Goal: Task Accomplishment & Management: Complete application form

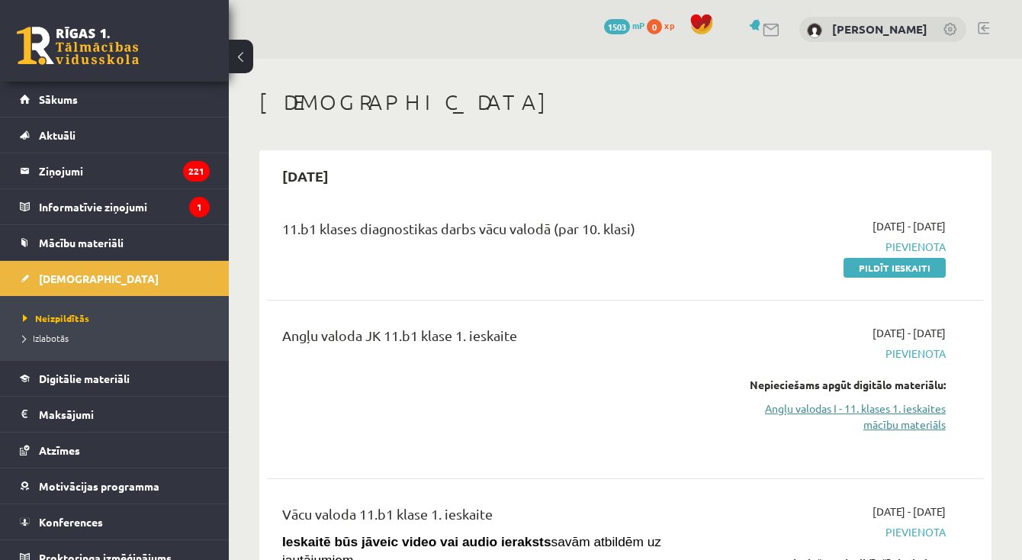
click at [864, 408] on link "Angļu valodas I - 11. klases 1. ieskaites mācību materiāls" at bounding box center [843, 416] width 206 height 32
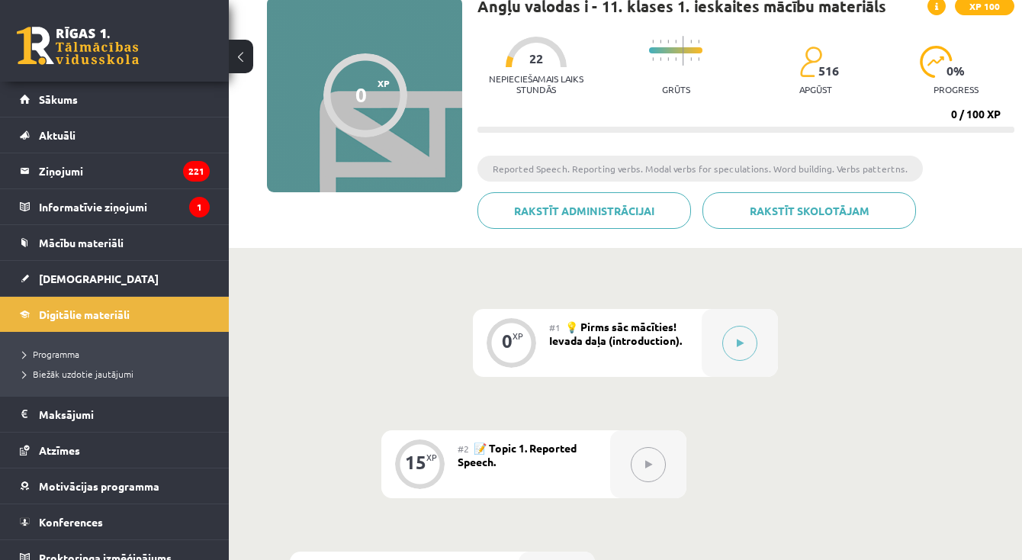
scroll to position [118, 0]
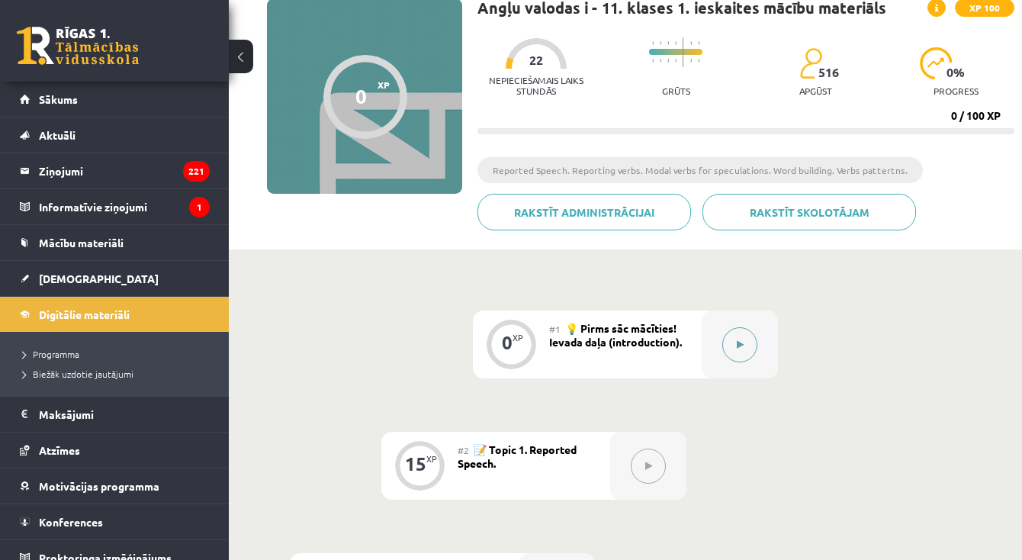
click at [759, 343] on div at bounding box center [740, 344] width 76 height 68
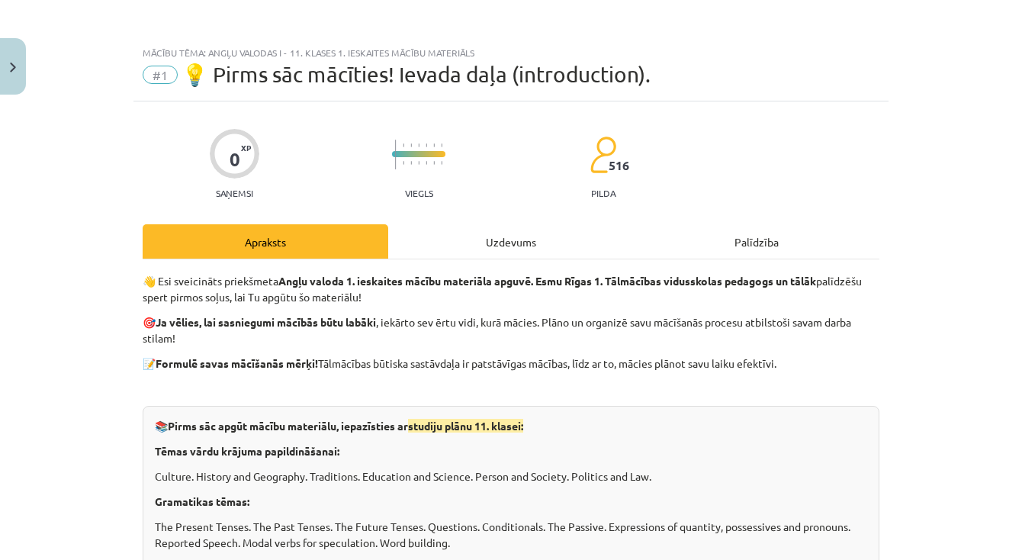
click at [506, 229] on div "Uzdevums" at bounding box center [511, 241] width 246 height 34
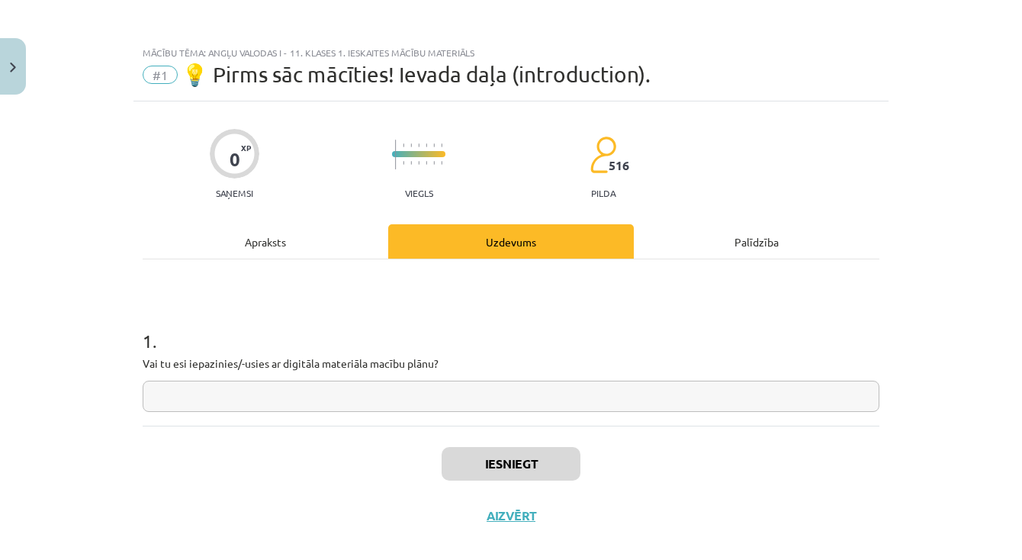
scroll to position [22, 0]
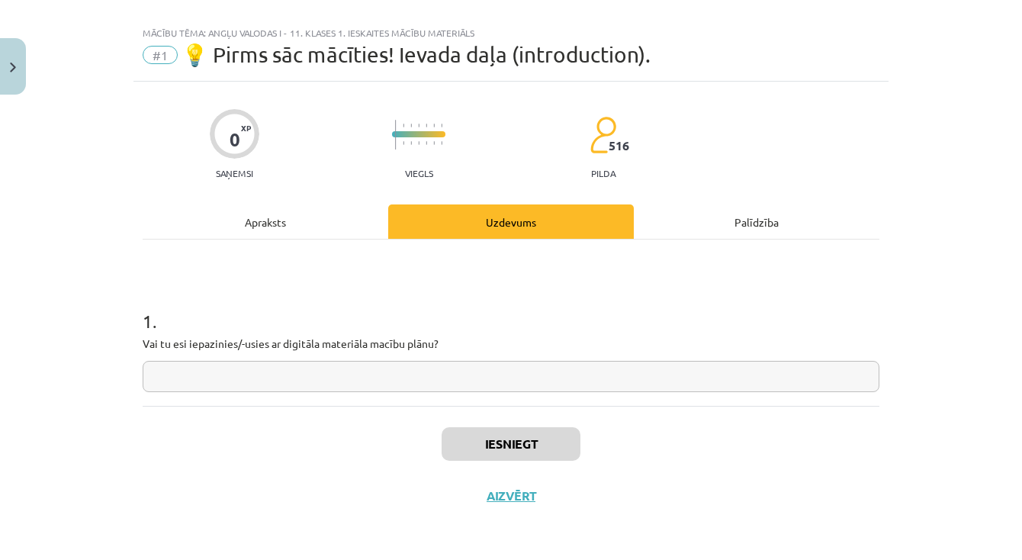
click at [329, 246] on div "1 . Vai tu esi iepazinies/-usies ar digitāla materiāla macību plānu?" at bounding box center [511, 322] width 737 height 166
click at [334, 227] on div "Apraksts" at bounding box center [266, 221] width 246 height 34
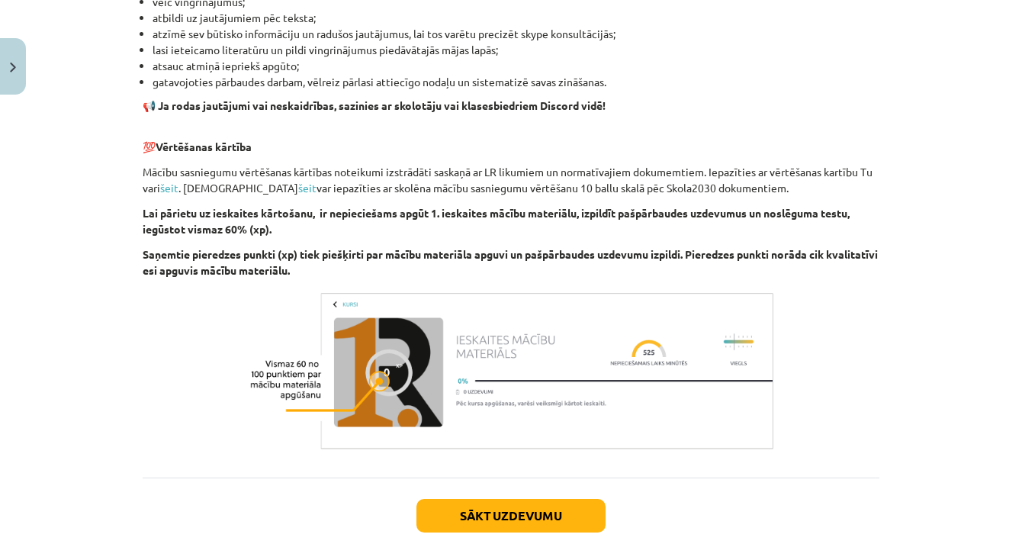
scroll to position [1046, 0]
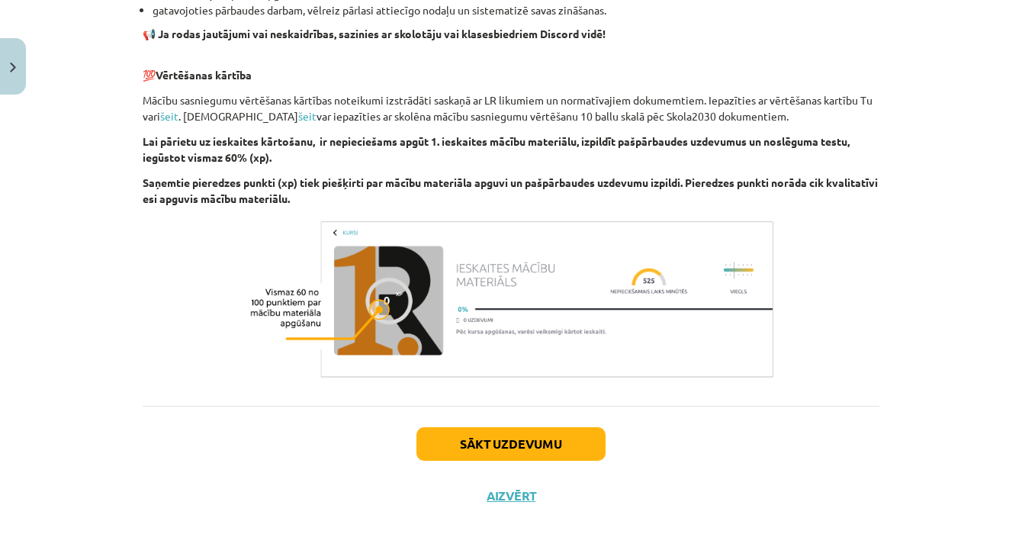
click at [456, 445] on button "Sākt uzdevumu" at bounding box center [510, 444] width 189 height 34
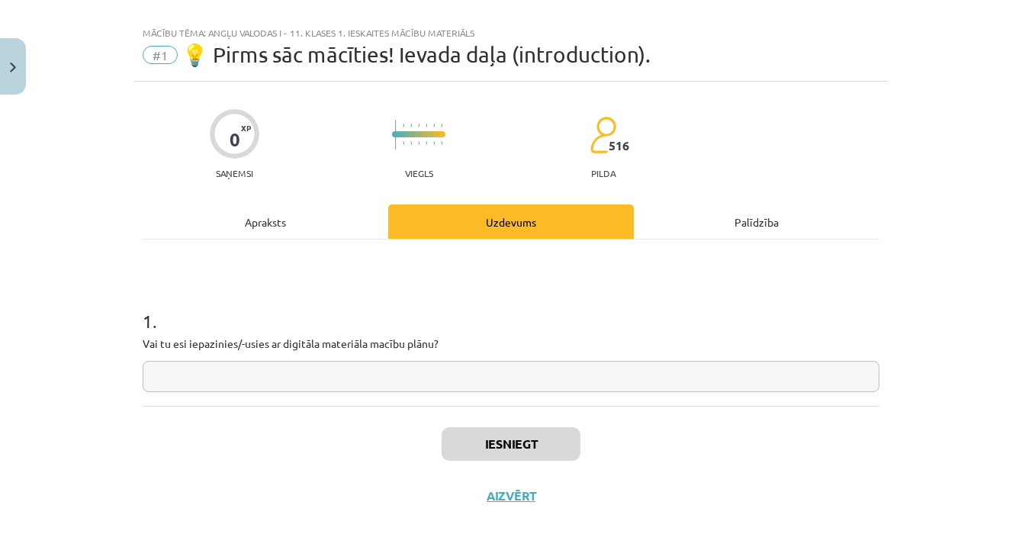
scroll to position [22, 0]
click at [434, 369] on input "text" at bounding box center [511, 376] width 737 height 31
type input "**"
click at [527, 428] on button "Iesniegt" at bounding box center [511, 444] width 139 height 34
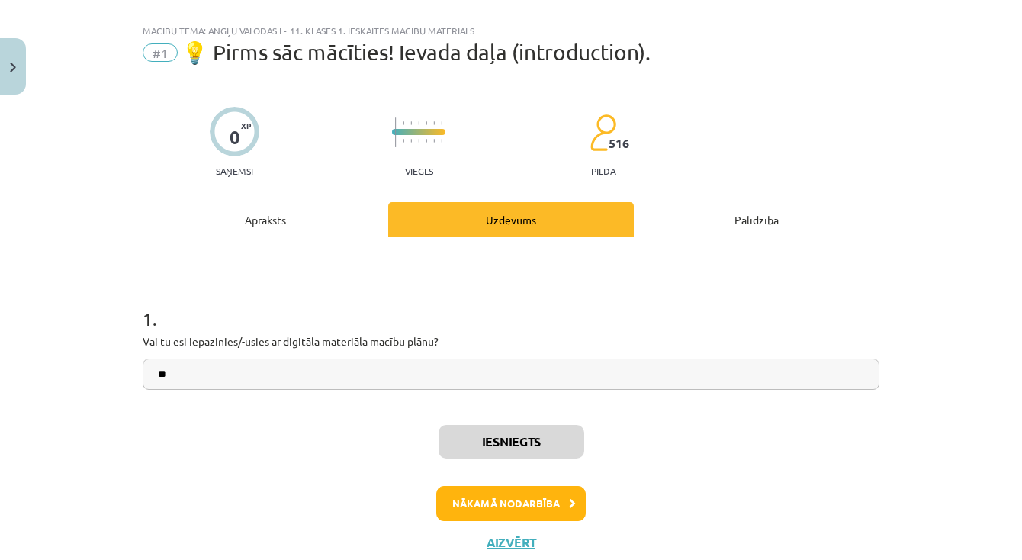
click at [555, 497] on button "Nākamā nodarbība" at bounding box center [510, 503] width 149 height 35
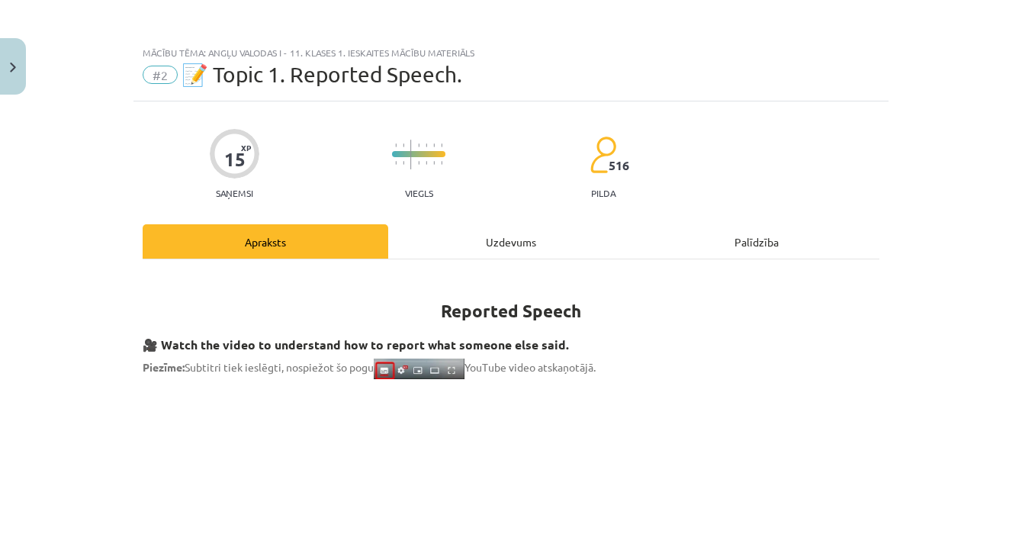
scroll to position [0, 0]
click at [454, 232] on div "Uzdevums" at bounding box center [511, 241] width 246 height 34
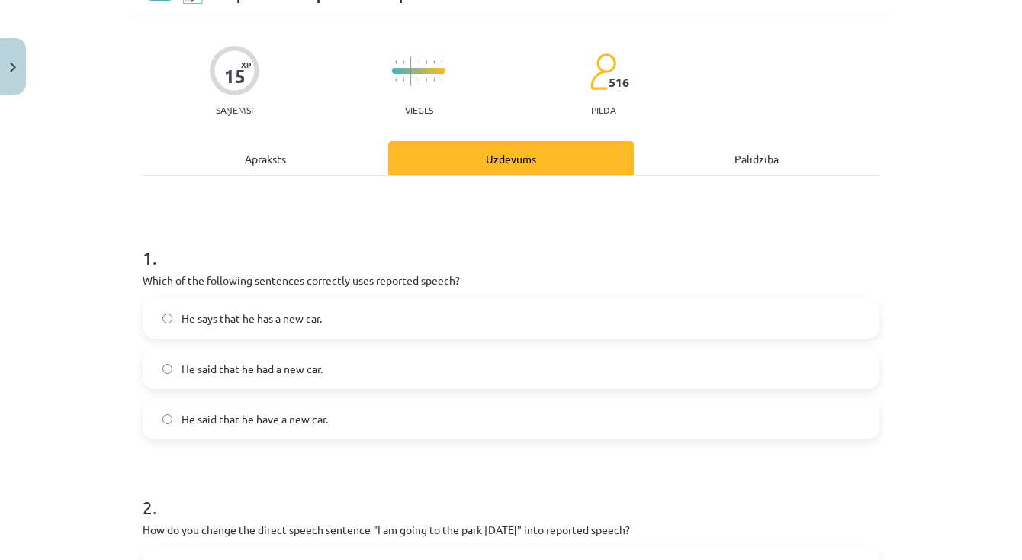
scroll to position [82, 0]
click at [320, 162] on div "Apraksts" at bounding box center [266, 160] width 246 height 34
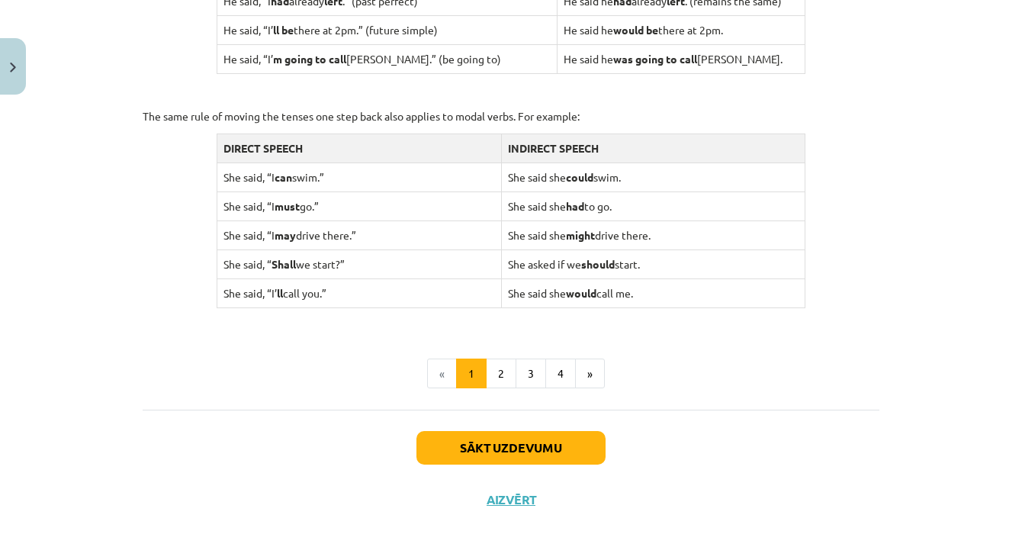
scroll to position [1497, 0]
click at [500, 369] on button "2" at bounding box center [501, 374] width 31 height 31
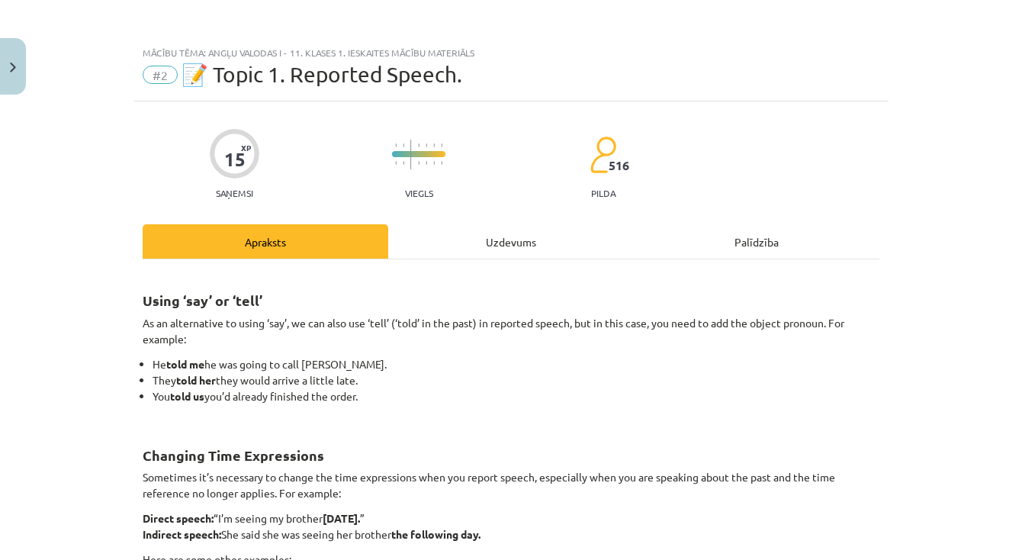
scroll to position [0, 0]
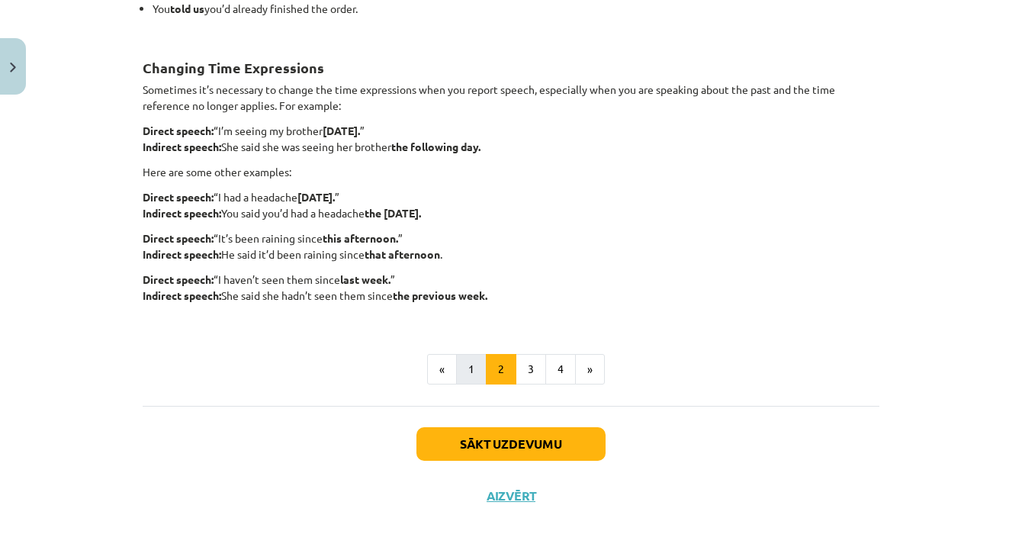
click at [475, 365] on button "1" at bounding box center [471, 369] width 31 height 31
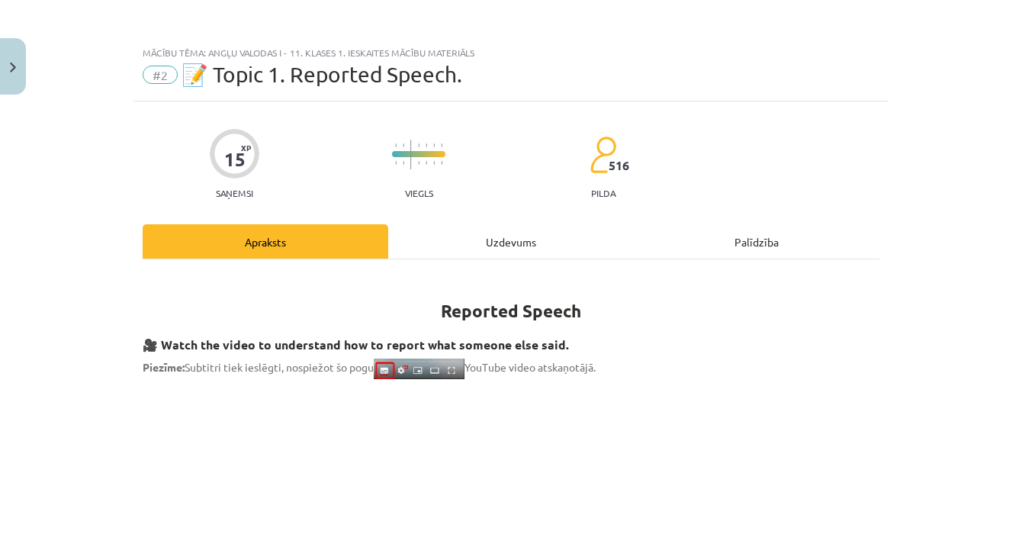
click at [462, 250] on div "Uzdevums" at bounding box center [511, 241] width 246 height 34
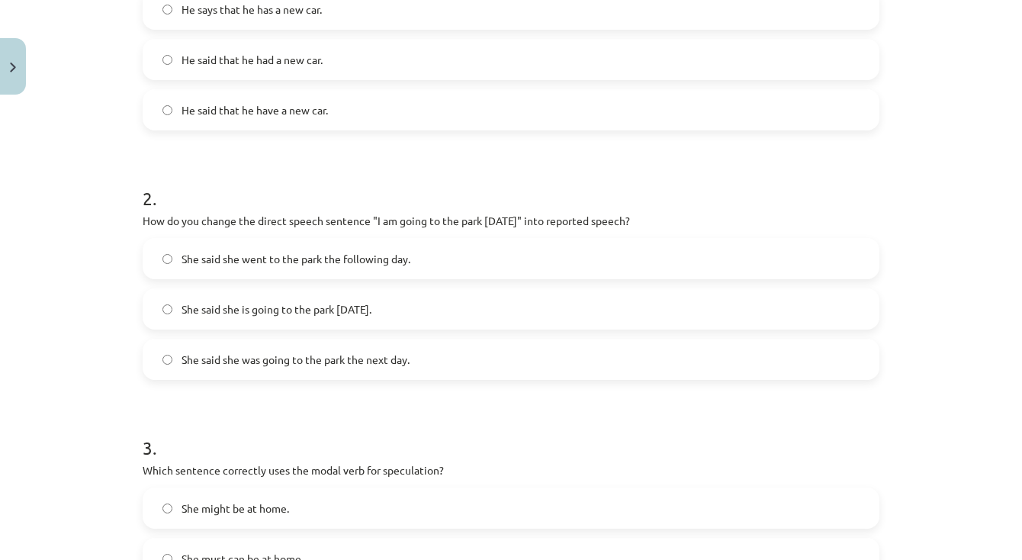
scroll to position [396, 0]
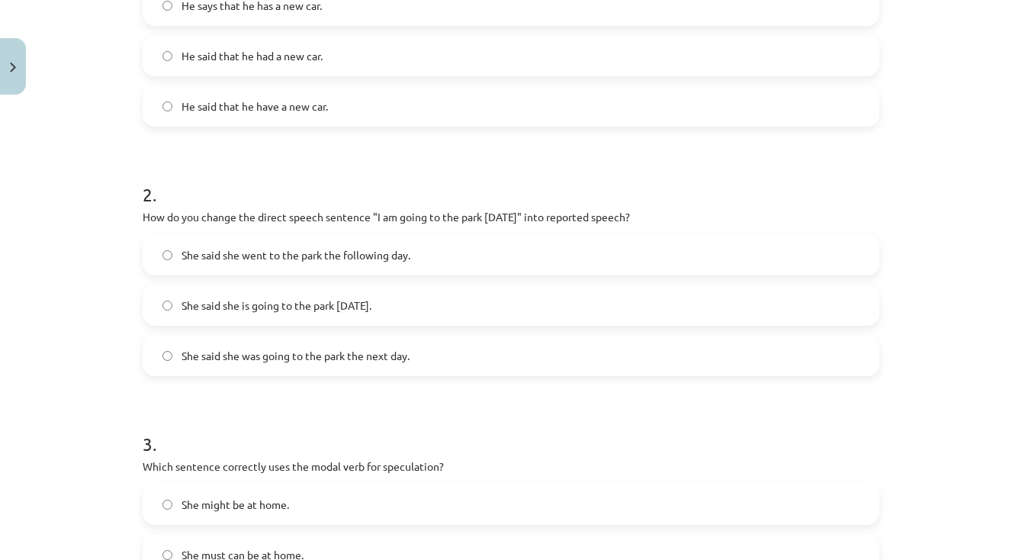
click at [396, 310] on label "She said she is going to the park tomorrow." at bounding box center [511, 305] width 734 height 38
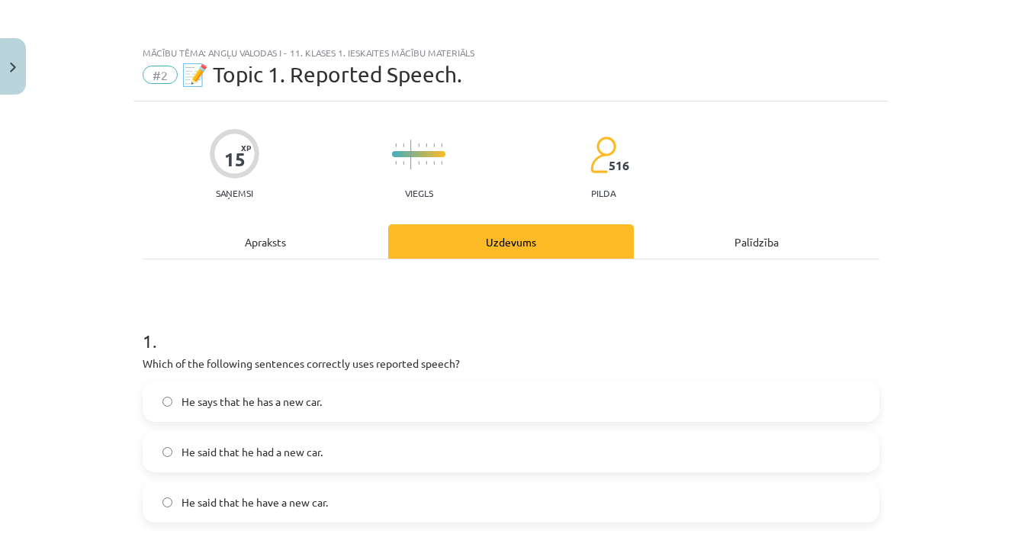
scroll to position [0, 0]
click at [232, 239] on div "Apraksts" at bounding box center [266, 241] width 246 height 34
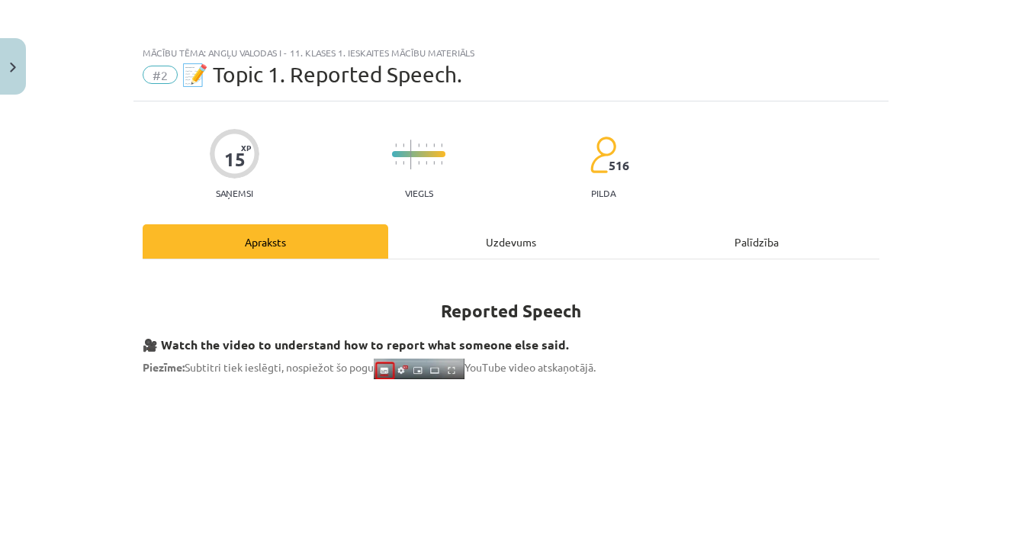
click at [436, 235] on div "Uzdevums" at bounding box center [511, 241] width 246 height 34
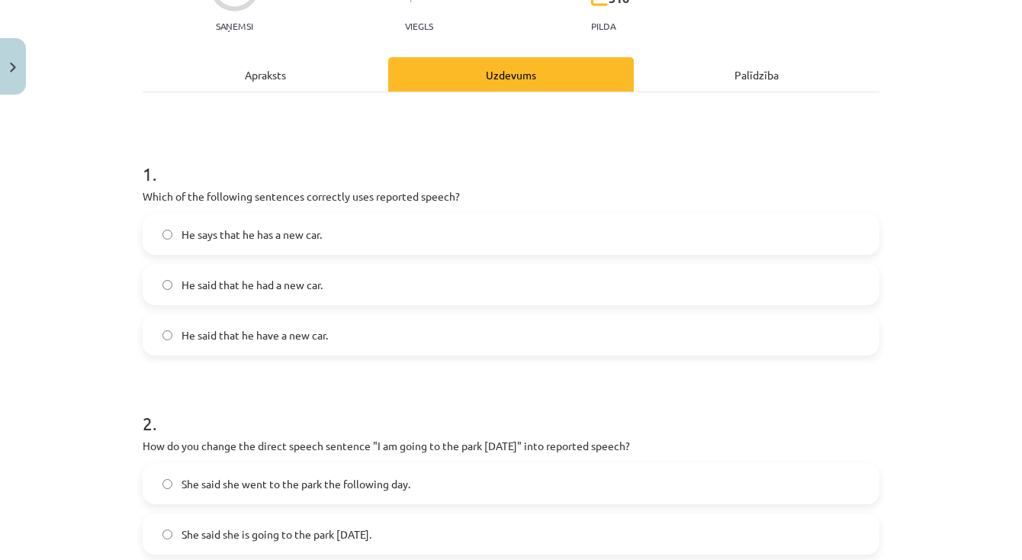
scroll to position [166, 0]
click at [343, 288] on label "He said that he had a new car." at bounding box center [511, 285] width 734 height 38
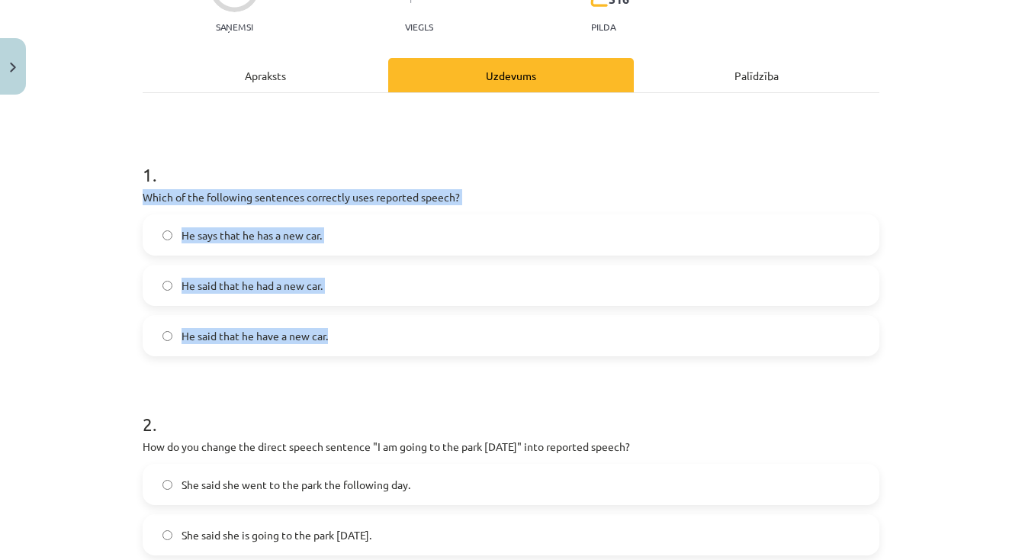
drag, startPoint x: 141, startPoint y: 194, endPoint x: 349, endPoint y: 330, distance: 248.6
copy div "Which of the following sentences correctly uses reported speech? He says that h…"
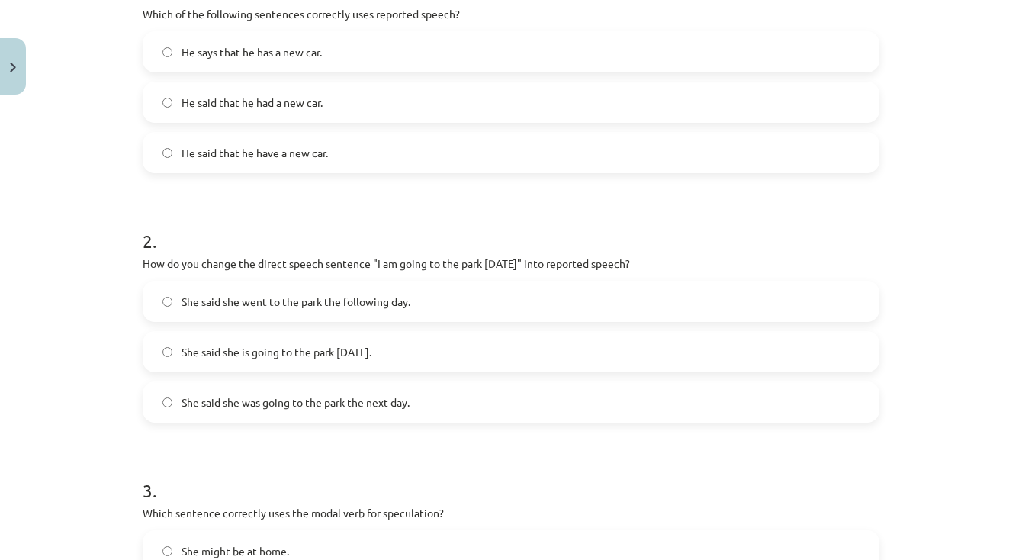
scroll to position [351, 0]
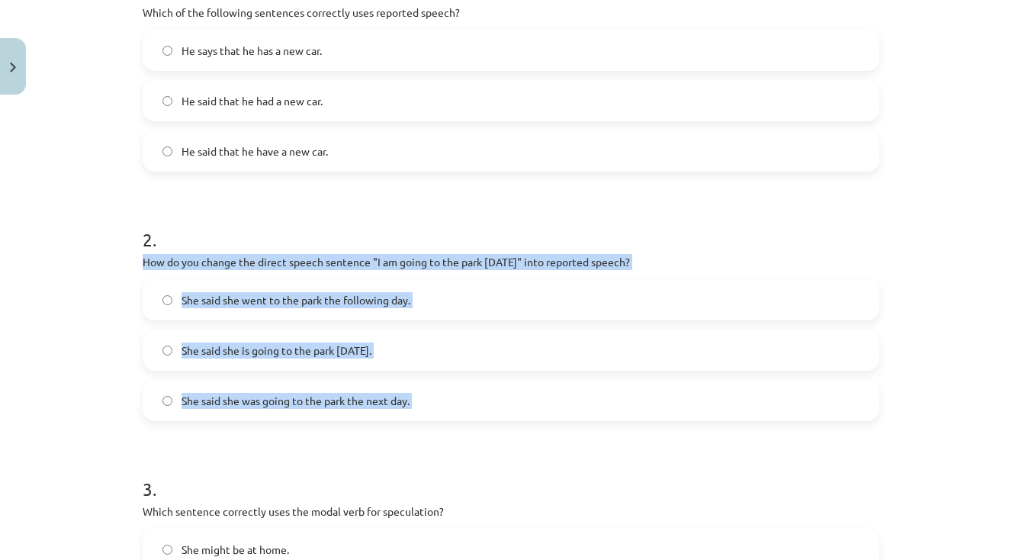
drag, startPoint x: 146, startPoint y: 260, endPoint x: 570, endPoint y: 451, distance: 465.0
click at [570, 451] on form "1 . Which of the following sentences correctly uses reported speech? He says th…" at bounding box center [511, 561] width 737 height 1217
copy div "How do you change the direct speech sentence "I am going to the park tomorrow" …"
click at [433, 411] on label "She said she was going to the park the next day." at bounding box center [511, 400] width 734 height 38
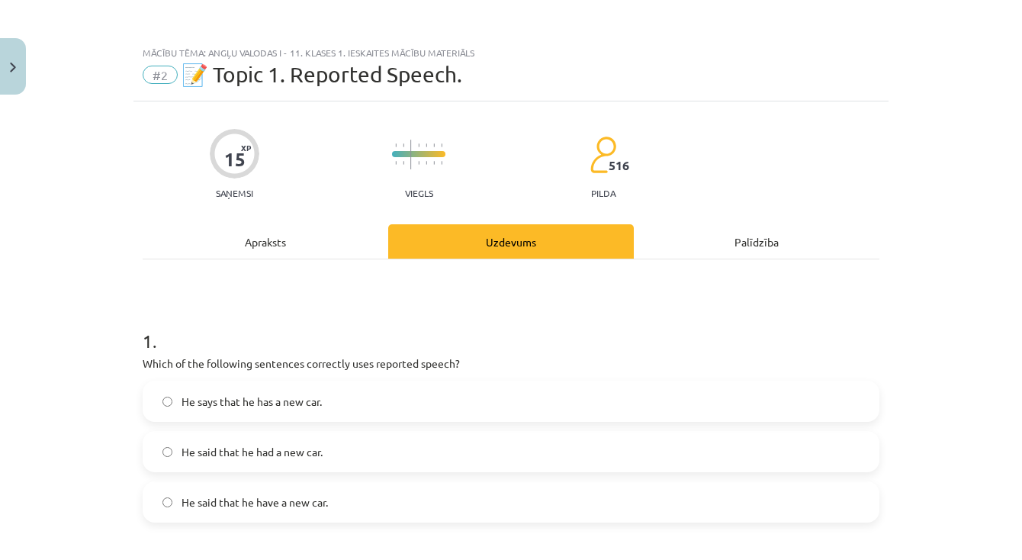
scroll to position [0, 0]
click at [201, 236] on div "Apraksts" at bounding box center [266, 241] width 246 height 34
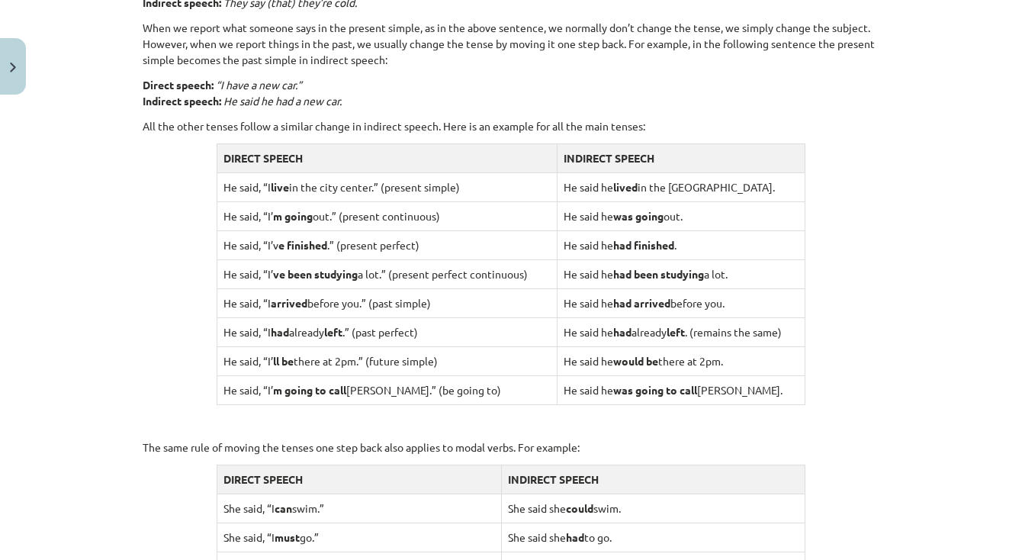
scroll to position [1110, 0]
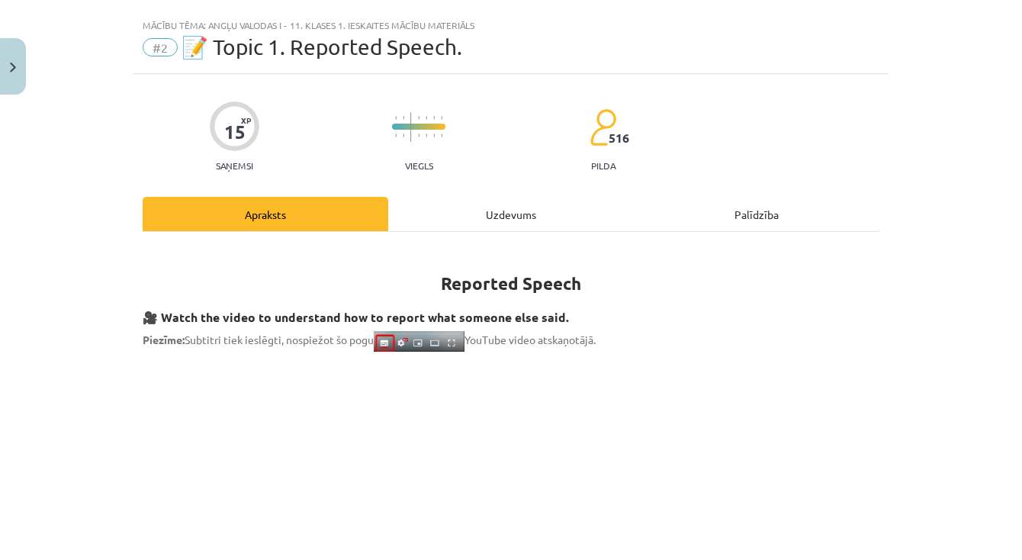
click at [420, 217] on div "Uzdevums" at bounding box center [511, 214] width 246 height 34
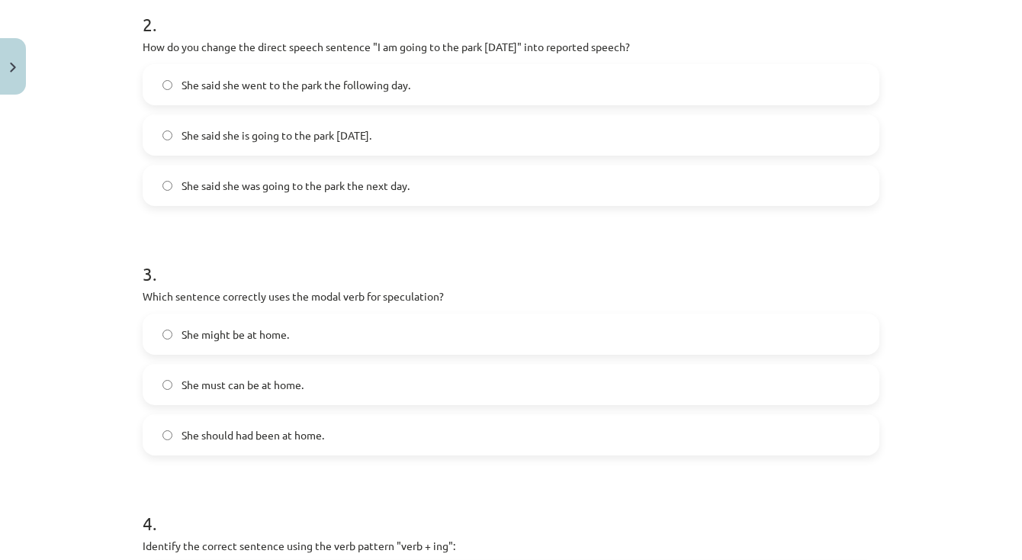
scroll to position [567, 0]
click at [351, 330] on label "She might be at home." at bounding box center [511, 332] width 734 height 38
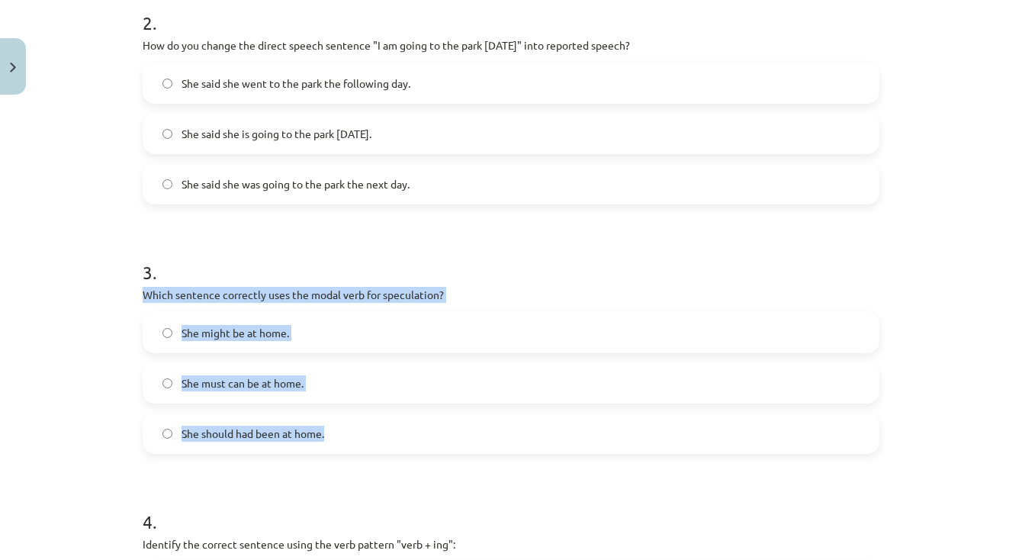
drag, startPoint x: 137, startPoint y: 288, endPoint x: 353, endPoint y: 439, distance: 264.1
click at [353, 439] on div "15 XP Saņemsi Viegls 516 pilda Apraksts Uzdevums Palīdzība 1 . Which of the fol…" at bounding box center [510, 312] width 755 height 1557
copy div "Which sentence correctly uses the modal verb for speculation? She might be at h…"
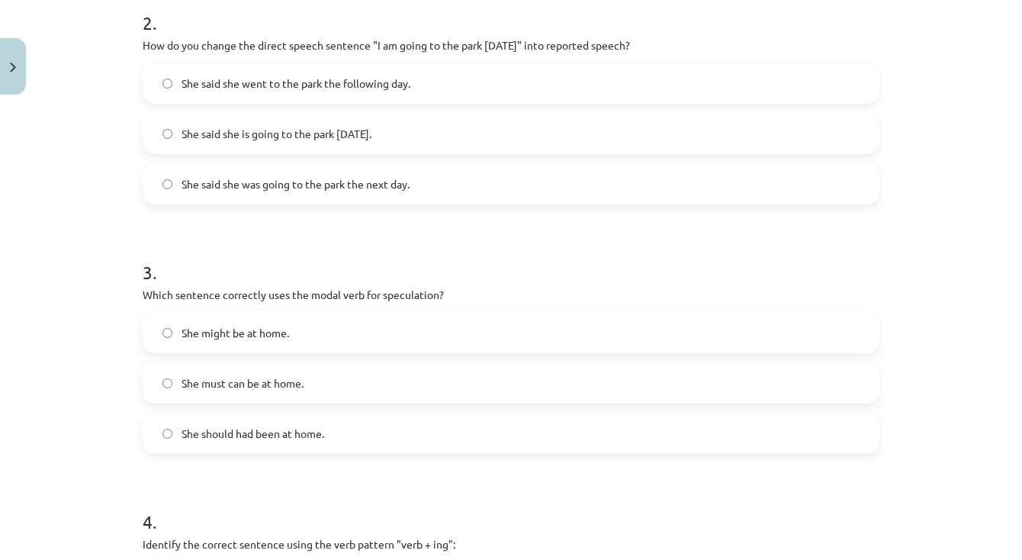
click at [157, 4] on h1 "2 ." at bounding box center [511, 9] width 737 height 47
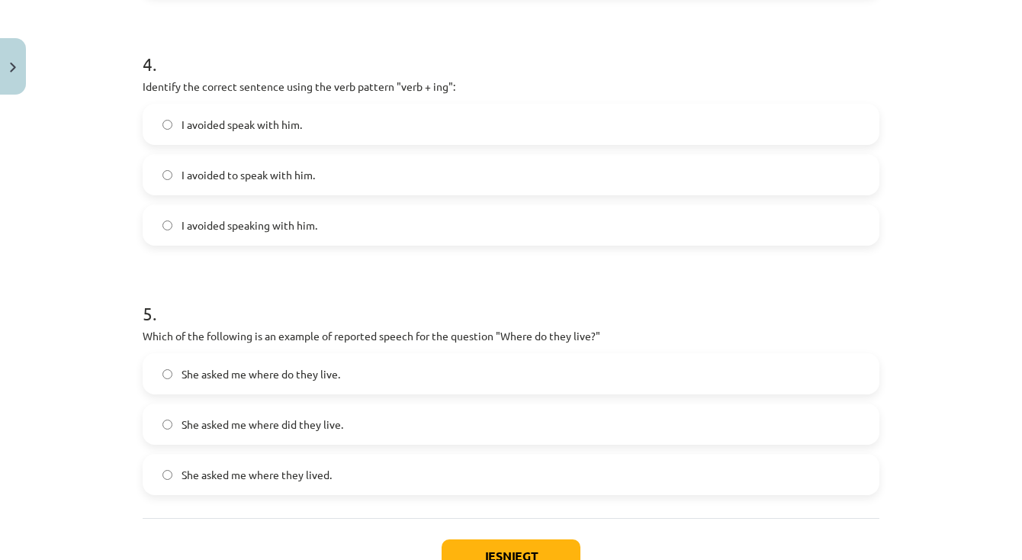
scroll to position [1038, 0]
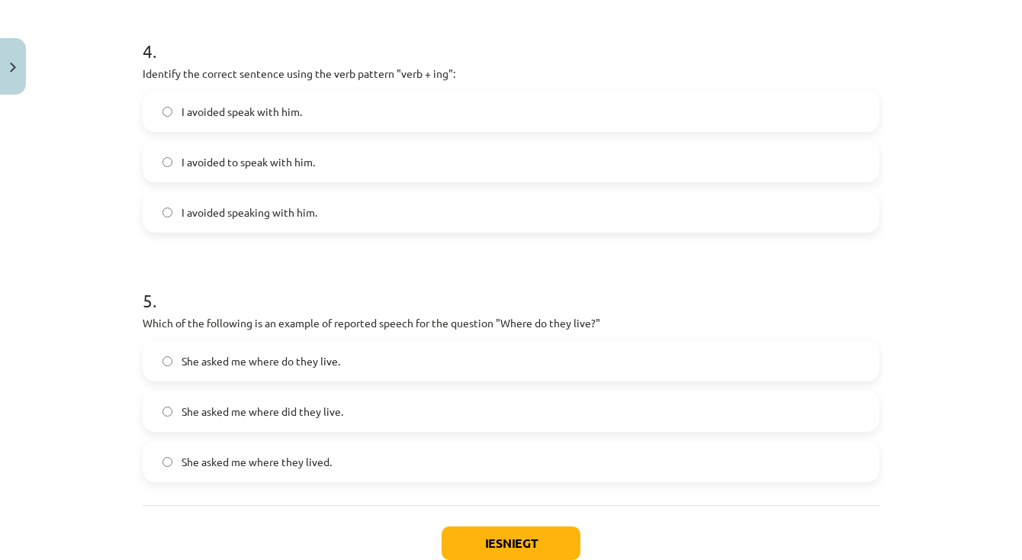
click at [314, 225] on label "I avoided speaking with him." at bounding box center [511, 212] width 734 height 38
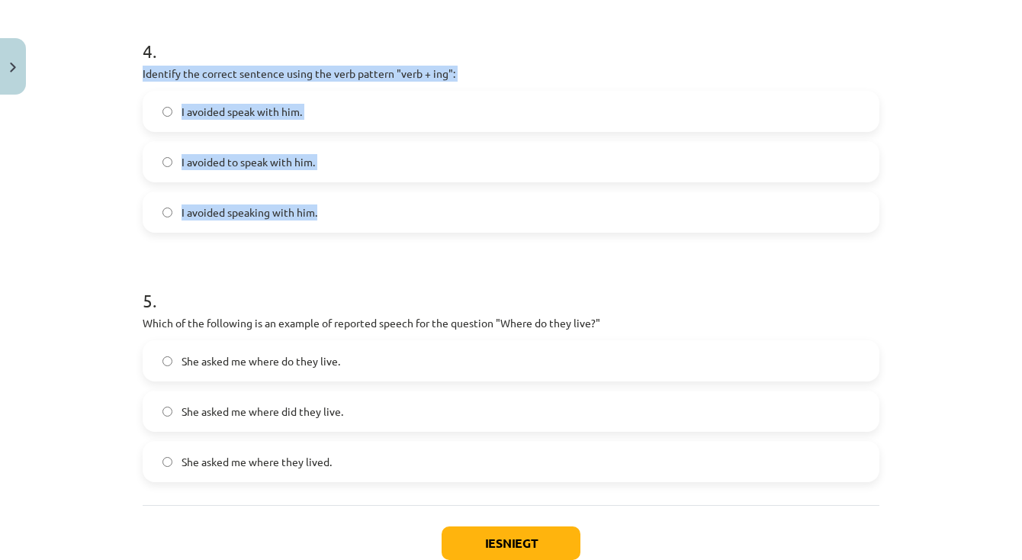
drag, startPoint x: 140, startPoint y: 66, endPoint x: 336, endPoint y: 220, distance: 248.7
copy div "Identify the correct sentence using the verb pattern "verb + ing": I avoided sp…"
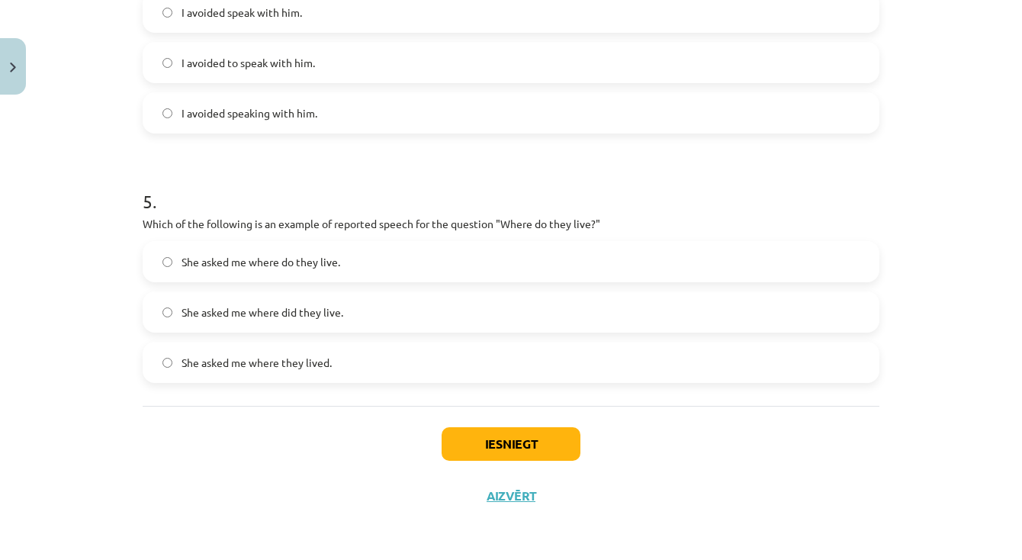
scroll to position [1139, 0]
click at [320, 304] on span "She asked me where did they live." at bounding box center [263, 312] width 162 height 16
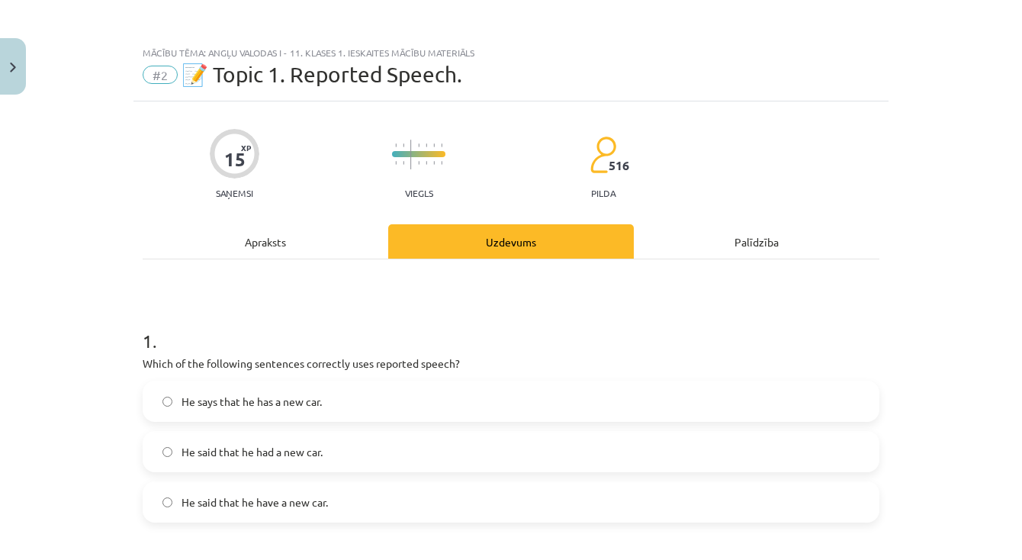
scroll to position [0, 0]
click at [219, 246] on div "Apraksts" at bounding box center [266, 241] width 246 height 34
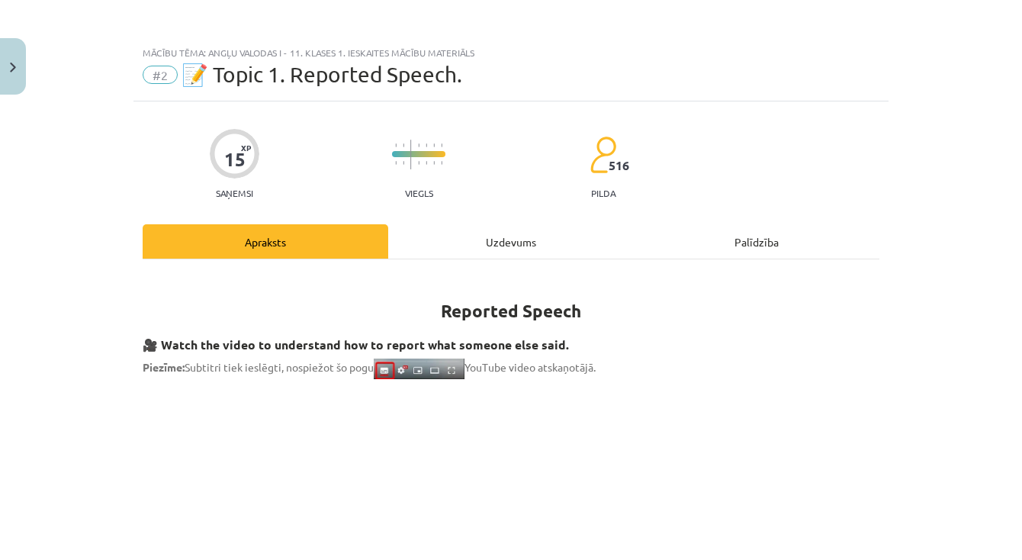
click at [429, 233] on div "Uzdevums" at bounding box center [511, 241] width 246 height 34
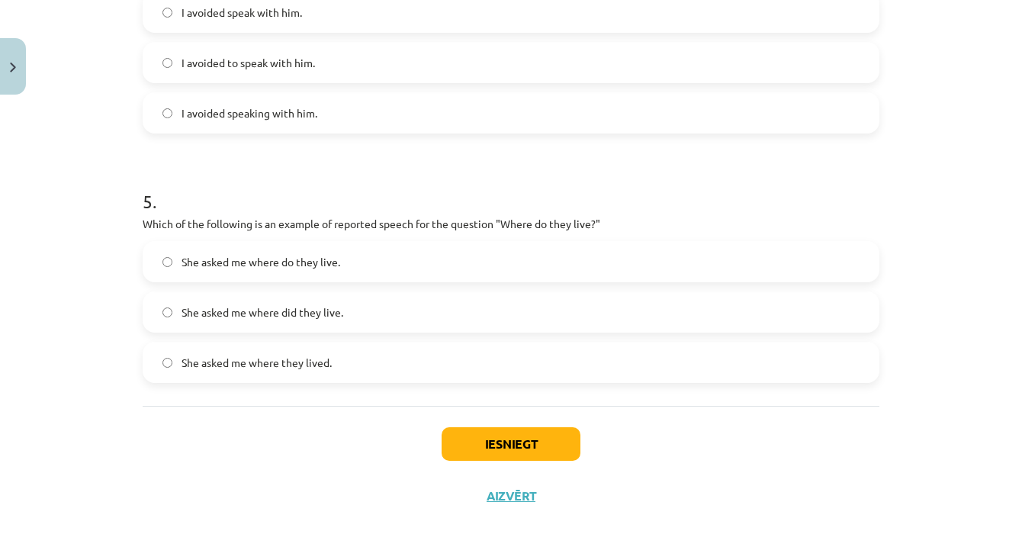
scroll to position [1139, 0]
click at [543, 454] on button "Iesniegt" at bounding box center [511, 444] width 139 height 34
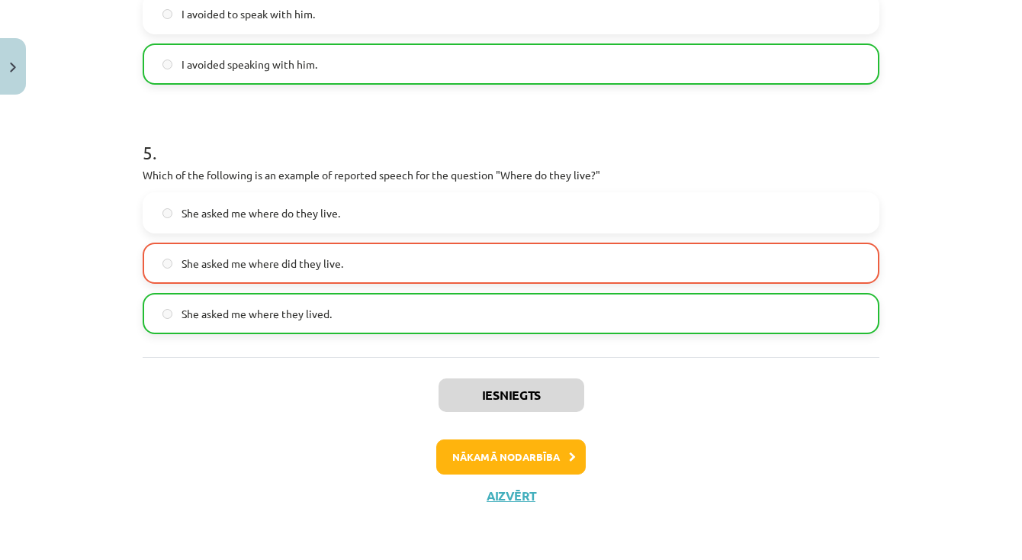
scroll to position [1188, 0]
click at [561, 458] on button "Nākamā nodarbība" at bounding box center [510, 456] width 149 height 35
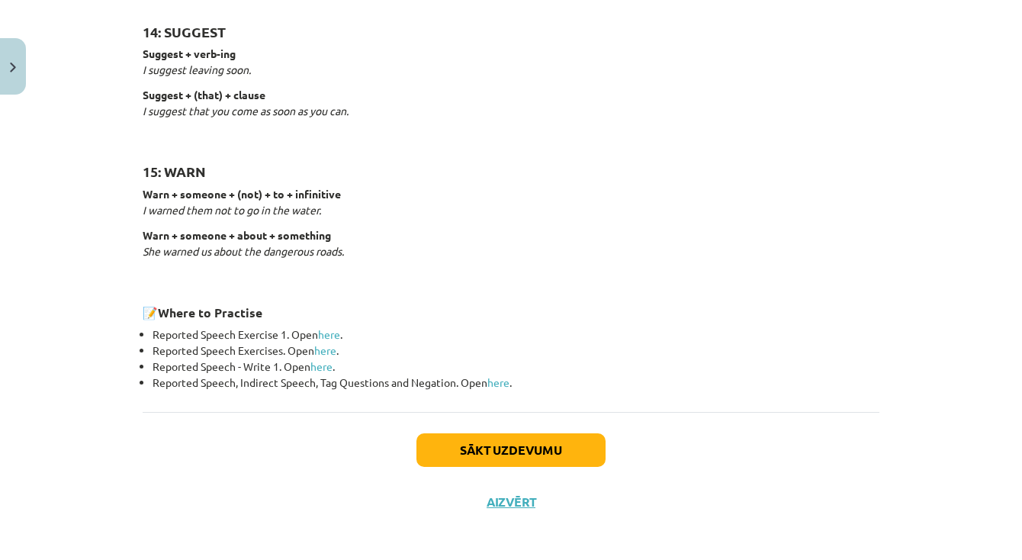
scroll to position [2379, 0]
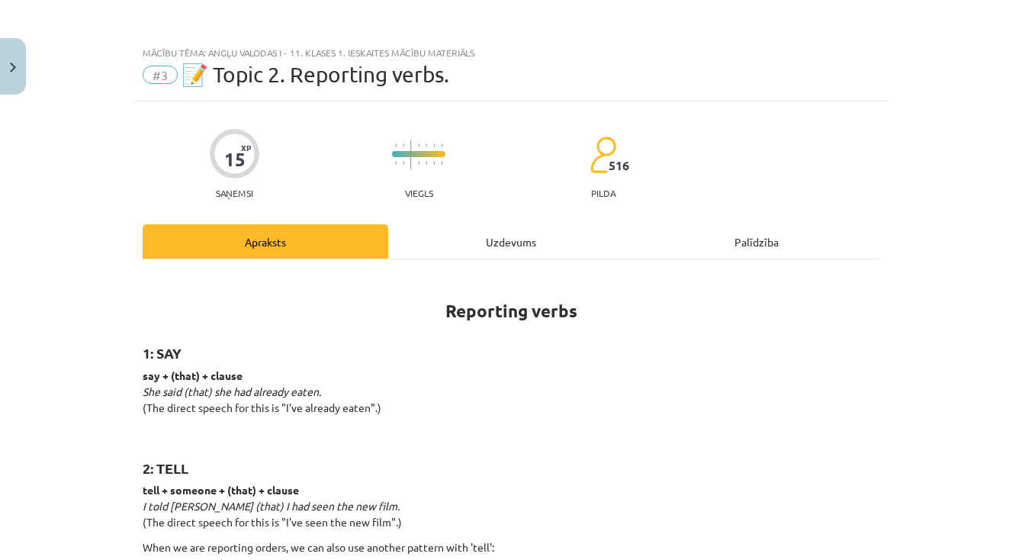
click at [515, 239] on div "Uzdevums" at bounding box center [511, 241] width 246 height 34
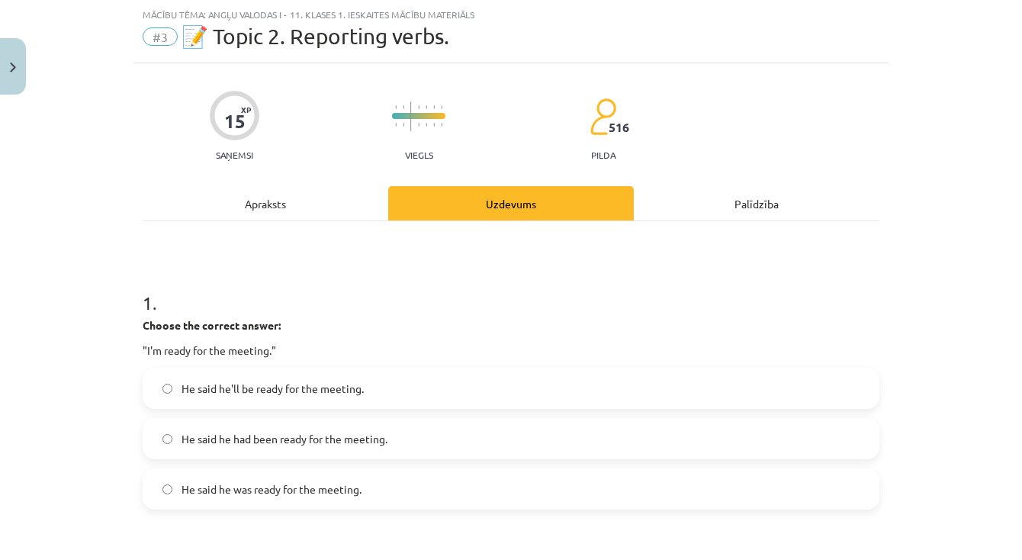
scroll to position [67, 0]
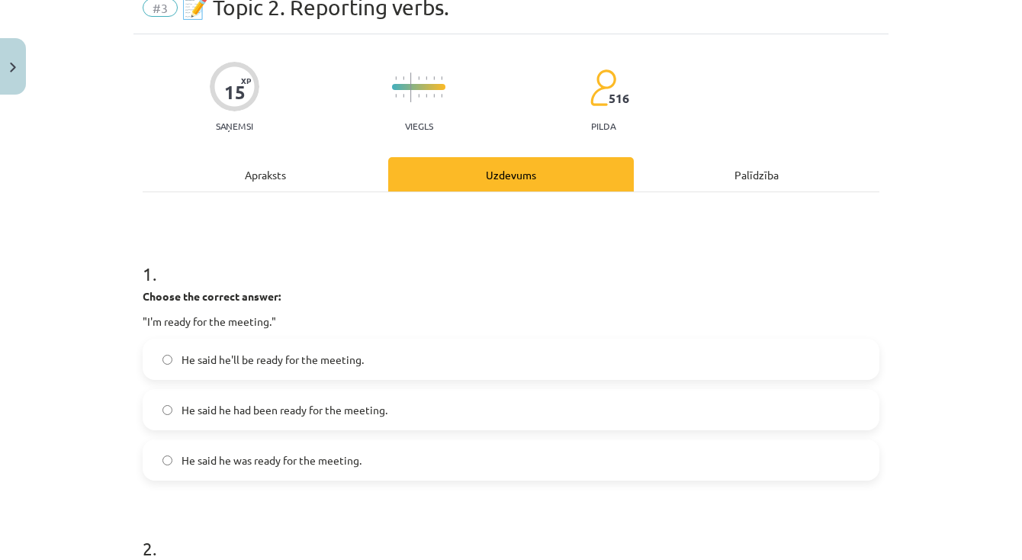
click at [329, 456] on span "He said he was ready for the meeting." at bounding box center [272, 460] width 180 height 16
click at [320, 365] on span "He said he'll be ready for the meeting." at bounding box center [273, 360] width 182 height 16
click at [317, 184] on div "Apraksts" at bounding box center [266, 174] width 246 height 34
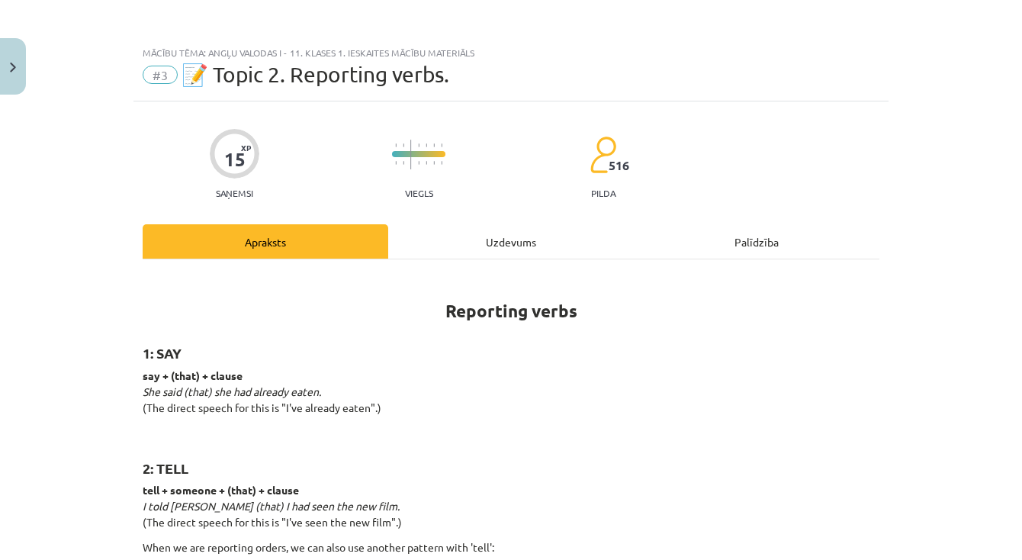
scroll to position [0, 0]
click at [488, 256] on div "Uzdevums" at bounding box center [511, 241] width 246 height 34
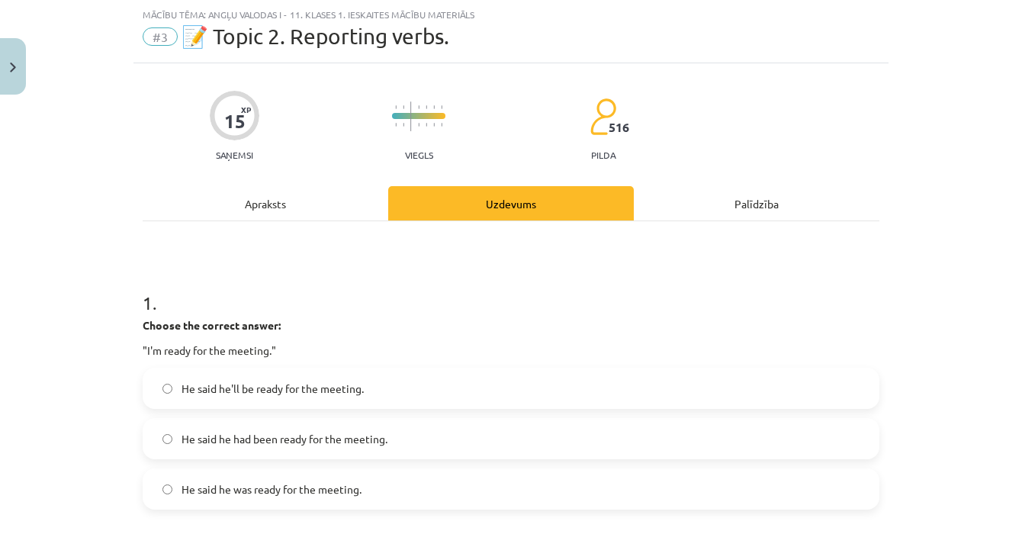
scroll to position [97, 0]
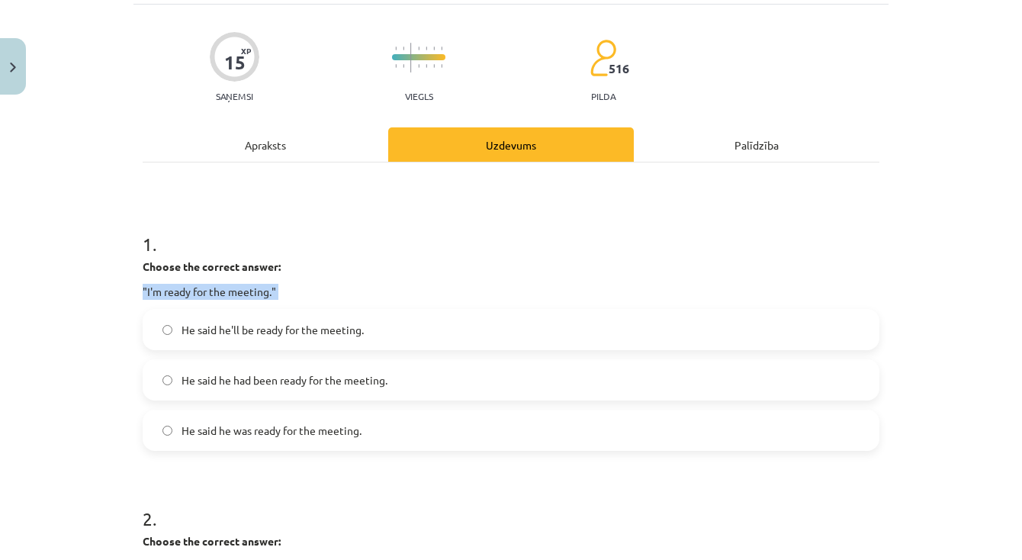
drag, startPoint x: 142, startPoint y: 285, endPoint x: 328, endPoint y: 281, distance: 186.1
click at [329, 301] on div "1 . Choose the correct answer: "I'm ready for the meeting." He said he'll be re…" at bounding box center [511, 329] width 737 height 244
click at [328, 265] on p "Choose the correct answer:" at bounding box center [511, 267] width 737 height 16
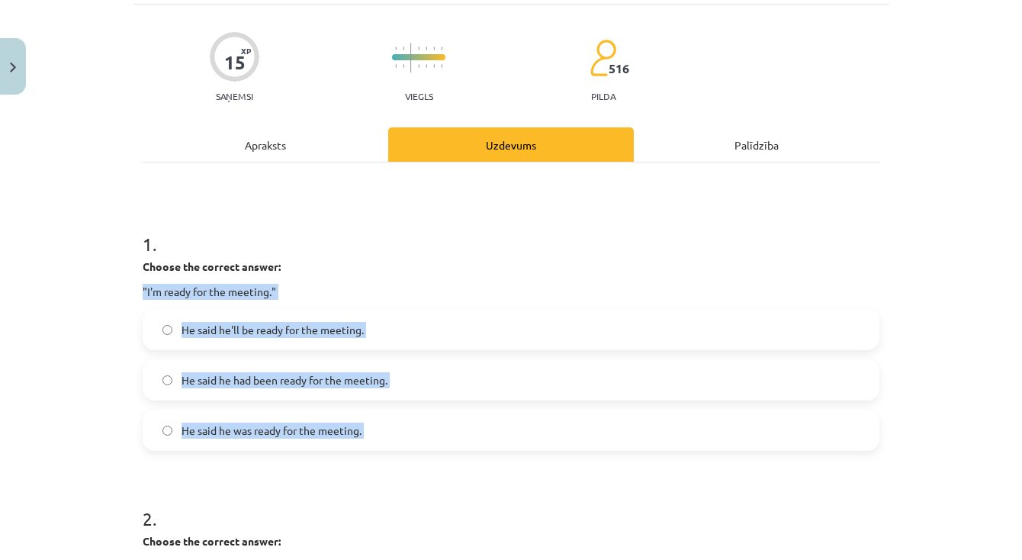
drag, startPoint x: 136, startPoint y: 288, endPoint x: 407, endPoint y: 480, distance: 332.7
copy div ""I'm ready for the meeting." He said he'll be ready for the meeting. He said he…"
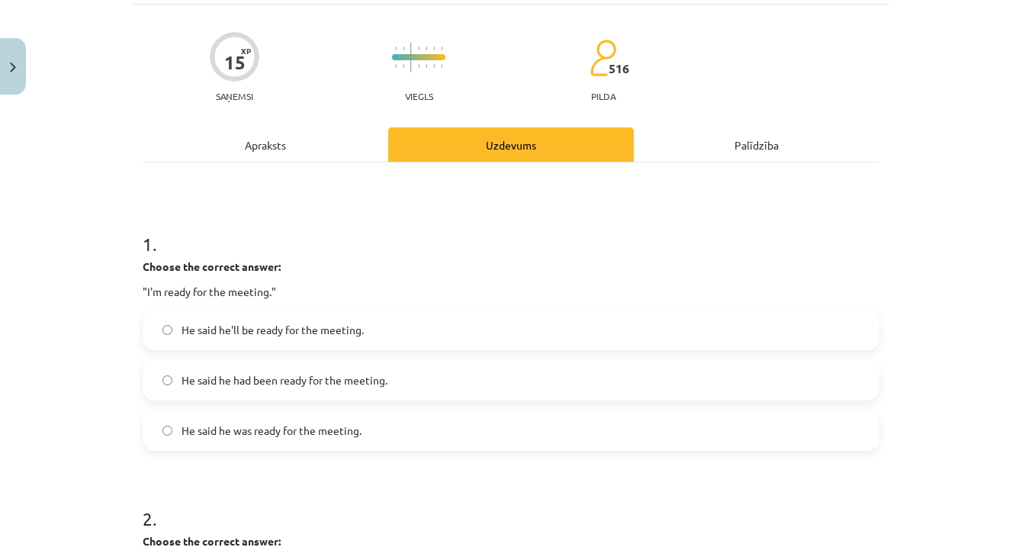
click at [262, 438] on span "He said he was ready for the meeting." at bounding box center [272, 431] width 180 height 16
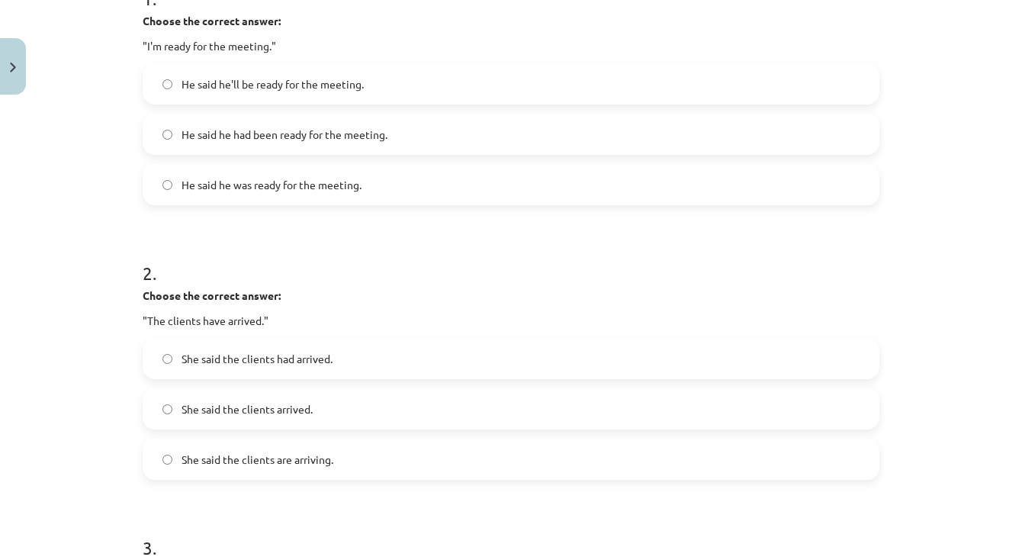
scroll to position [343, 0]
click at [327, 393] on label "She said the clients arrived." at bounding box center [511, 408] width 734 height 38
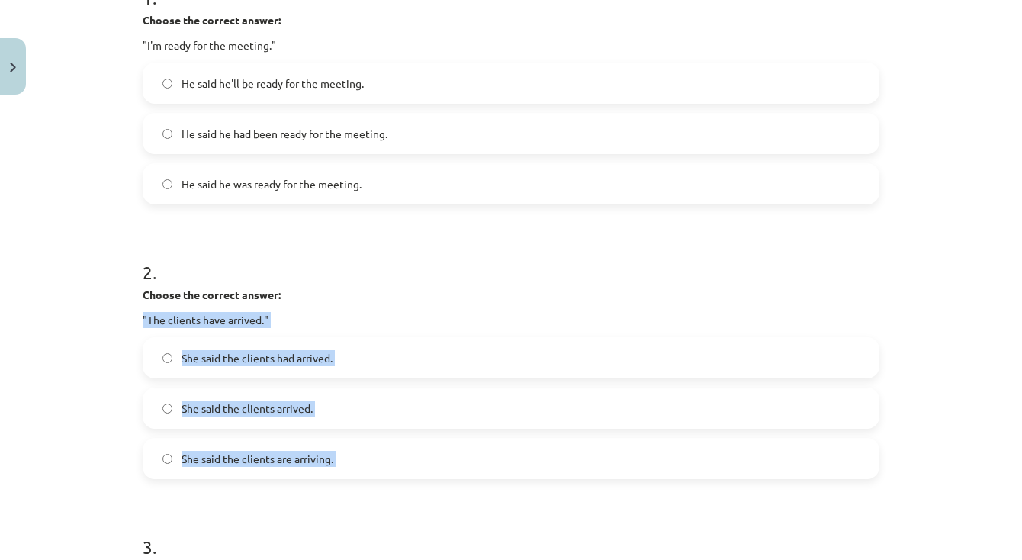
drag, startPoint x: 143, startPoint y: 311, endPoint x: 384, endPoint y: 506, distance: 310.3
copy div ""The clients have arrived." She said the clients had arrived. She said the clie…"
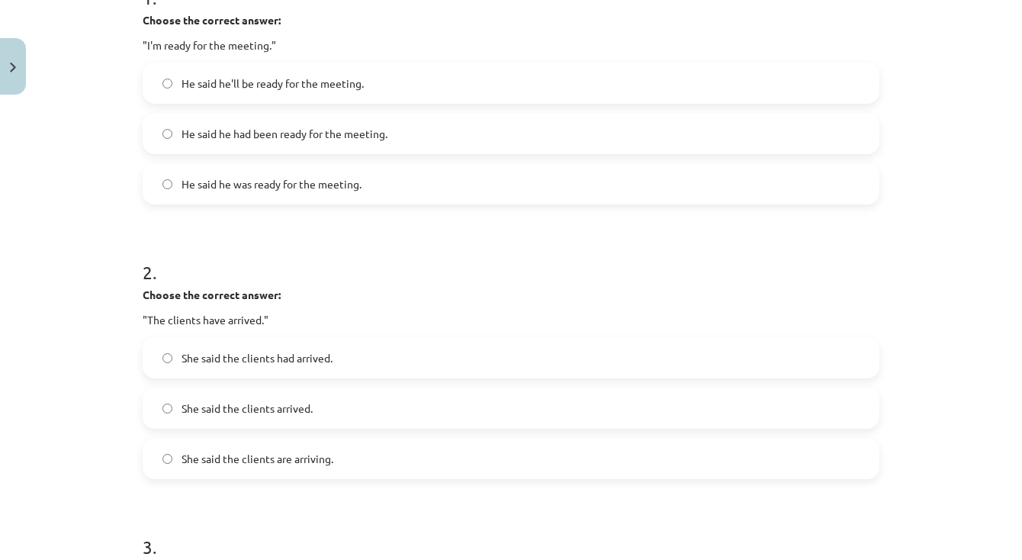
click at [360, 357] on label "She said the clients had arrived." at bounding box center [511, 358] width 734 height 38
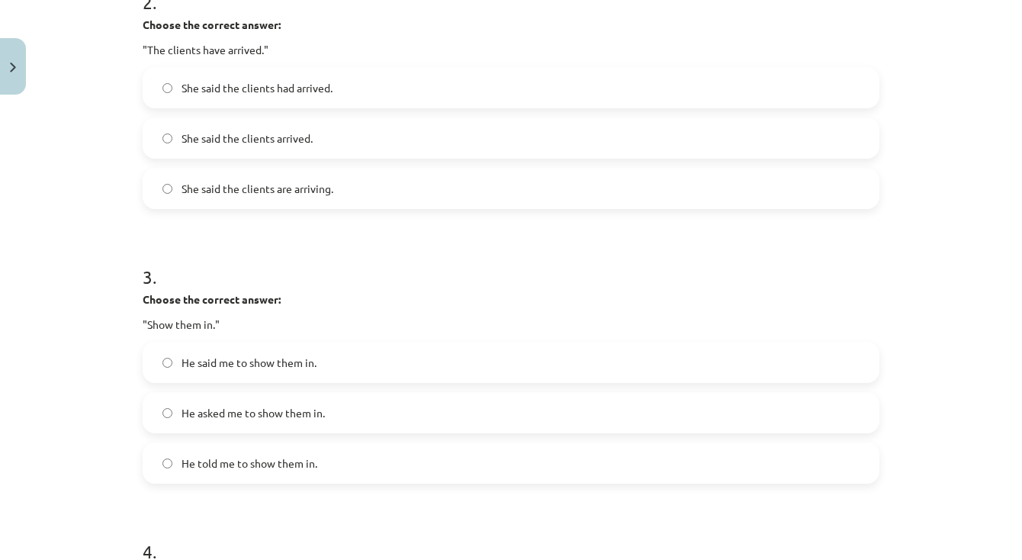
scroll to position [612, 0]
click at [326, 471] on label "He told me to show them in." at bounding box center [511, 464] width 734 height 38
drag, startPoint x: 144, startPoint y: 297, endPoint x: 222, endPoint y: 341, distance: 89.1
click at [221, 341] on div "3 . Choose the correct answer: "Show them in." He said me to show them in. He a…" at bounding box center [511, 363] width 737 height 244
click at [134, 342] on div "15 XP Saņemsi Viegls 516 pilda Apraksts Uzdevums Palīdzība 1 . Choose the corre…" at bounding box center [510, 331] width 755 height 1683
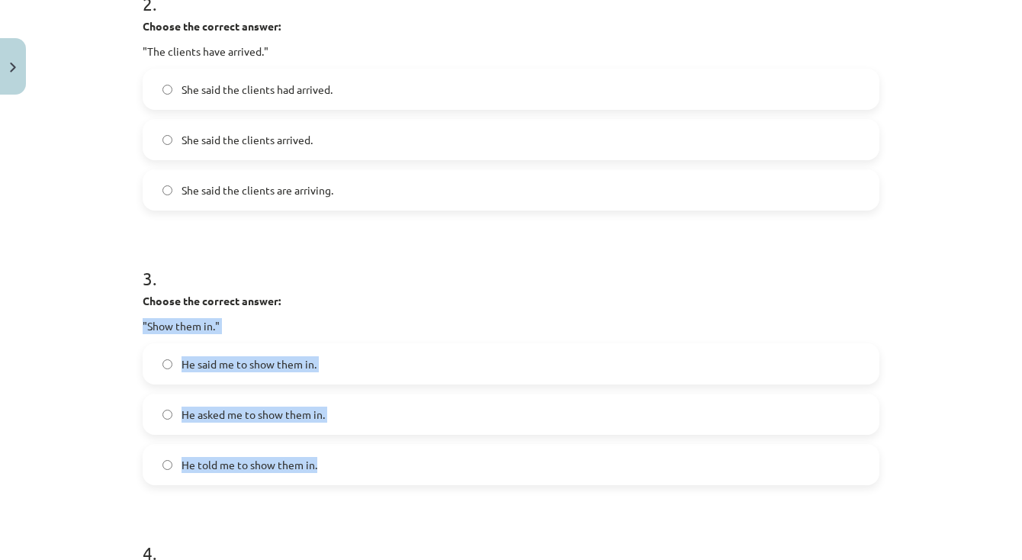
drag, startPoint x: 140, startPoint y: 322, endPoint x: 333, endPoint y: 478, distance: 248.9
click at [333, 478] on div "15 XP Saņemsi Viegls 516 pilda Apraksts Uzdevums Palīdzība 1 . Choose the corre…" at bounding box center [510, 331] width 755 height 1683
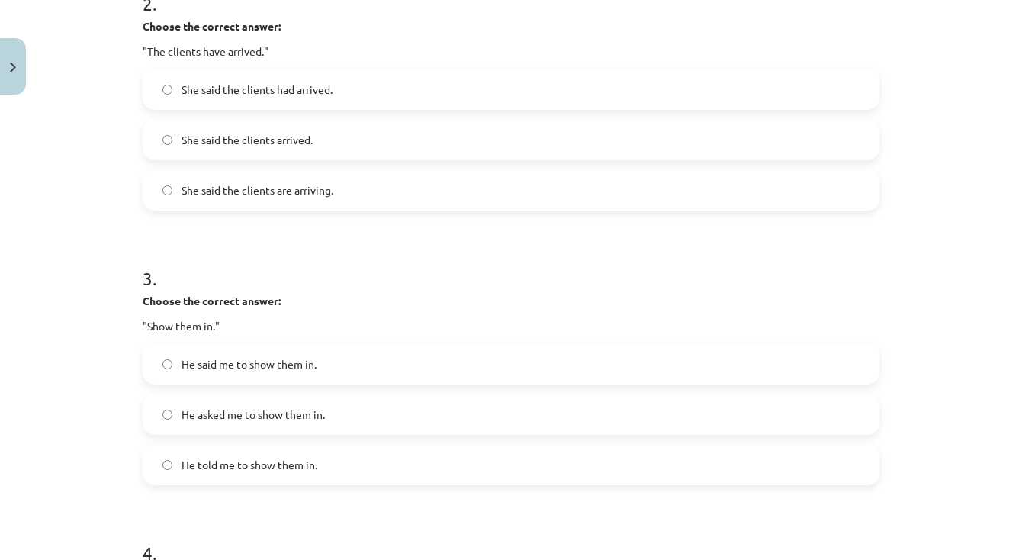
click at [304, 496] on form "1 . Choose the correct answer: "I'm ready for the meeting." He said he'll be re…" at bounding box center [511, 363] width 737 height 1342
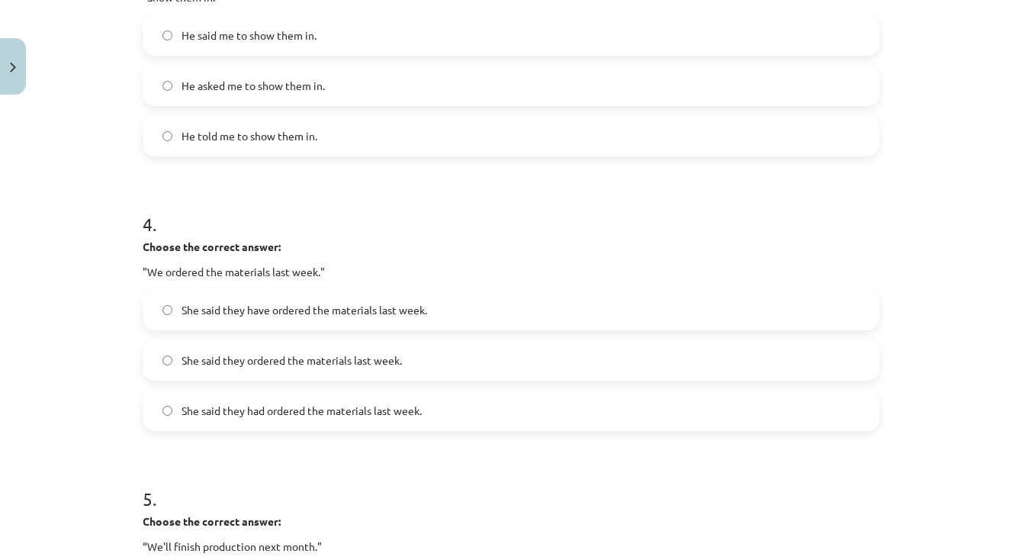
scroll to position [950, 0]
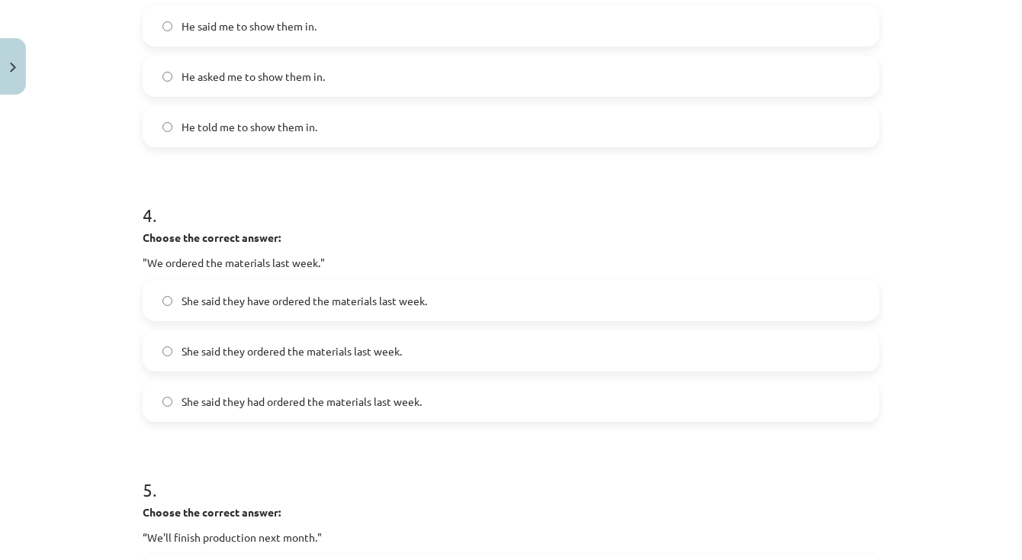
click at [438, 309] on label "She said they have ordered the materials last week." at bounding box center [511, 300] width 734 height 38
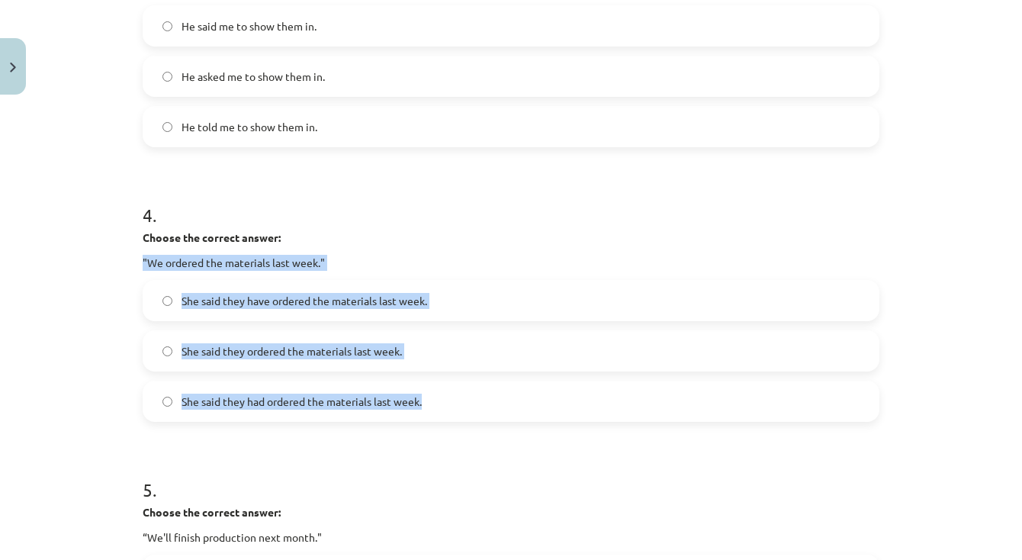
drag, startPoint x: 142, startPoint y: 255, endPoint x: 518, endPoint y: 416, distance: 409.0
copy div ""We ordered the materials last week." She said they have ordered the materials …"
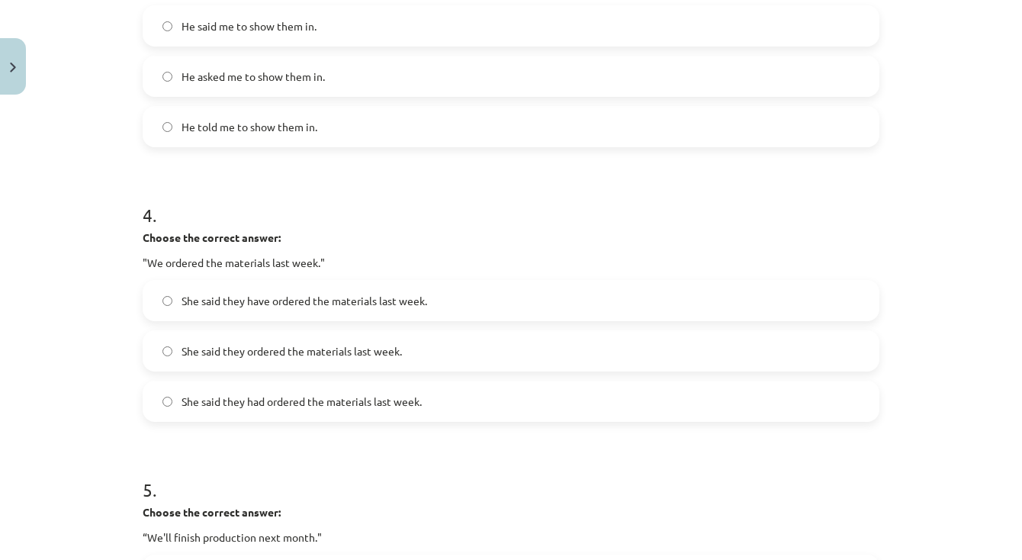
click at [43, 367] on div "Mācību tēma: Angļu valodas i - 11. klases 1. ieskaites mācību materiāls #3 📝 To…" at bounding box center [511, 280] width 1022 height 560
click at [189, 405] on span "She said they had ordered the materials last week." at bounding box center [302, 402] width 240 height 16
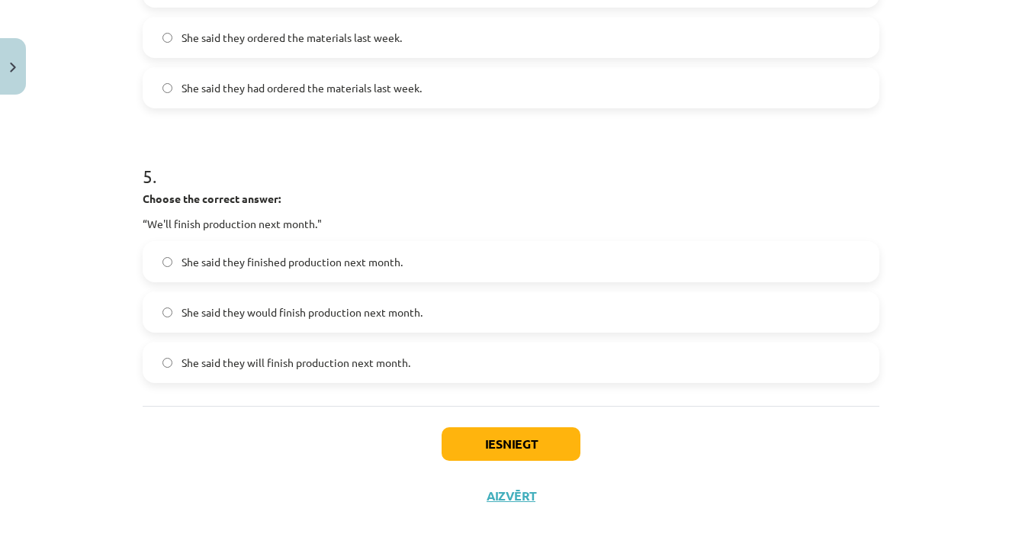
scroll to position [1265, 0]
click at [203, 304] on span "She said they would finish production next month." at bounding box center [302, 312] width 241 height 16
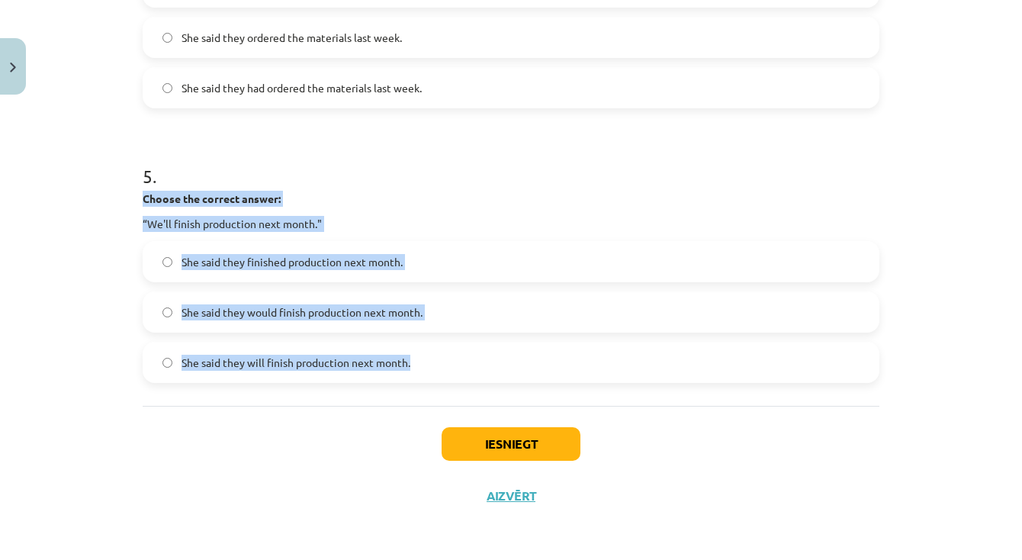
drag, startPoint x: 140, startPoint y: 192, endPoint x: 458, endPoint y: 367, distance: 362.2
copy div "Choose the correct answer: “We'll finish production next month." She said they …"
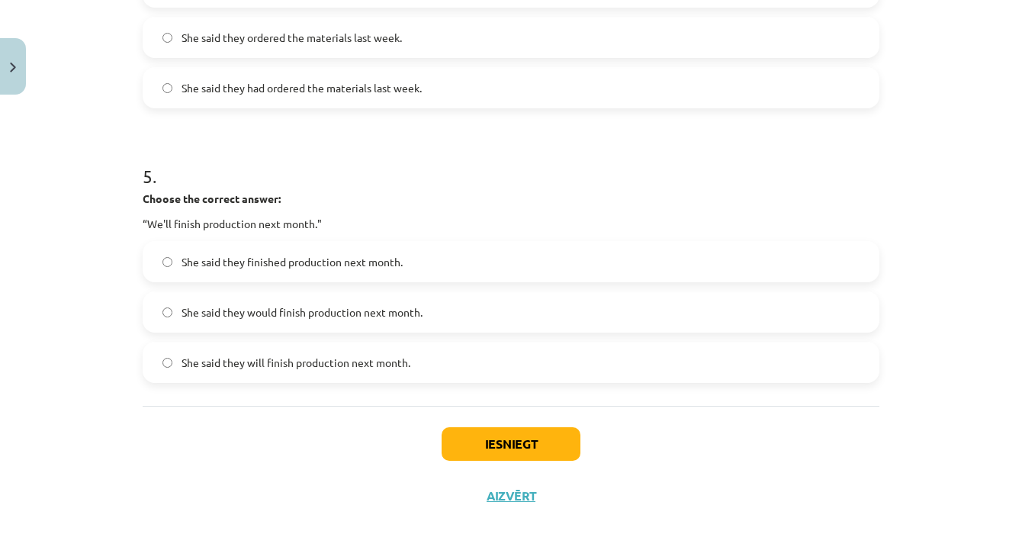
click at [474, 427] on button "Iesniegt" at bounding box center [511, 444] width 139 height 34
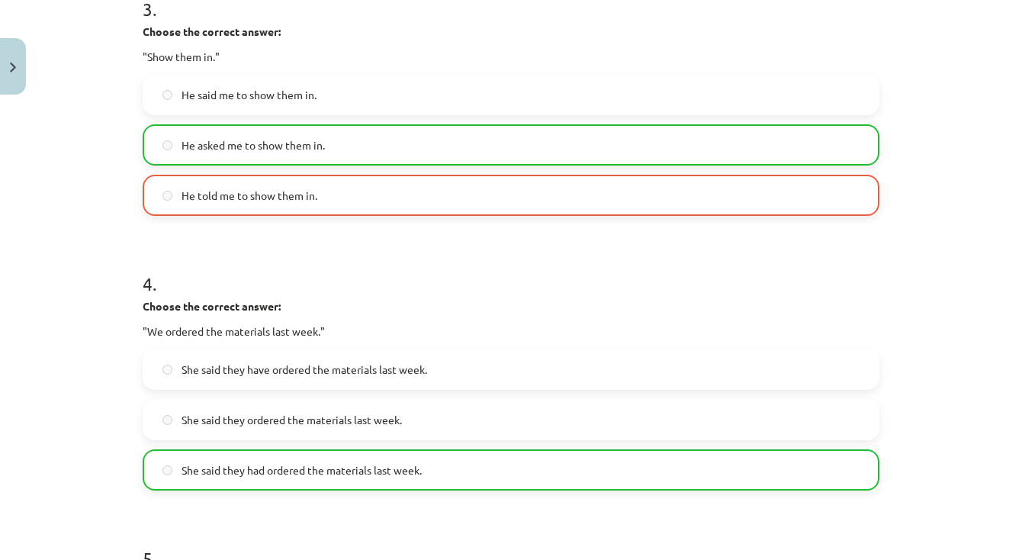
scroll to position [880, 0]
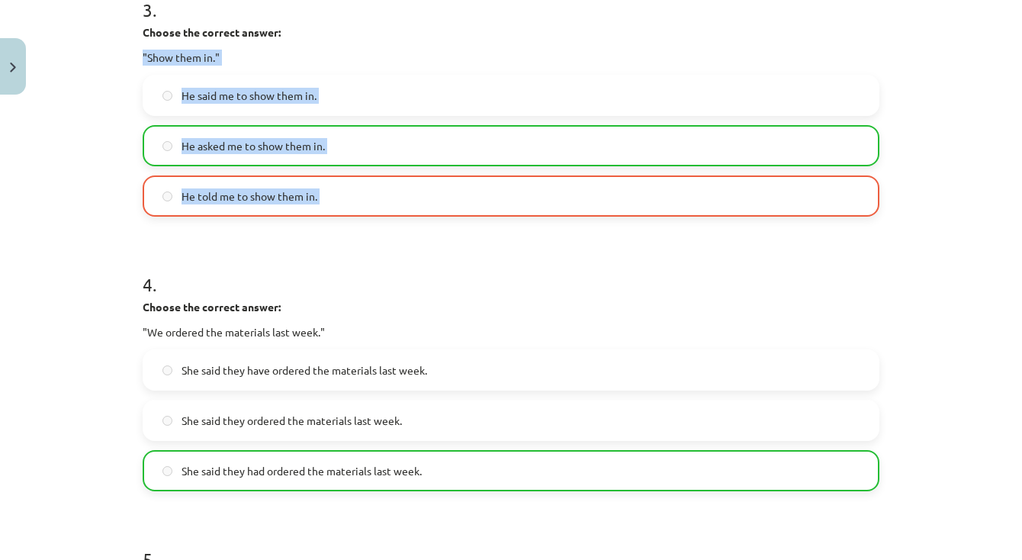
drag, startPoint x: 140, startPoint y: 52, endPoint x: 348, endPoint y: 227, distance: 271.2
click at [348, 227] on div "15 XP Saņemsi Viegls 516 pilda Apraksts Uzdevums Palīdzība 1 . Choose the corre…" at bounding box center [510, 87] width 755 height 1732
copy div ""Show them in." He said me to show them in. He asked me to show them in. He tol…"
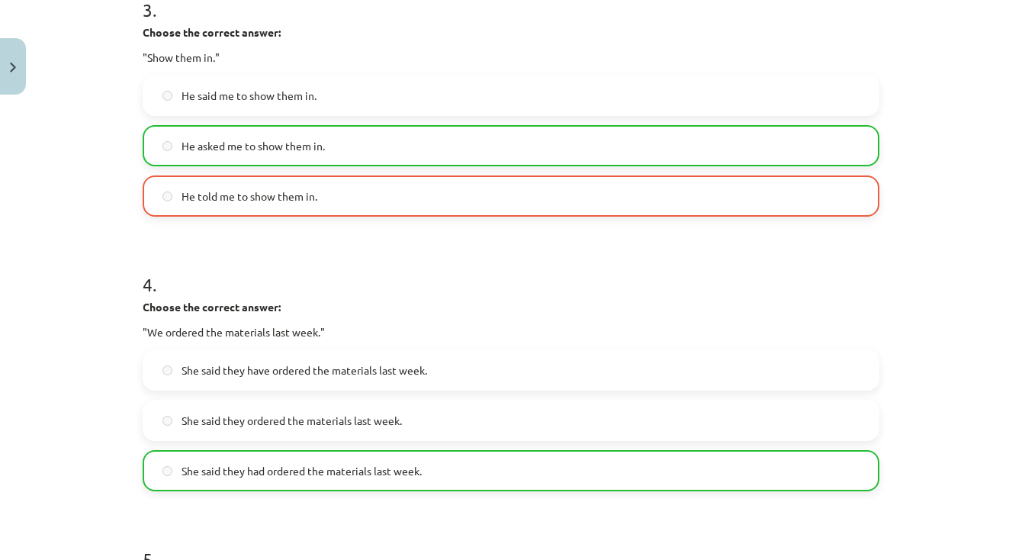
click at [385, 297] on div "4 . Choose the correct answer: "We ordered the materials last week." She said t…" at bounding box center [511, 369] width 737 height 244
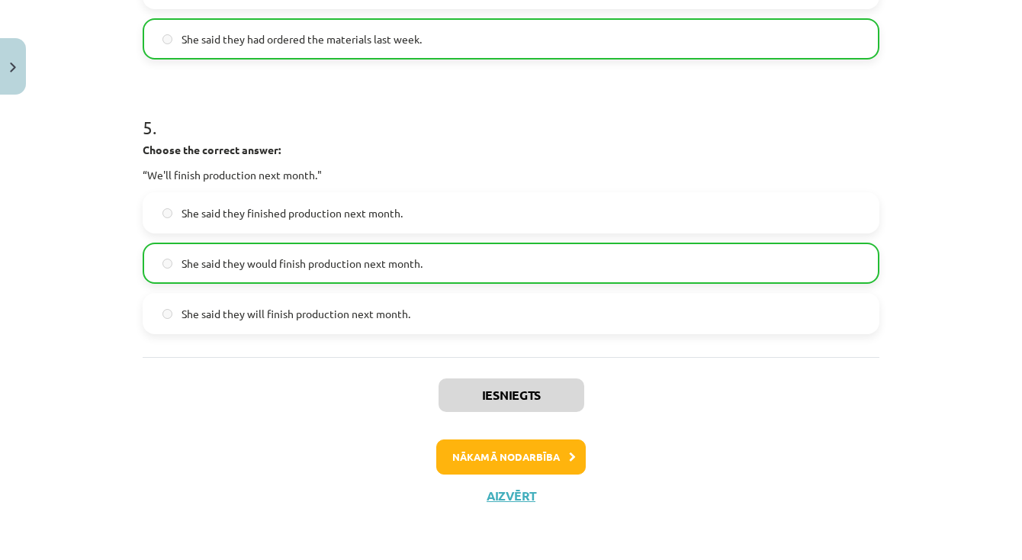
click at [543, 455] on button "Nākamā nodarbība" at bounding box center [510, 456] width 149 height 35
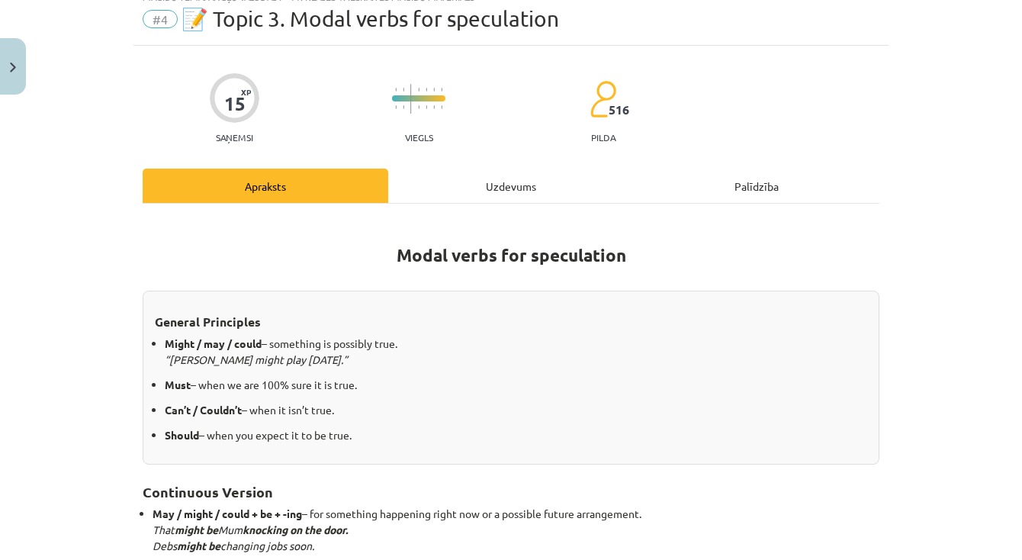
scroll to position [68, 0]
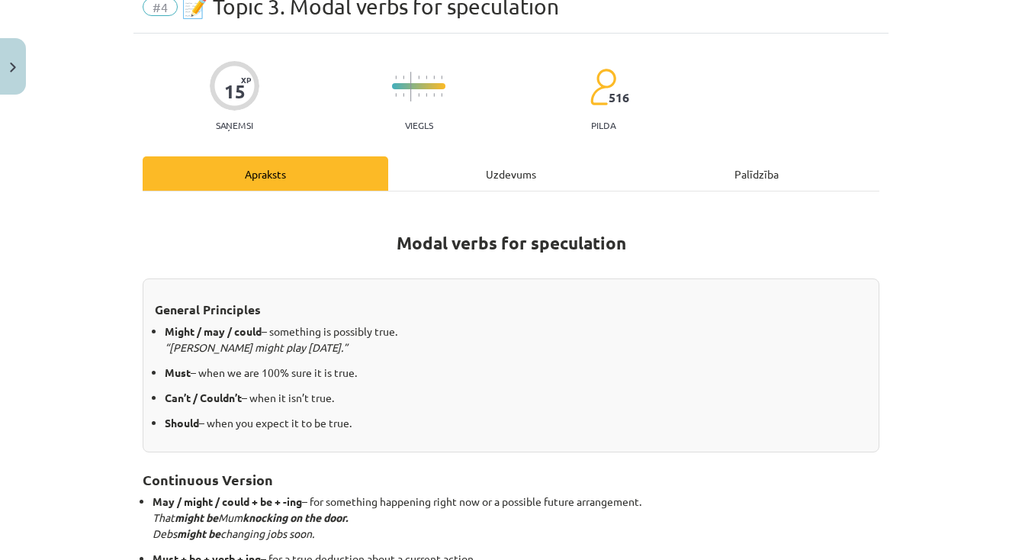
click at [532, 169] on div "Uzdevums" at bounding box center [511, 173] width 246 height 34
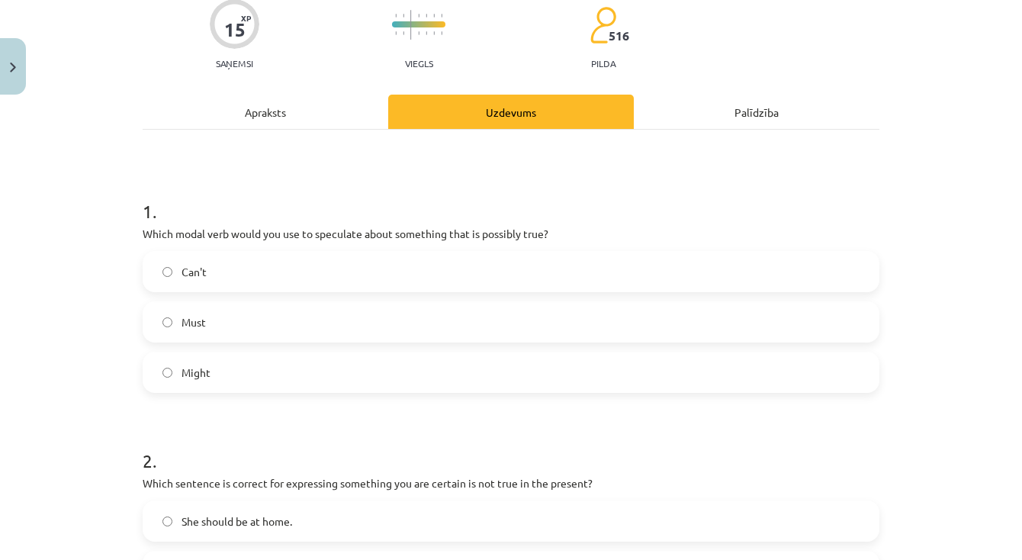
scroll to position [133, 0]
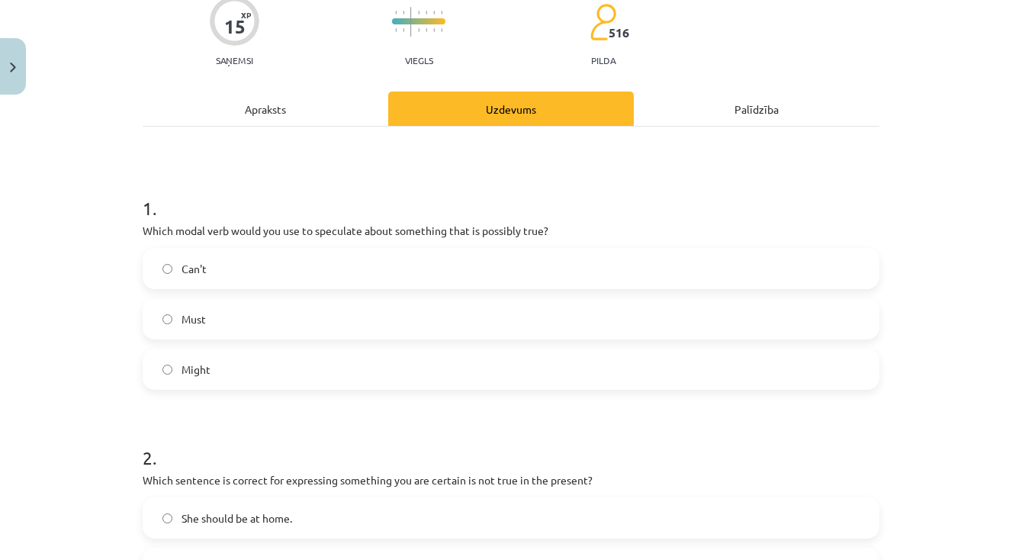
click at [368, 371] on label "Might" at bounding box center [511, 369] width 734 height 38
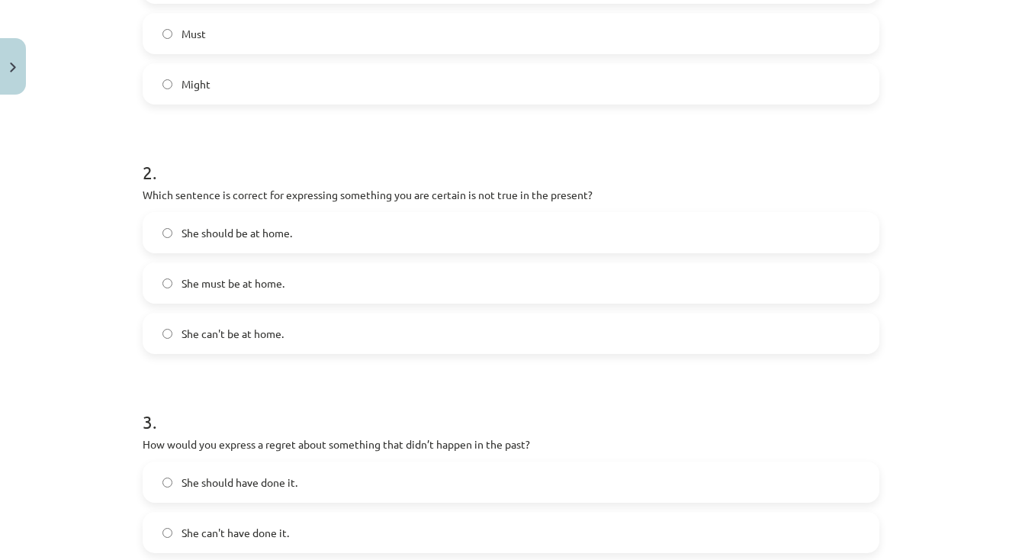
click at [169, 227] on label "She should be at home." at bounding box center [511, 233] width 734 height 38
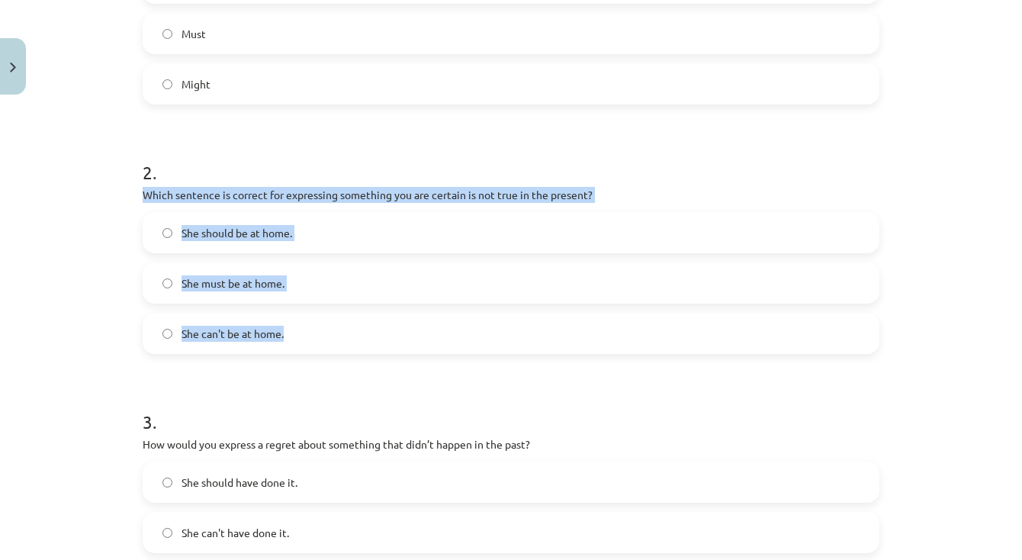
drag, startPoint x: 140, startPoint y: 191, endPoint x: 310, endPoint y: 329, distance: 219.1
click at [310, 329] on div "15 XP Saņemsi Viegls 516 pilda Apraksts Uzdevums Palīdzība 1 . Which modal verb…" at bounding box center [510, 461] width 755 height 1557
copy div "Which sentence is correct for expressing something you are certain is not true …"
click at [298, 352] on div "She can't be at home." at bounding box center [511, 333] width 737 height 41
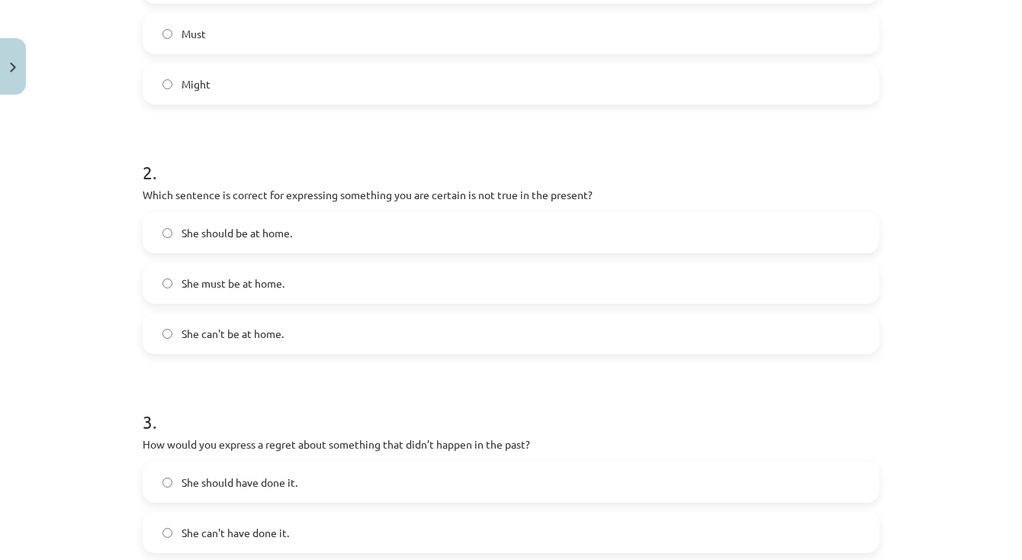
click at [291, 339] on label "She can't be at home." at bounding box center [511, 333] width 734 height 38
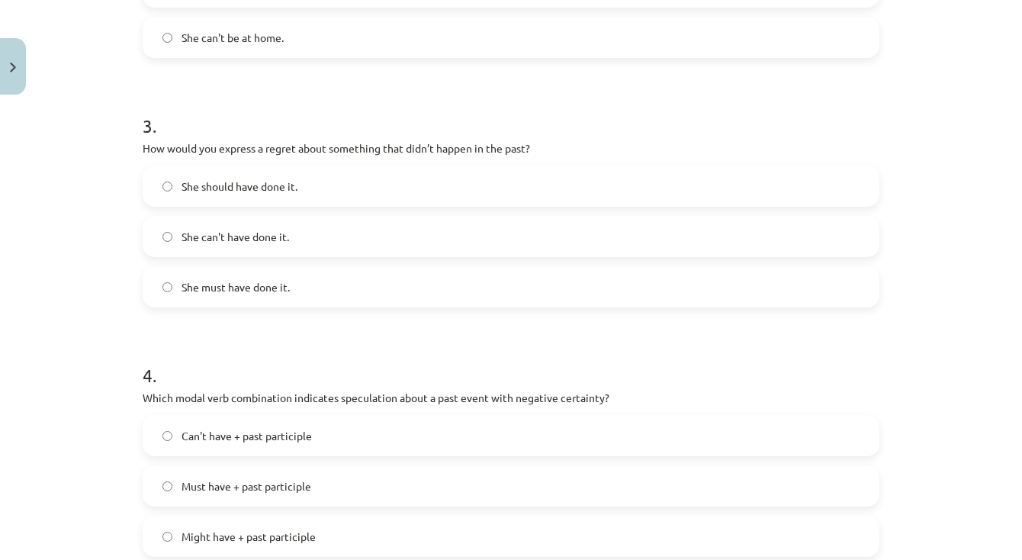
scroll to position [674, 0]
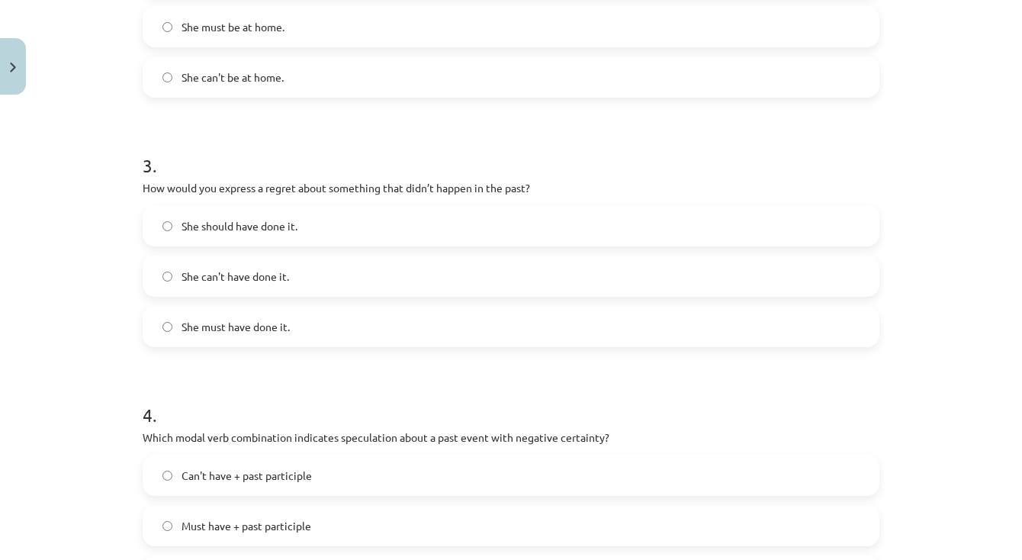
click at [322, 233] on label "She should have done it." at bounding box center [511, 226] width 734 height 38
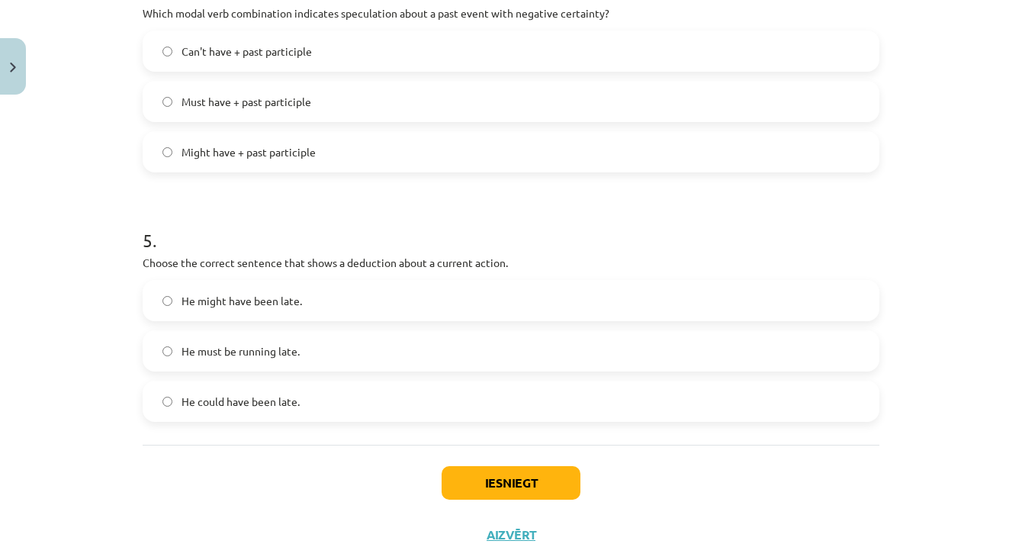
scroll to position [1053, 0]
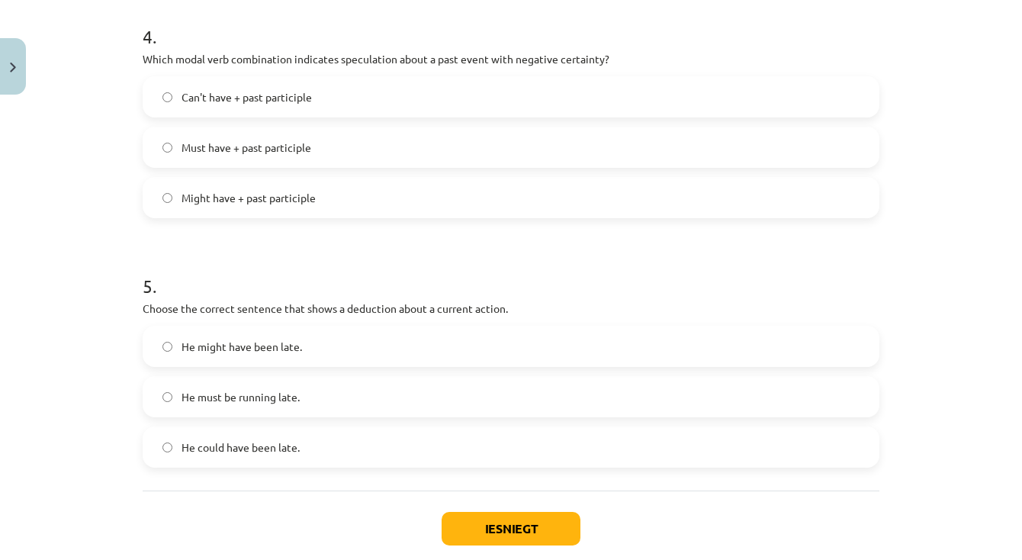
click at [322, 94] on label "Can't have + past participle" at bounding box center [511, 97] width 734 height 38
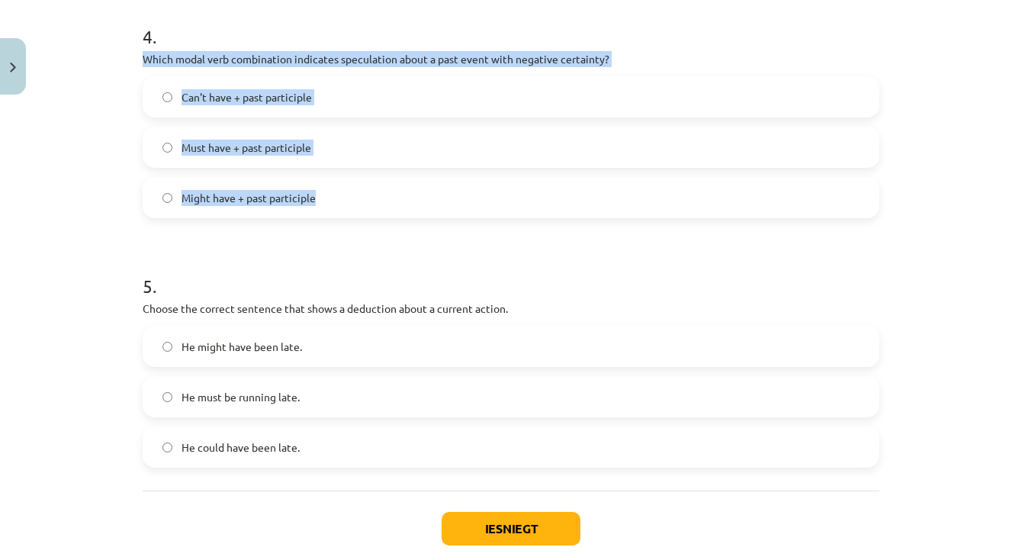
drag, startPoint x: 142, startPoint y: 56, endPoint x: 355, endPoint y: 202, distance: 258.9
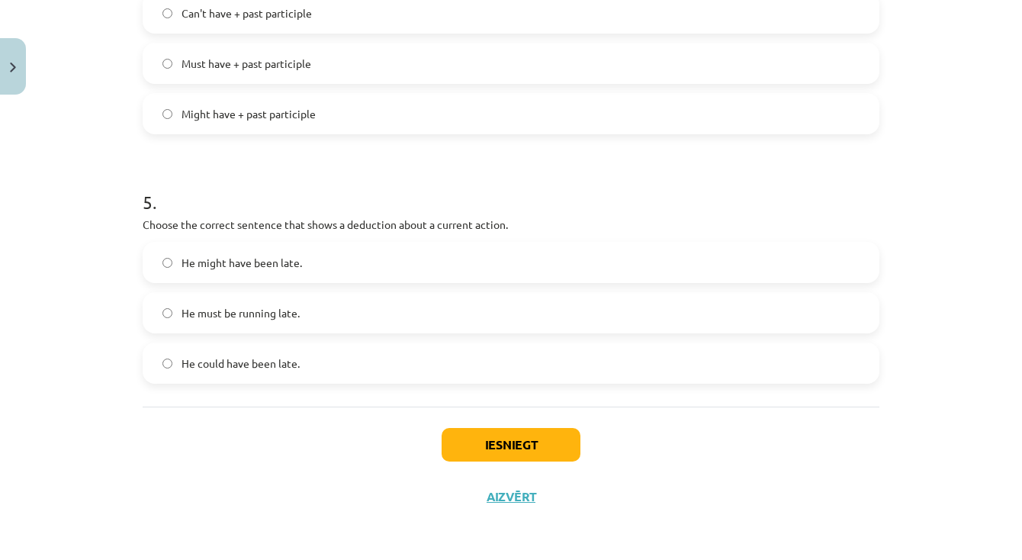
scroll to position [1138, 0]
click at [308, 313] on label "He must be running late." at bounding box center [511, 312] width 734 height 38
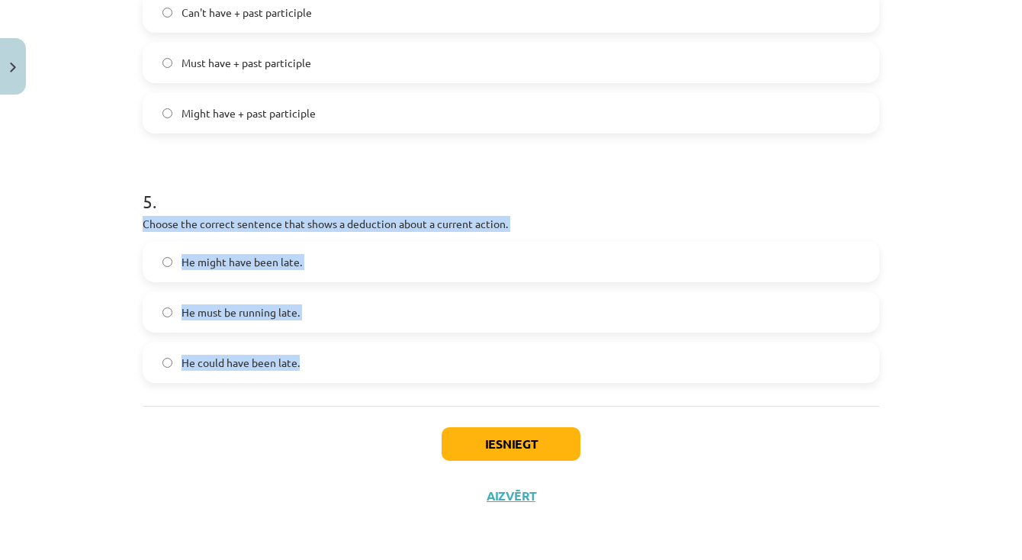
drag, startPoint x: 141, startPoint y: 220, endPoint x: 347, endPoint y: 400, distance: 273.5
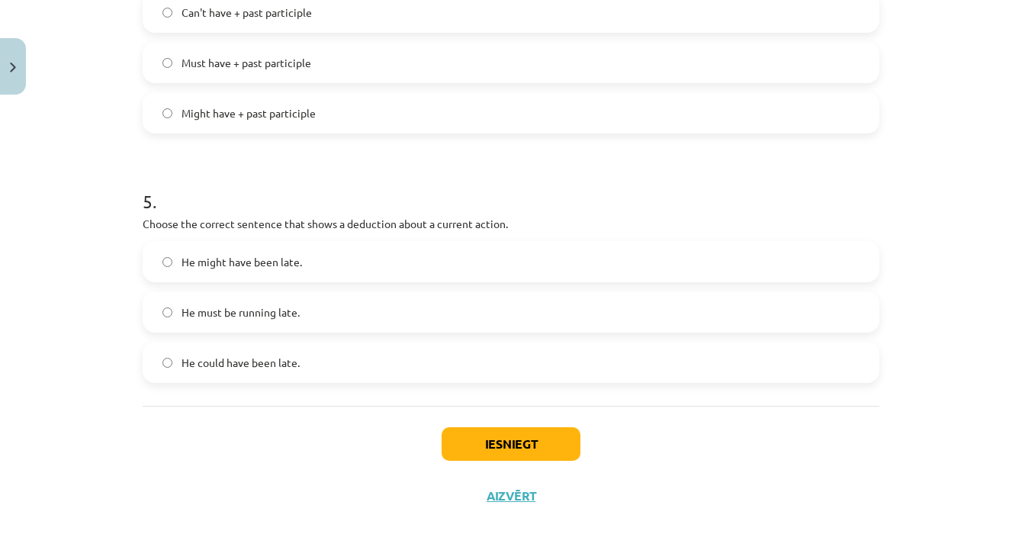
click at [291, 436] on div "Iesniegt Aizvērt" at bounding box center [511, 459] width 737 height 107
click at [543, 440] on button "Iesniegt" at bounding box center [511, 444] width 139 height 34
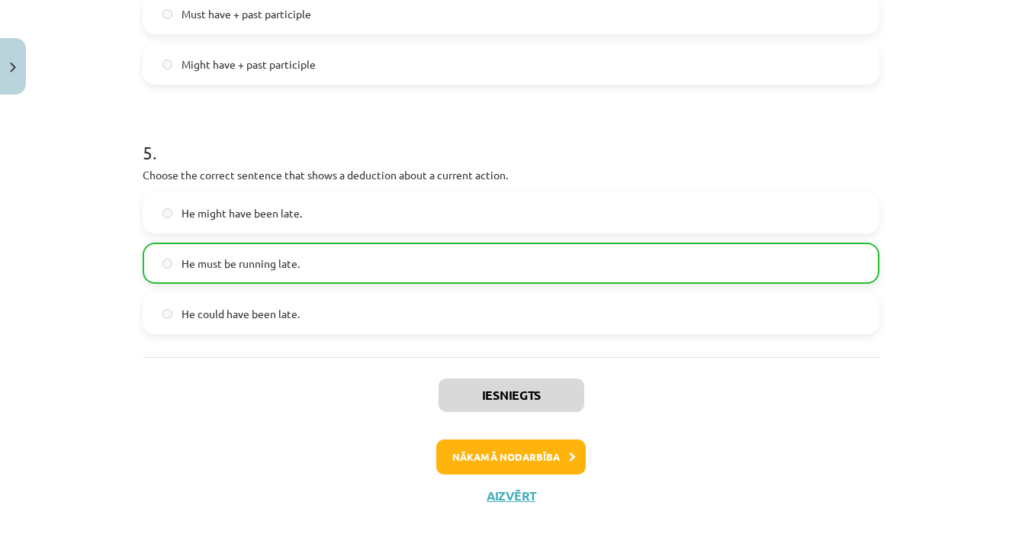
click at [561, 455] on button "Nākamā nodarbība" at bounding box center [510, 456] width 149 height 35
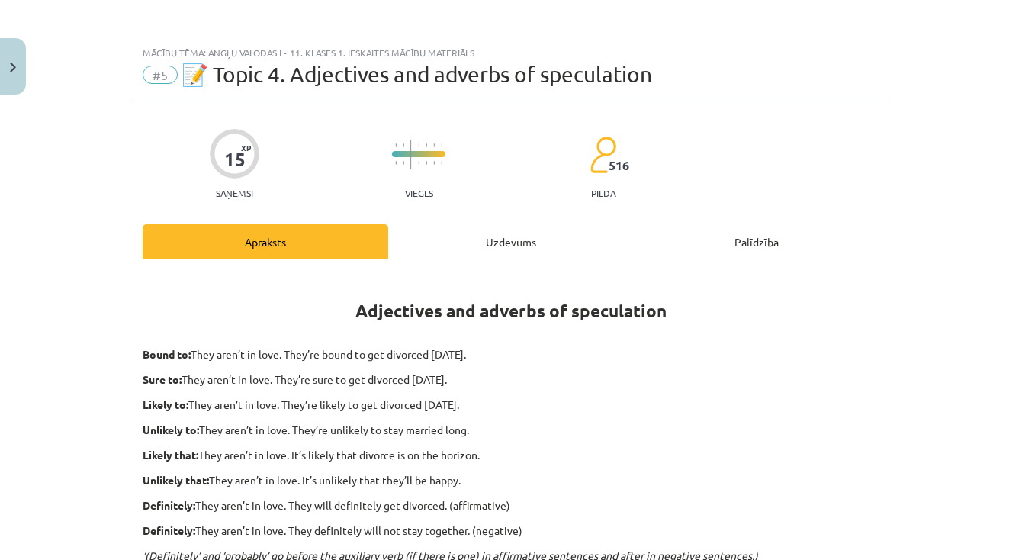
scroll to position [0, 0]
click at [496, 241] on div "Uzdevums" at bounding box center [511, 241] width 246 height 34
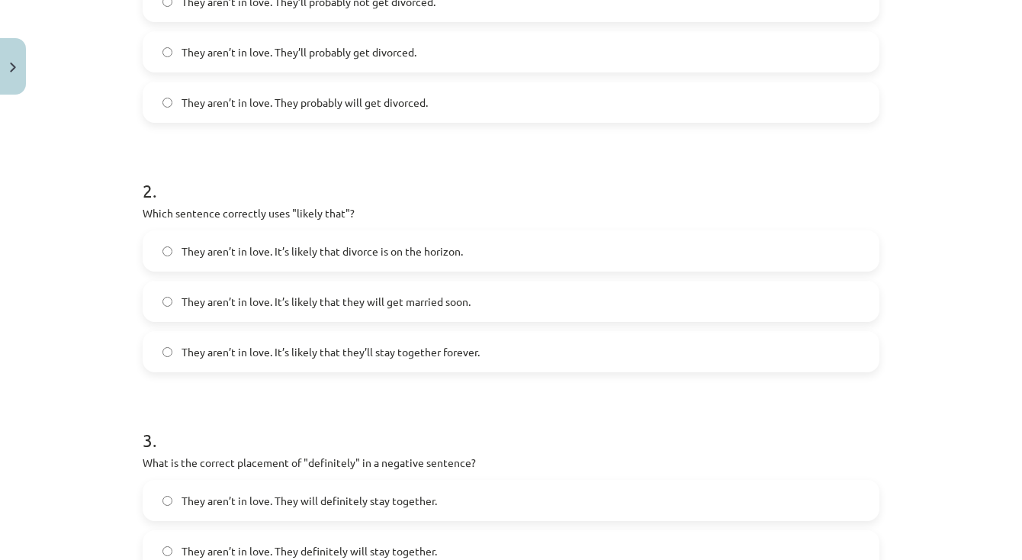
scroll to position [204, 0]
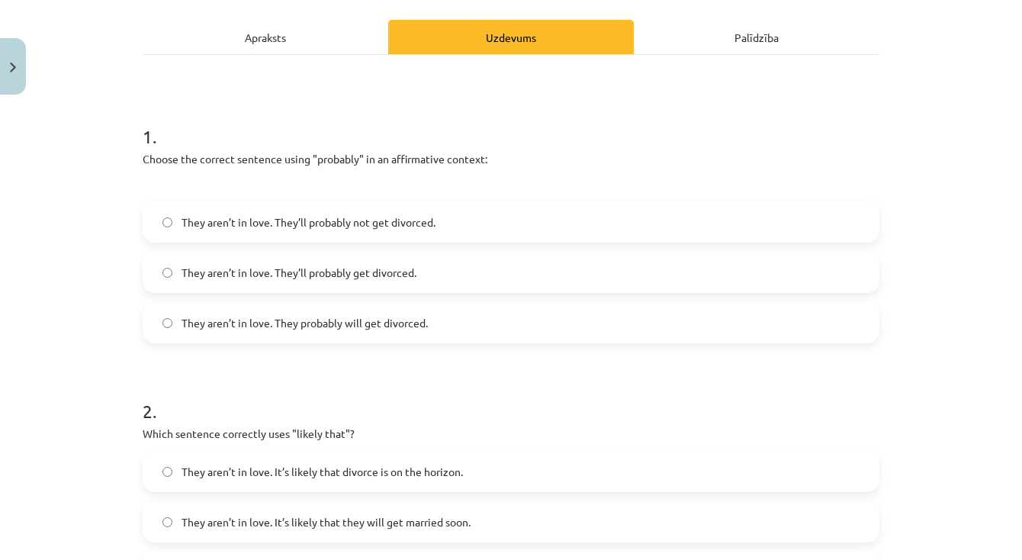
click at [388, 272] on span "They aren’t in love. They’ll probably get divorced." at bounding box center [299, 273] width 235 height 16
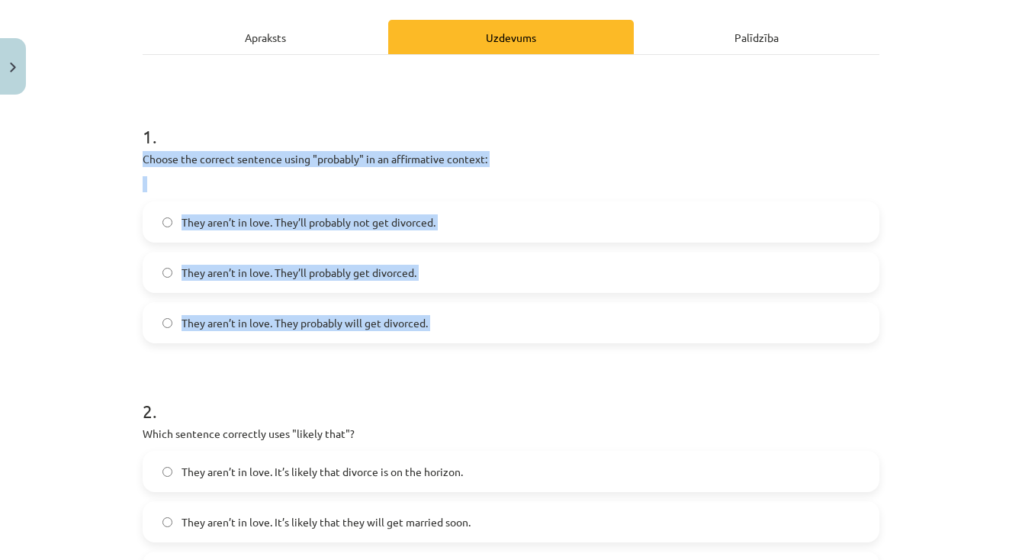
drag, startPoint x: 135, startPoint y: 155, endPoint x: 480, endPoint y: 346, distance: 394.3
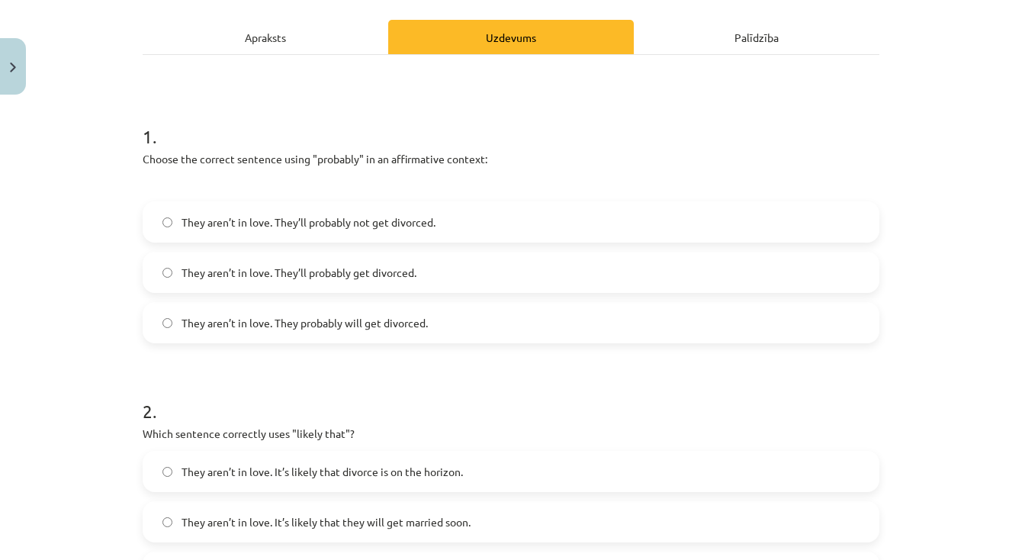
click at [362, 380] on h1 "2 ." at bounding box center [511, 397] width 737 height 47
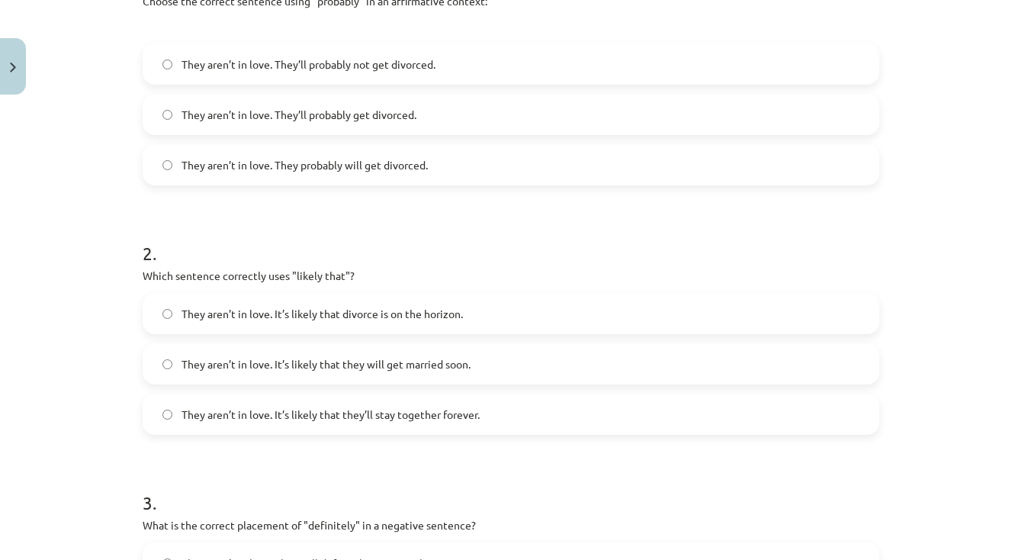
scroll to position [363, 0]
click at [385, 317] on span "They aren’t in love. It’s likely that divorce is on the horizon." at bounding box center [322, 313] width 281 height 16
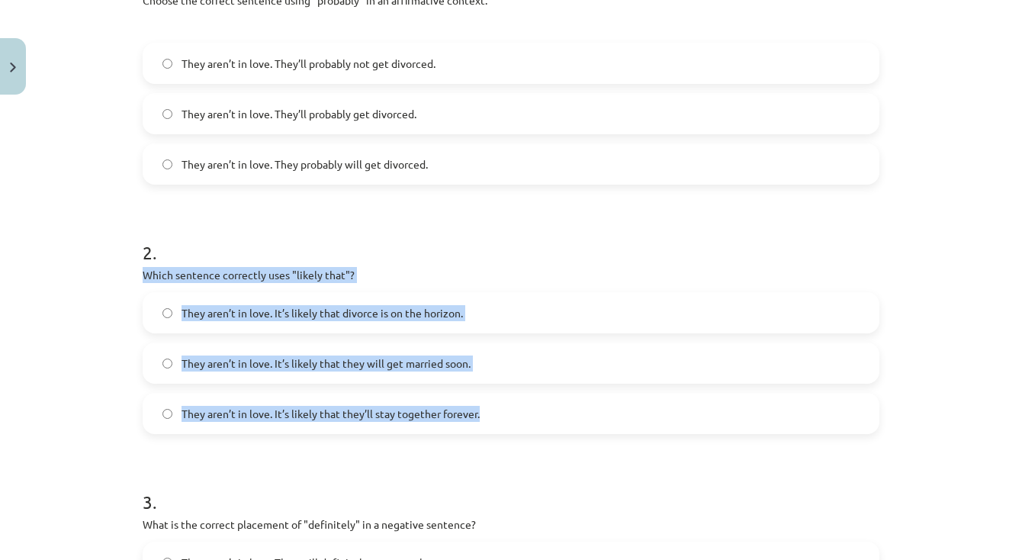
drag, startPoint x: 143, startPoint y: 271, endPoint x: 589, endPoint y: 433, distance: 474.1
click at [589, 433] on div "2 . Which sentence correctly uses "likely that"? They aren’t in love. It’s like…" at bounding box center [511, 324] width 737 height 219
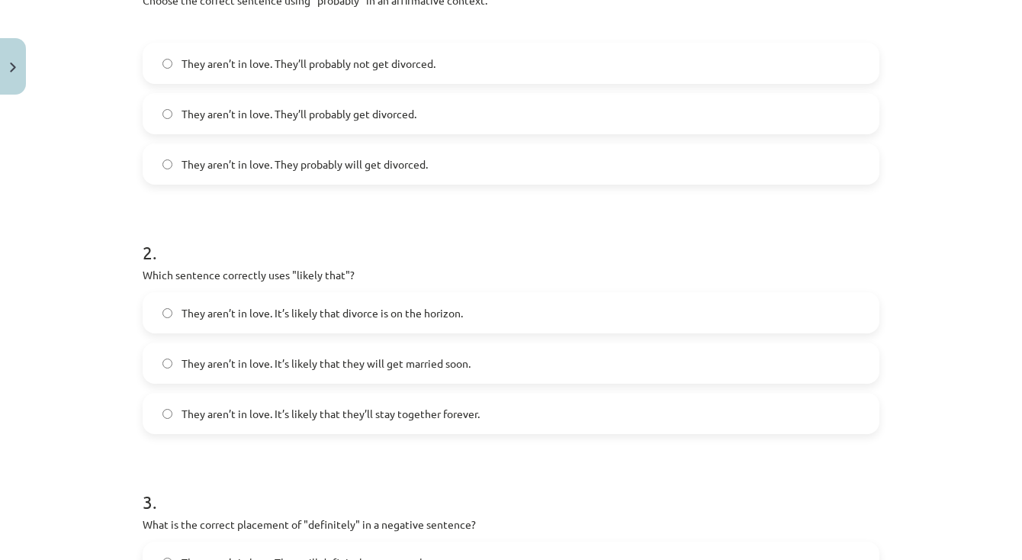
click at [413, 237] on h1 "2 ." at bounding box center [511, 238] width 737 height 47
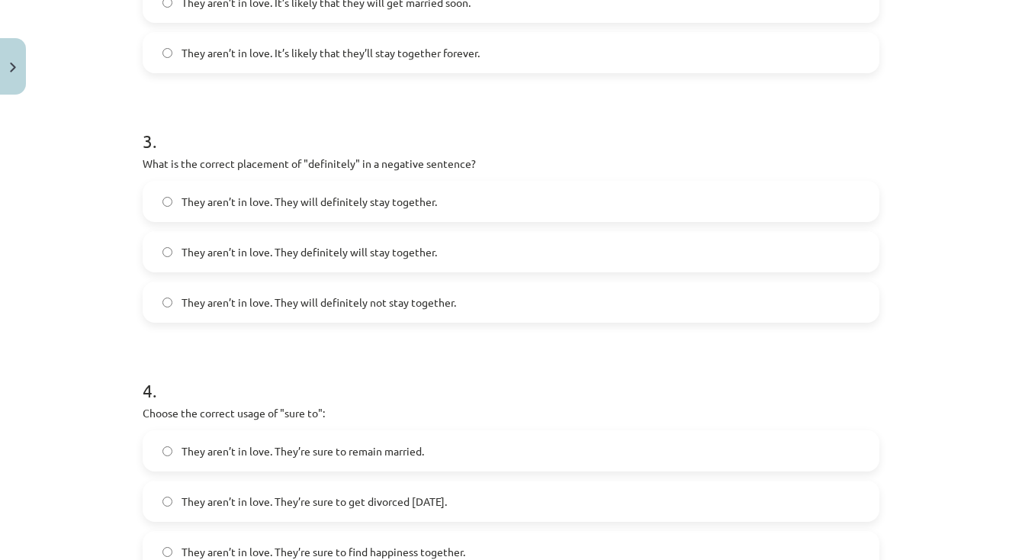
scroll to position [733, 0]
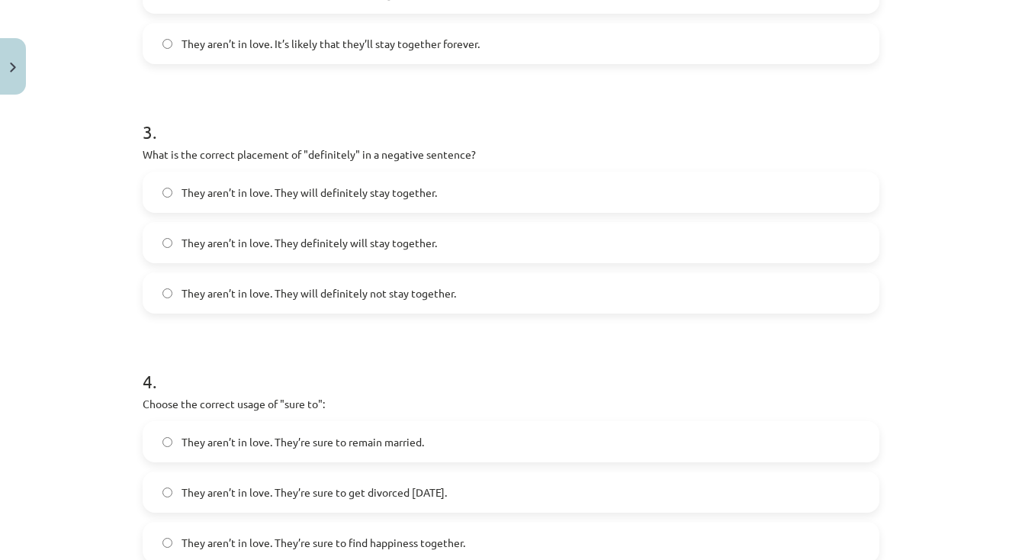
click at [323, 302] on label "They aren’t in love. They will definitely not stay together." at bounding box center [511, 293] width 734 height 38
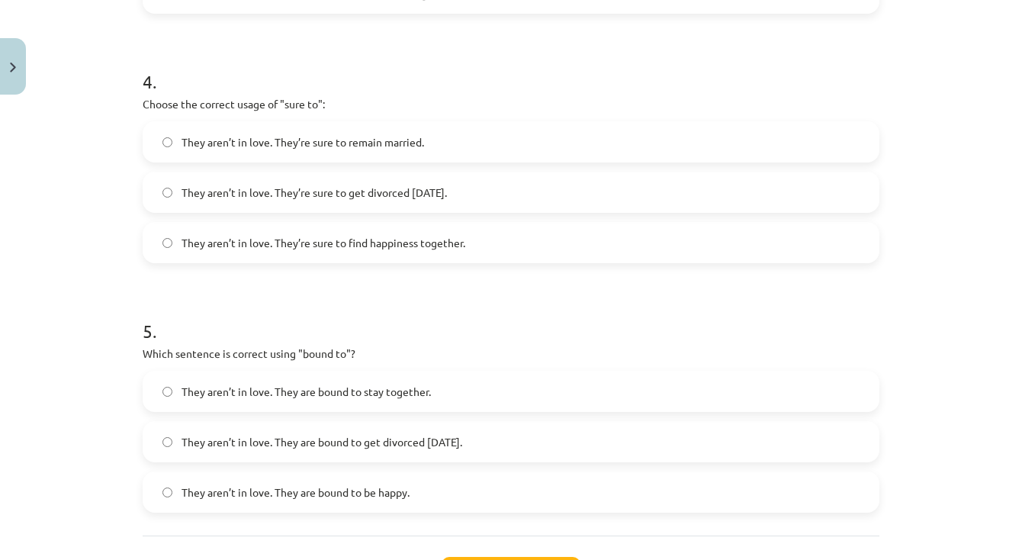
scroll to position [1034, 0]
click at [341, 179] on label "They aren’t in love. They’re sure to get divorced within six months." at bounding box center [511, 191] width 734 height 38
click at [292, 444] on span "They aren’t in love. They are bound to get divorced within six months." at bounding box center [322, 440] width 281 height 16
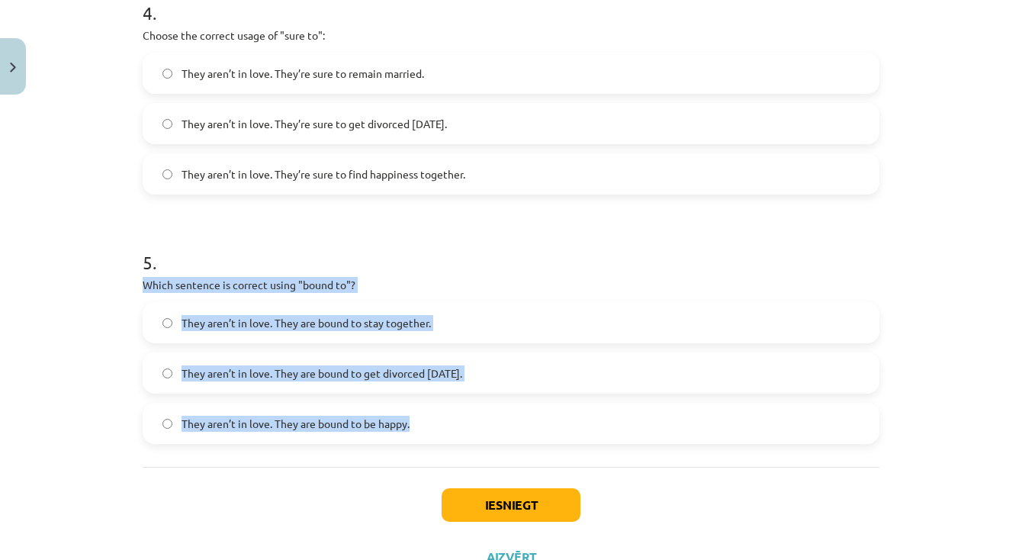
drag, startPoint x: 141, startPoint y: 281, endPoint x: 483, endPoint y: 423, distance: 370.0
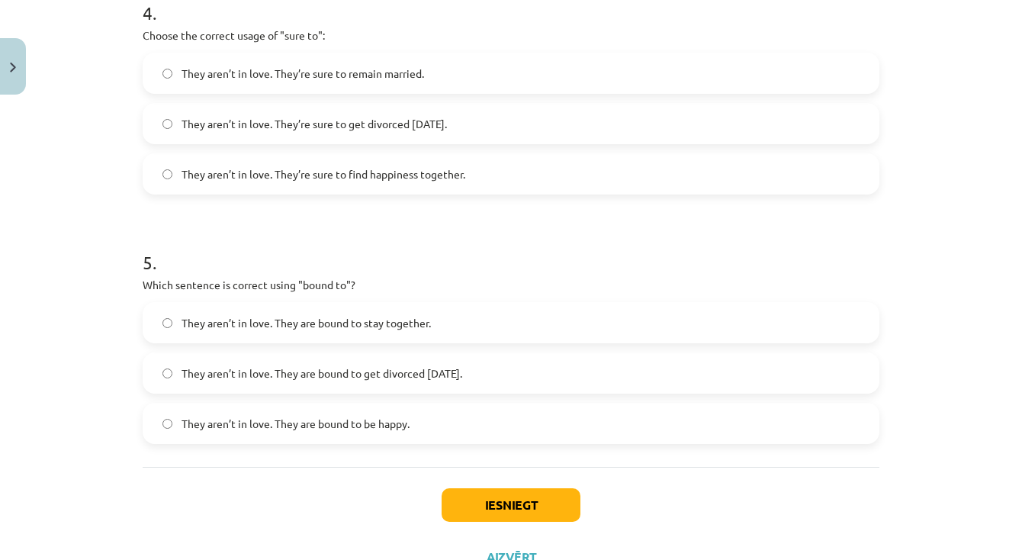
click at [403, 477] on div "Iesniegt Aizvērt" at bounding box center [511, 520] width 737 height 107
click at [480, 509] on button "Iesniegt" at bounding box center [511, 505] width 139 height 34
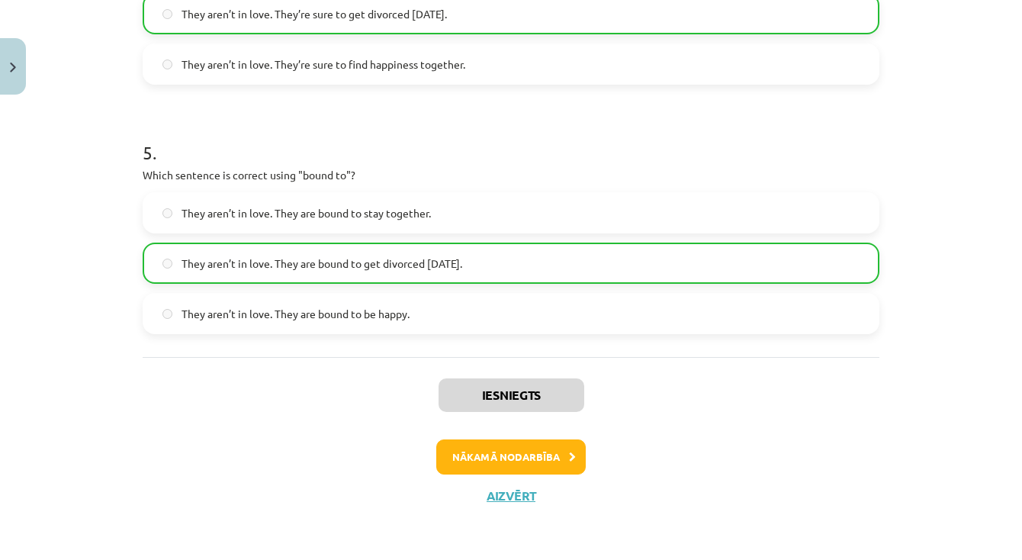
click at [535, 441] on button "Nākamā nodarbība" at bounding box center [510, 456] width 149 height 35
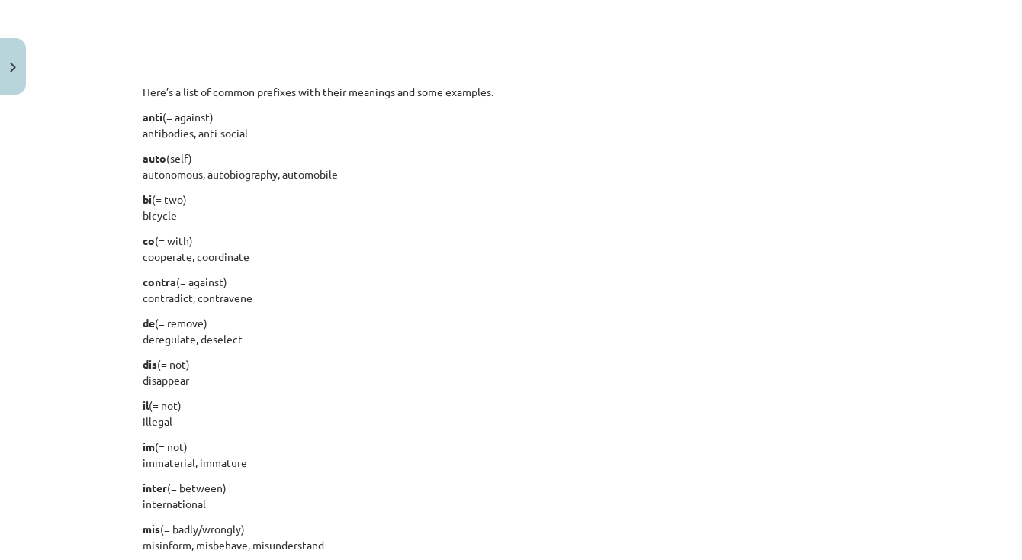
scroll to position [38, 0]
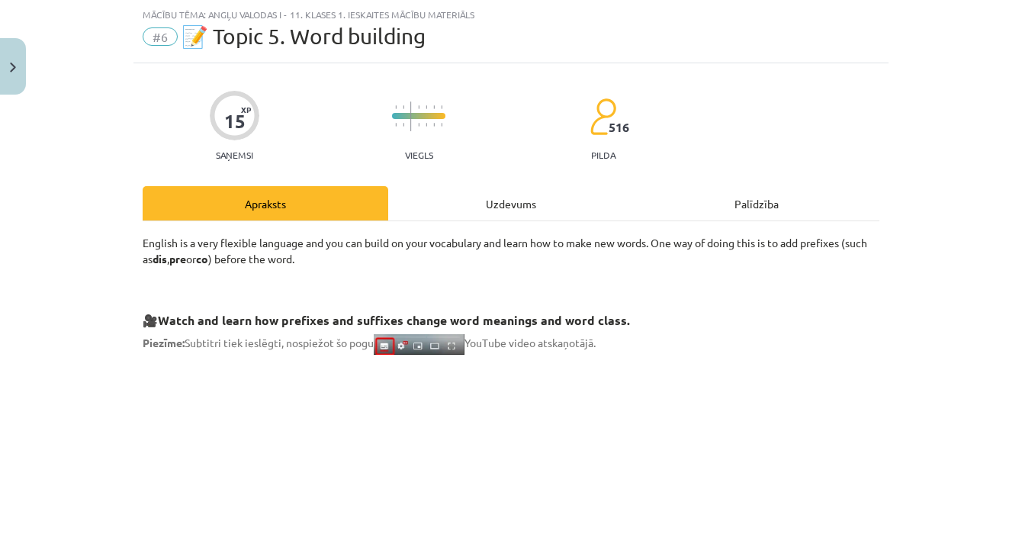
click at [530, 203] on div "Uzdevums" at bounding box center [511, 203] width 246 height 34
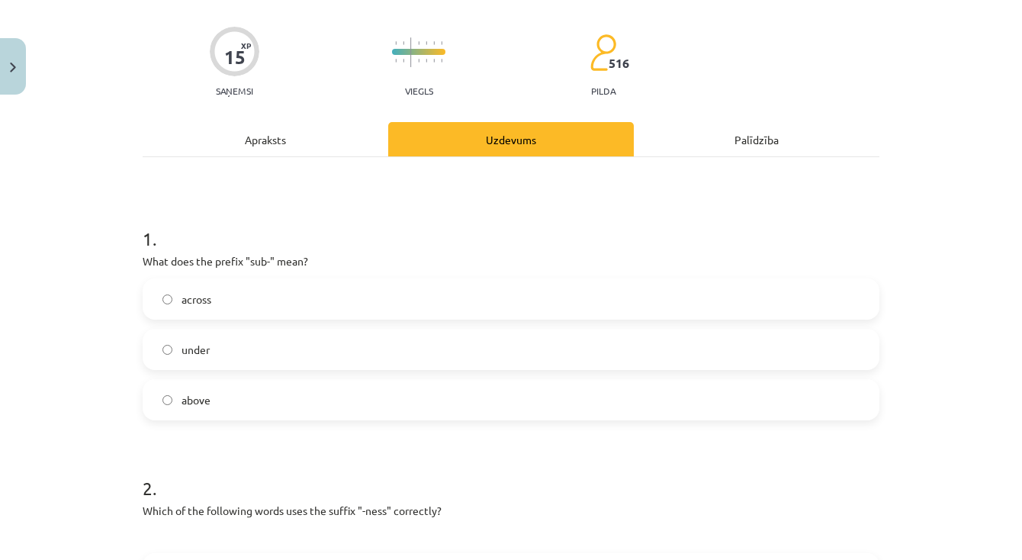
scroll to position [105, 0]
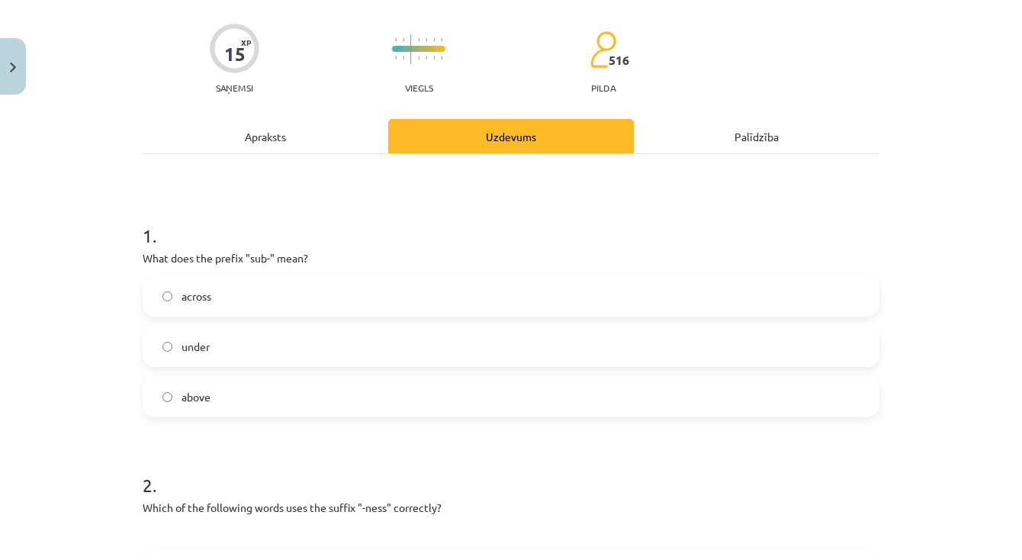
click at [236, 391] on label "above" at bounding box center [511, 397] width 734 height 38
drag, startPoint x: 138, startPoint y: 253, endPoint x: 262, endPoint y: 402, distance: 193.4
click at [248, 297] on label "across" at bounding box center [511, 296] width 734 height 38
click at [222, 352] on label "under" at bounding box center [511, 346] width 734 height 38
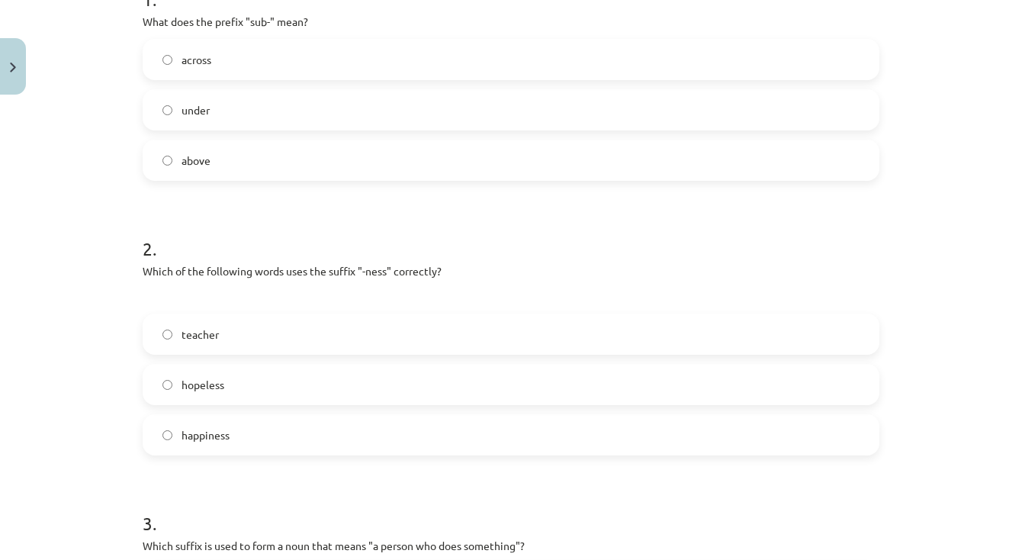
scroll to position [344, 0]
click at [302, 424] on label "happiness" at bounding box center [511, 432] width 734 height 38
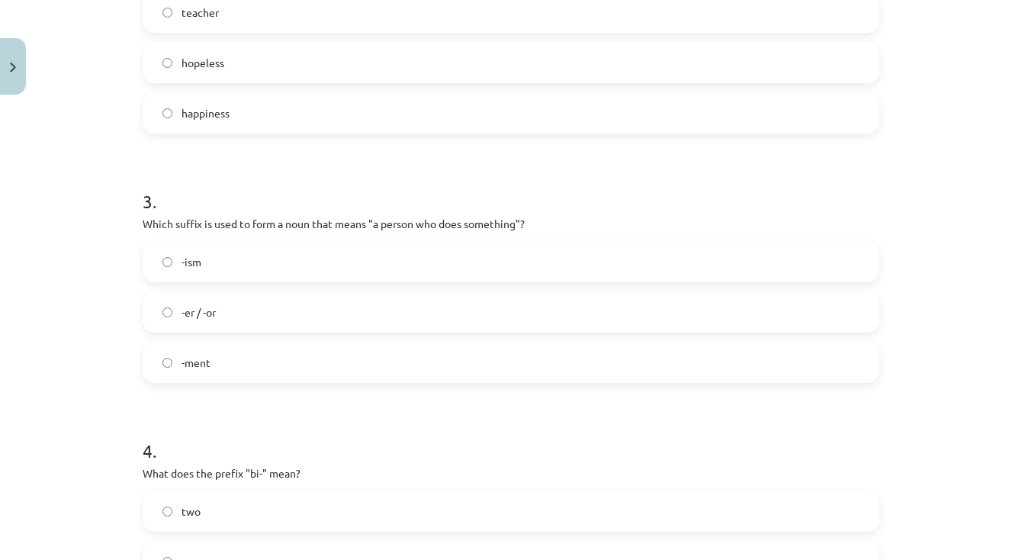
scroll to position [683, 0]
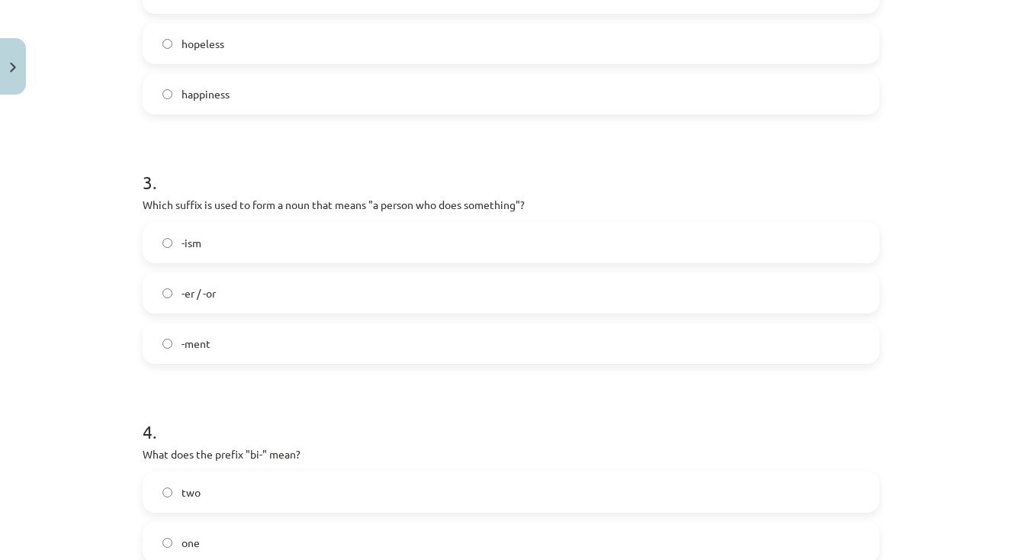
click at [291, 297] on label "-er / -or" at bounding box center [511, 293] width 734 height 38
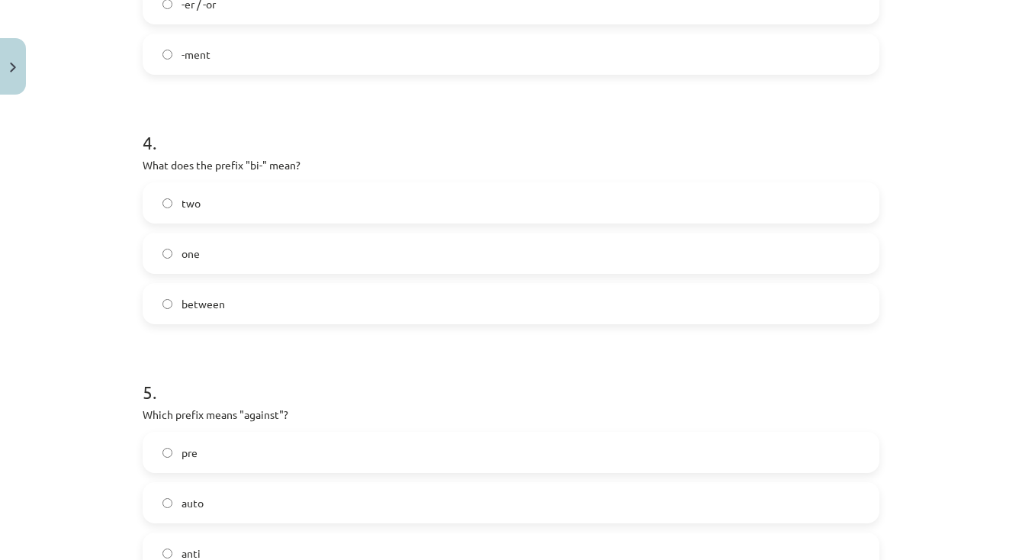
scroll to position [975, 0]
drag, startPoint x: 140, startPoint y: 153, endPoint x: 298, endPoint y: 317, distance: 227.6
click at [230, 201] on label "two" at bounding box center [511, 200] width 734 height 38
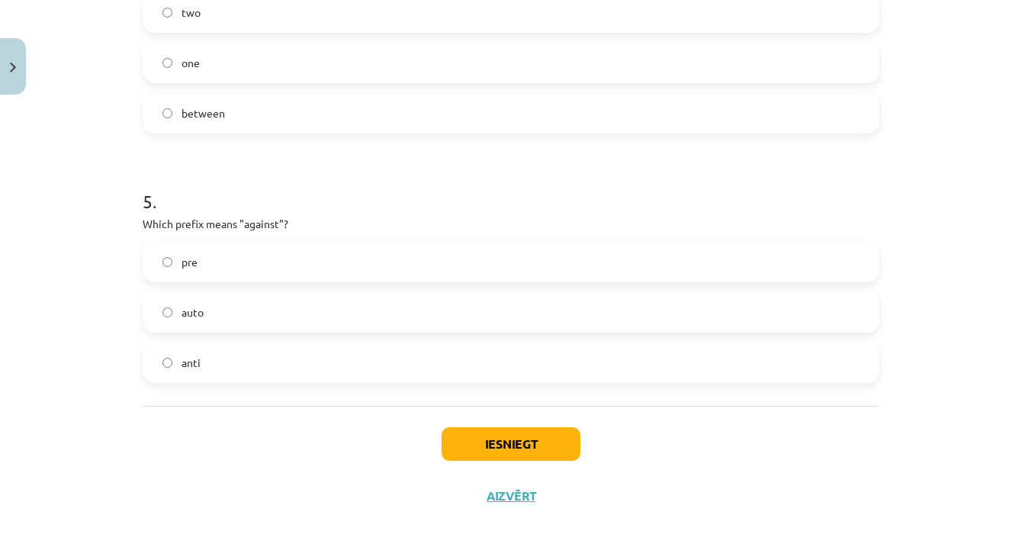
scroll to position [1165, 0]
click at [201, 360] on label "anti" at bounding box center [511, 362] width 734 height 38
click at [464, 436] on button "Iesniegt" at bounding box center [511, 444] width 139 height 34
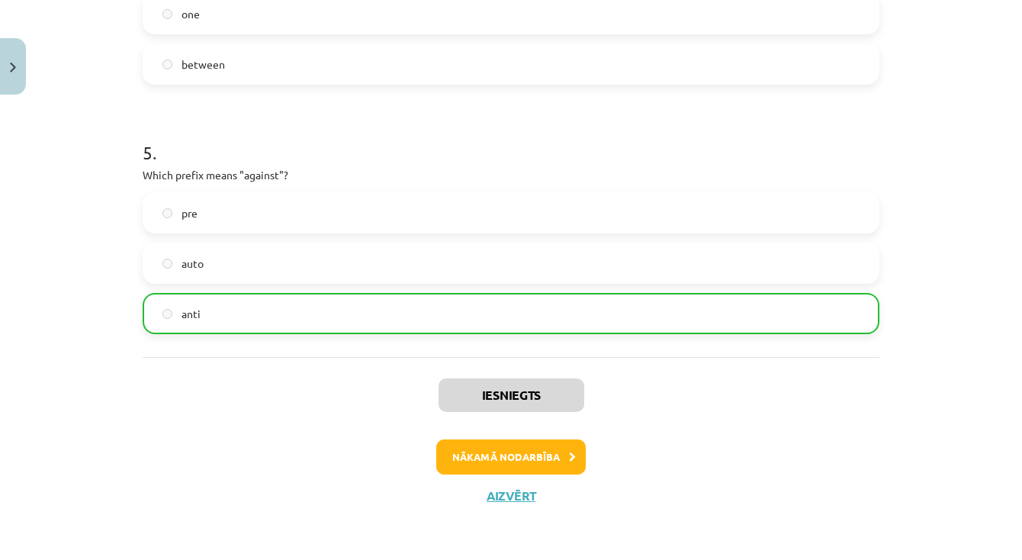
click at [532, 467] on button "Nākamā nodarbība" at bounding box center [510, 456] width 149 height 35
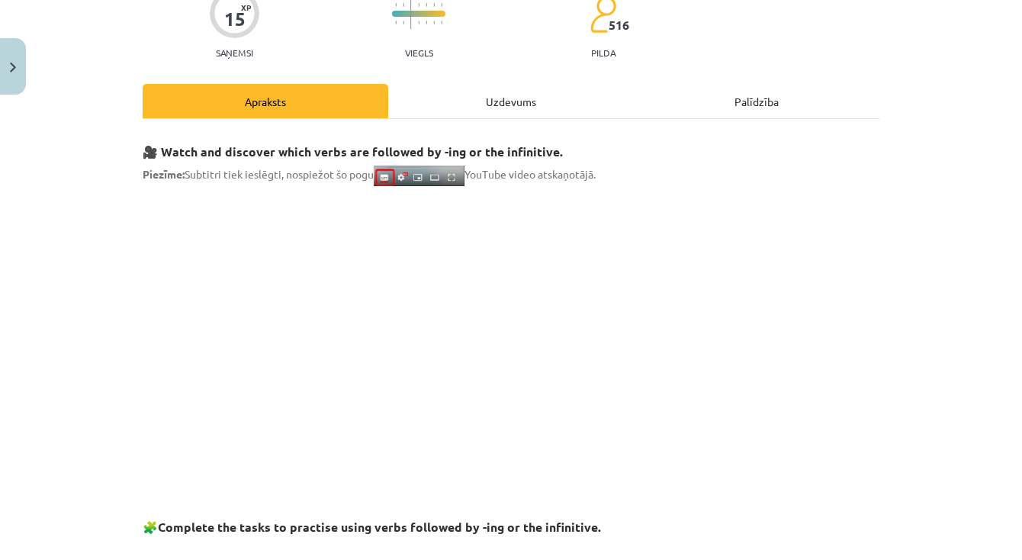
scroll to position [38, 0]
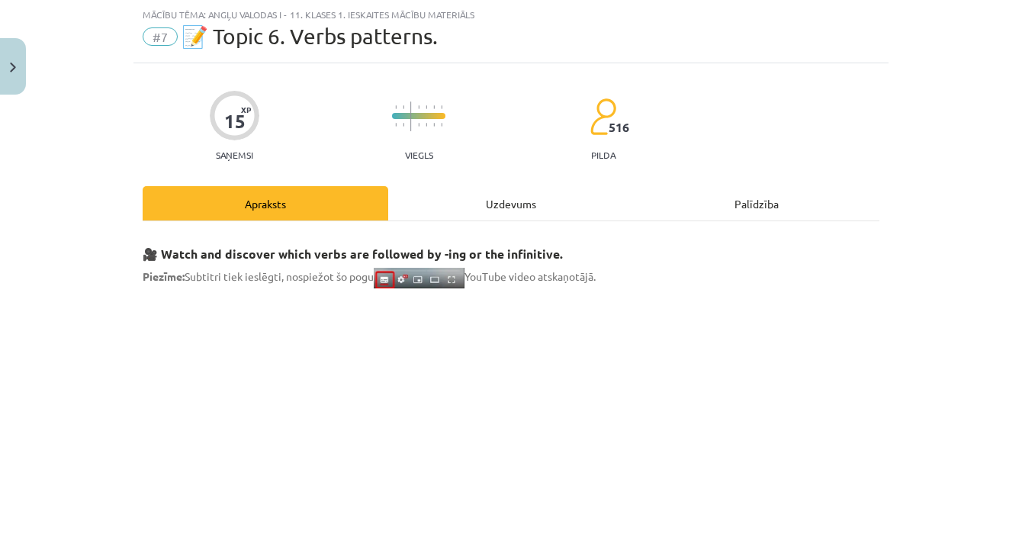
click at [516, 219] on div "Uzdevums" at bounding box center [511, 203] width 246 height 34
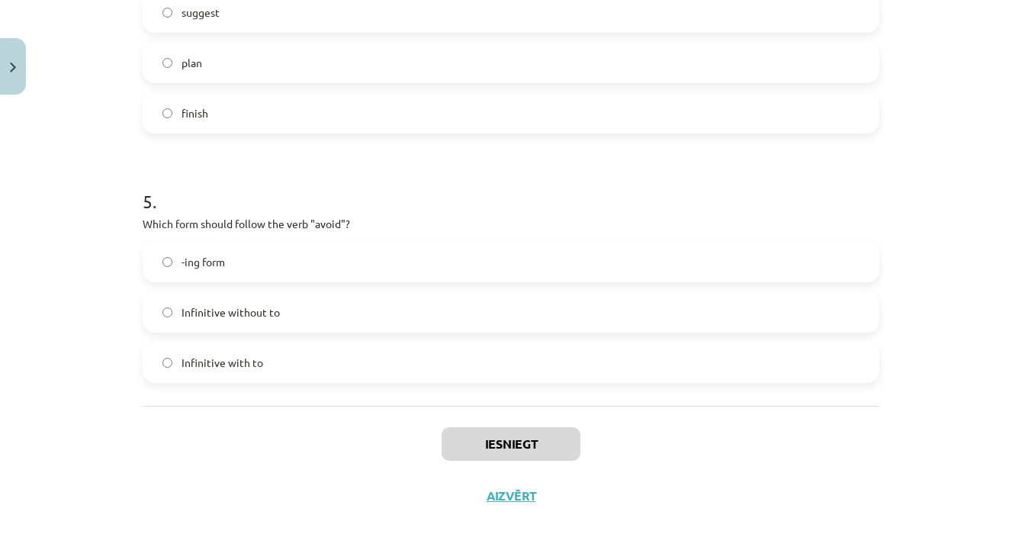
scroll to position [1139, 0]
click at [506, 488] on button "Aizvērt" at bounding box center [511, 495] width 58 height 15
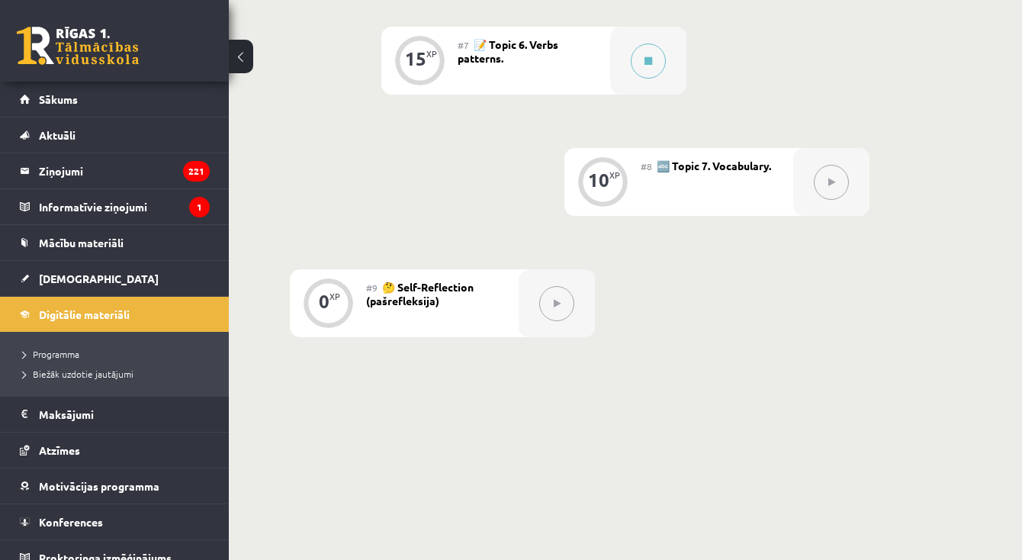
scroll to position [1129, 0]
click at [669, 63] on div at bounding box center [648, 63] width 76 height 68
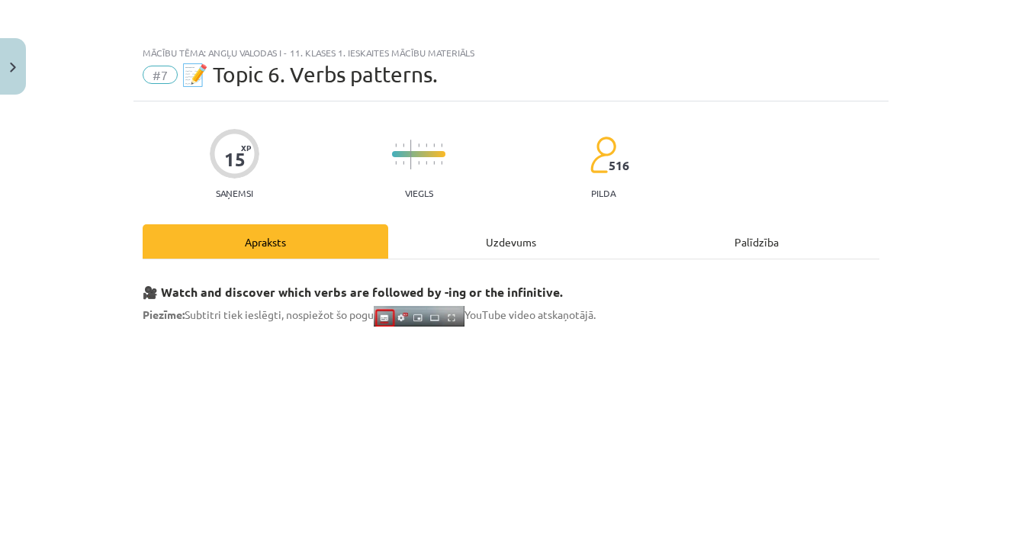
click at [512, 246] on div "Uzdevums" at bounding box center [511, 241] width 246 height 34
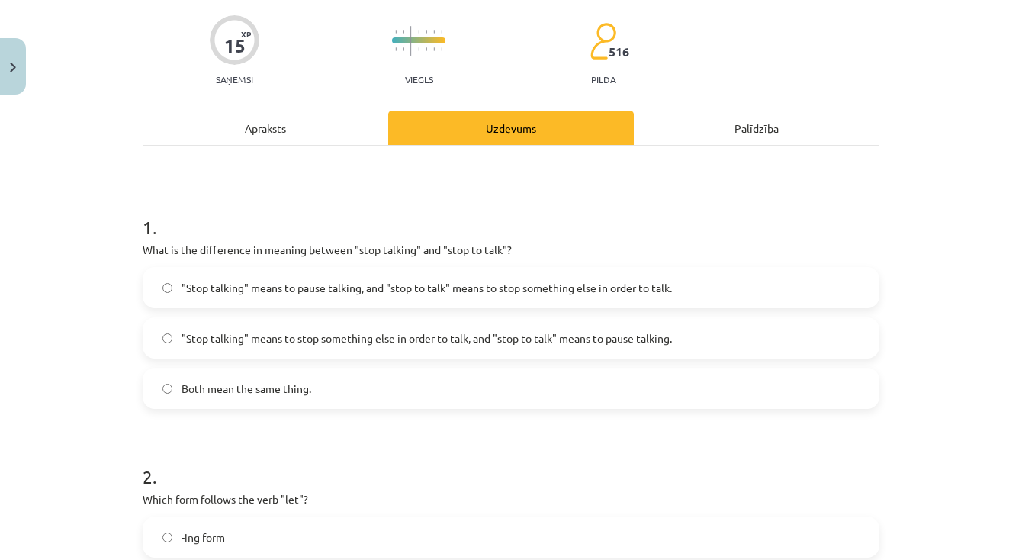
scroll to position [114, 0]
click at [547, 349] on label ""Stop talking" means to stop something else in order to talk, and "stop to talk…" at bounding box center [511, 337] width 734 height 38
click at [490, 310] on div ""Stop talking" means to pause talking, and "stop to talk" means to stop somethi…" at bounding box center [511, 337] width 737 height 142
click at [490, 302] on label ""Stop talking" means to pause talking, and "stop to talk" means to stop somethi…" at bounding box center [511, 287] width 734 height 38
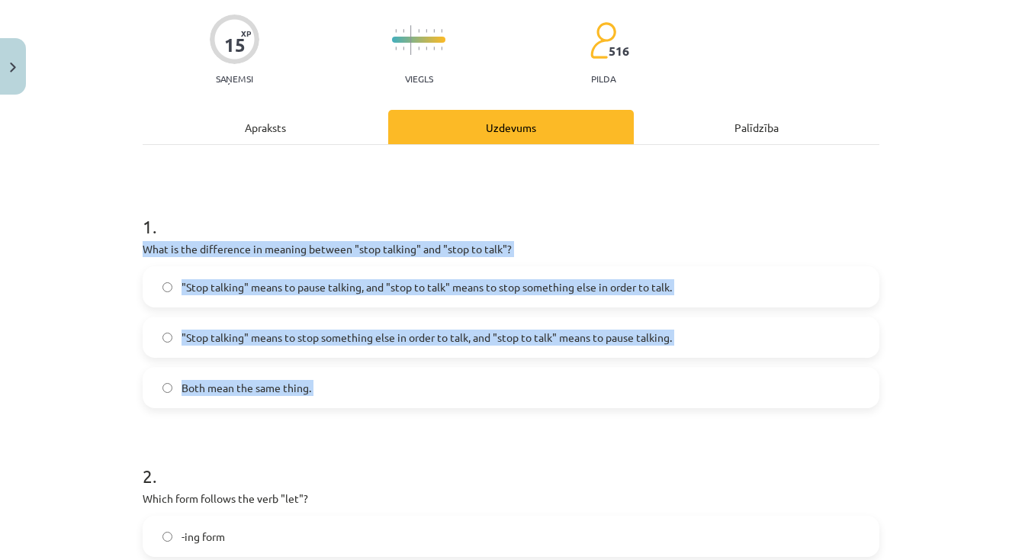
drag, startPoint x: 143, startPoint y: 246, endPoint x: 352, endPoint y: 424, distance: 275.4
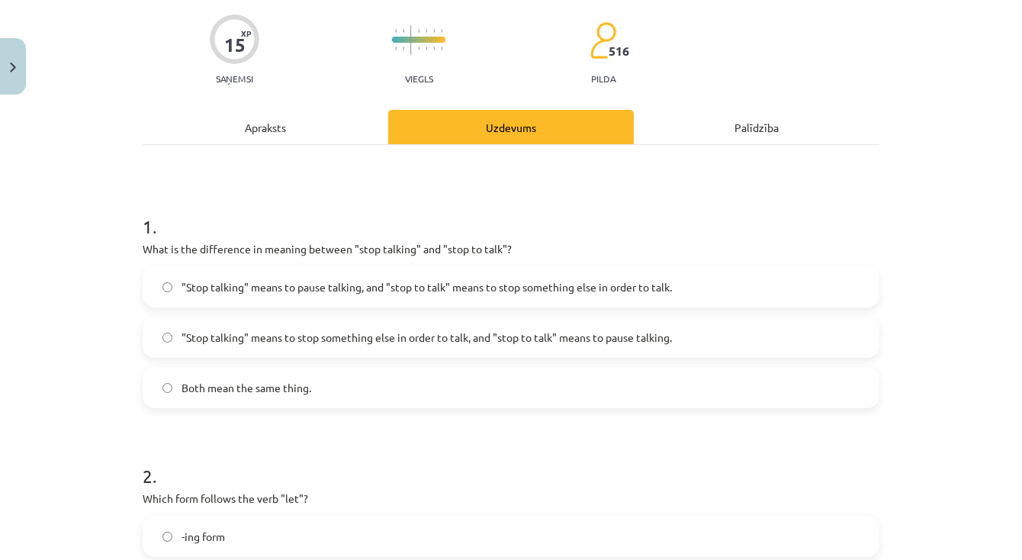
click at [76, 275] on div "Mācību tēma: Angļu valodas i - 11. klases 1. ieskaites mācību materiāls #7 📝 To…" at bounding box center [511, 280] width 1022 height 560
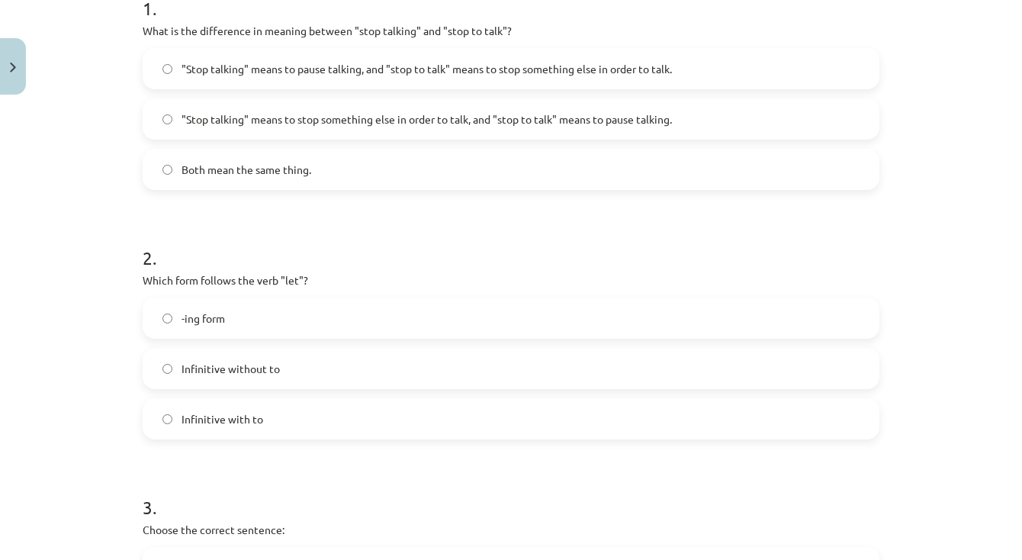
scroll to position [416, 0]
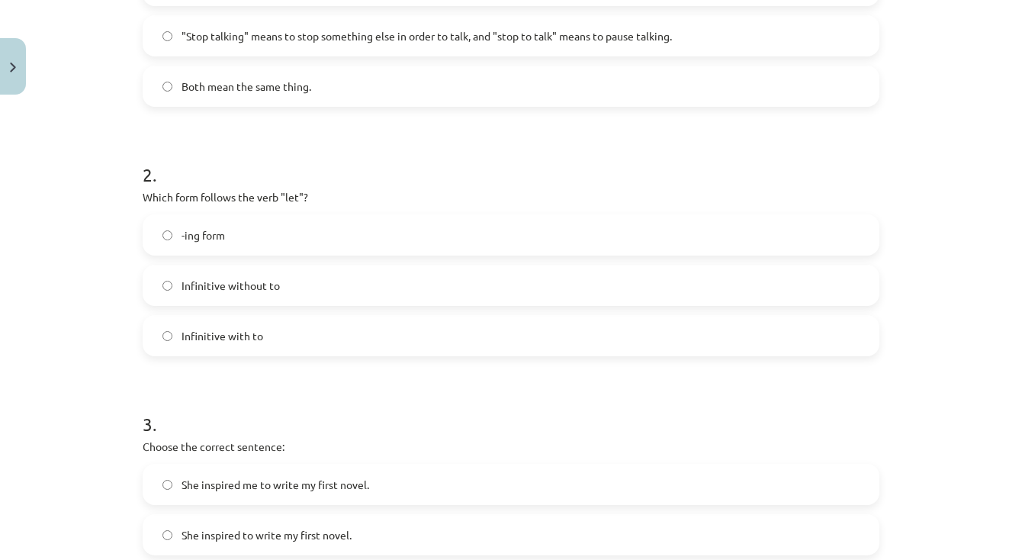
click at [206, 232] on span "-ing form" at bounding box center [203, 235] width 43 height 16
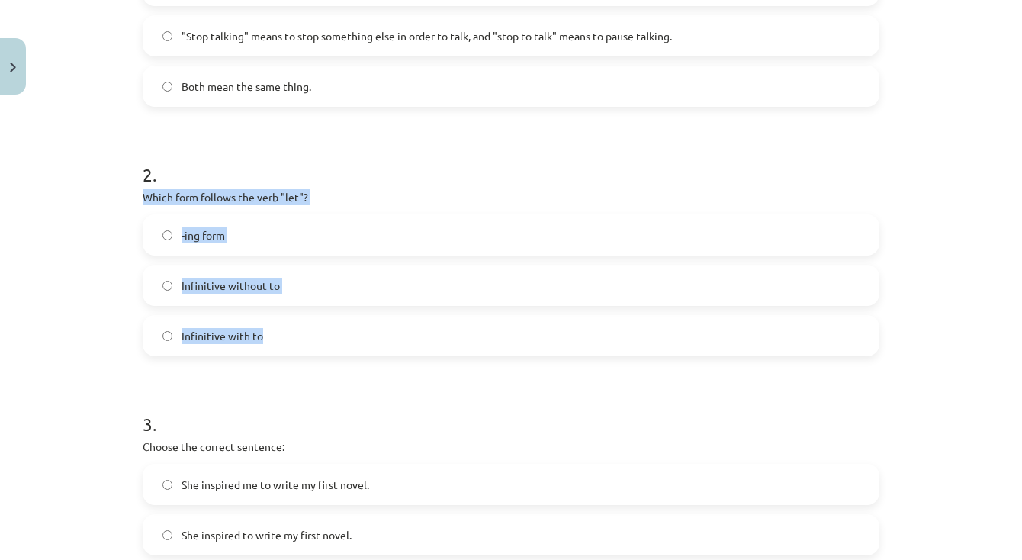
drag, startPoint x: 143, startPoint y: 194, endPoint x: 309, endPoint y: 346, distance: 224.6
click at [309, 346] on div "2 . Which form follows the verb "let"? -ing form Infinitive without to Infiniti…" at bounding box center [511, 246] width 737 height 219
click at [146, 329] on label "Infinitive with to" at bounding box center [511, 336] width 734 height 38
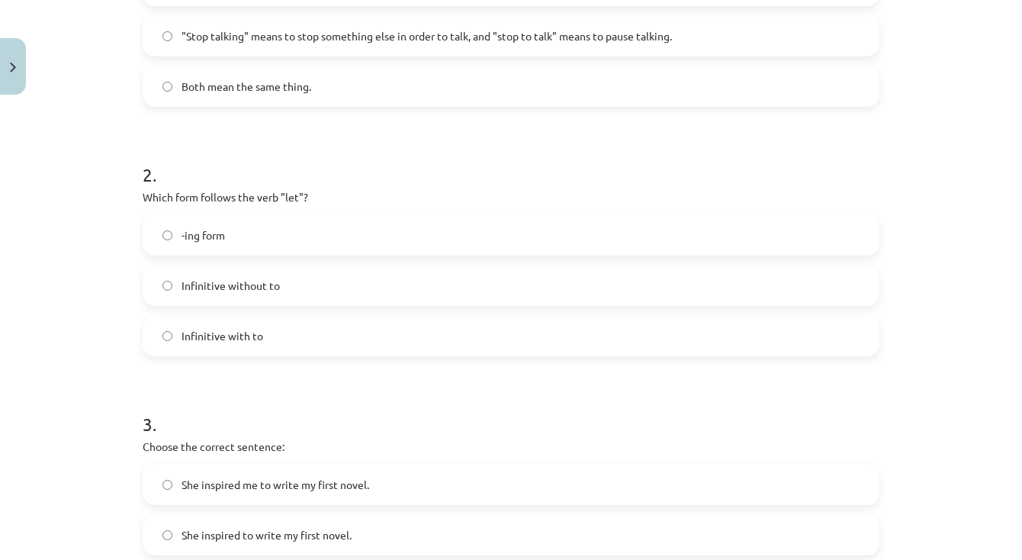
click at [201, 281] on span "Infinitive without to" at bounding box center [231, 286] width 98 height 16
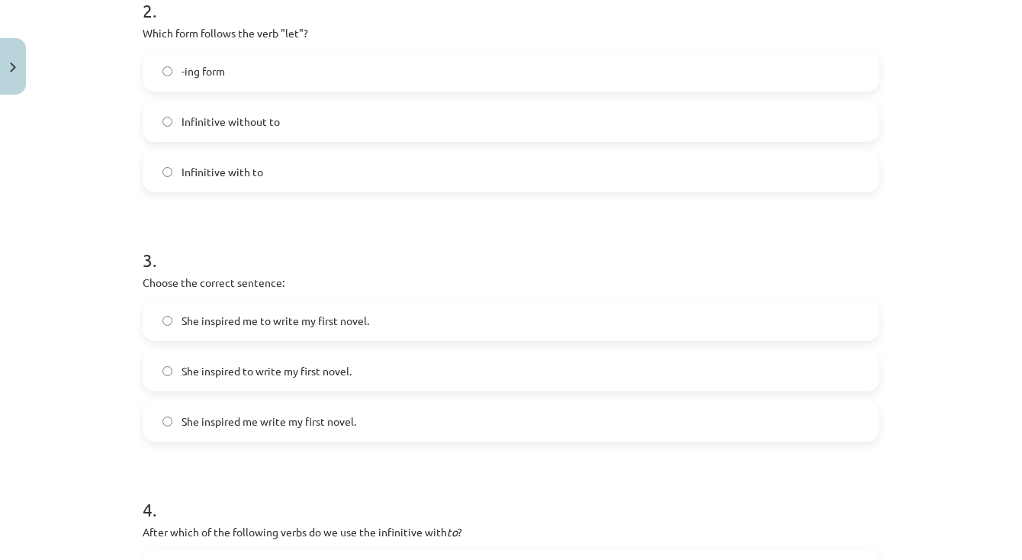
scroll to position [625, 0]
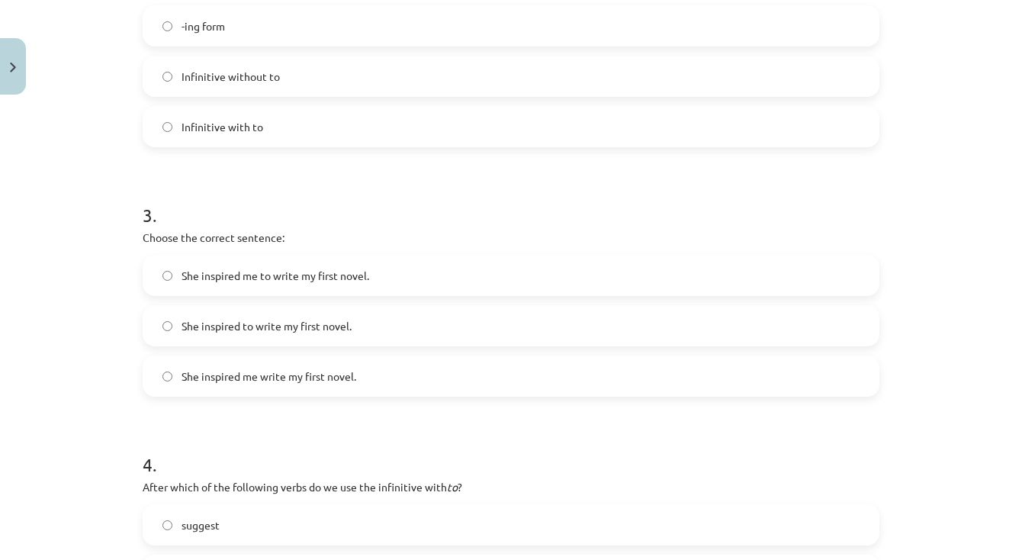
click at [297, 263] on label "She inspired me to write my first novel." at bounding box center [511, 275] width 734 height 38
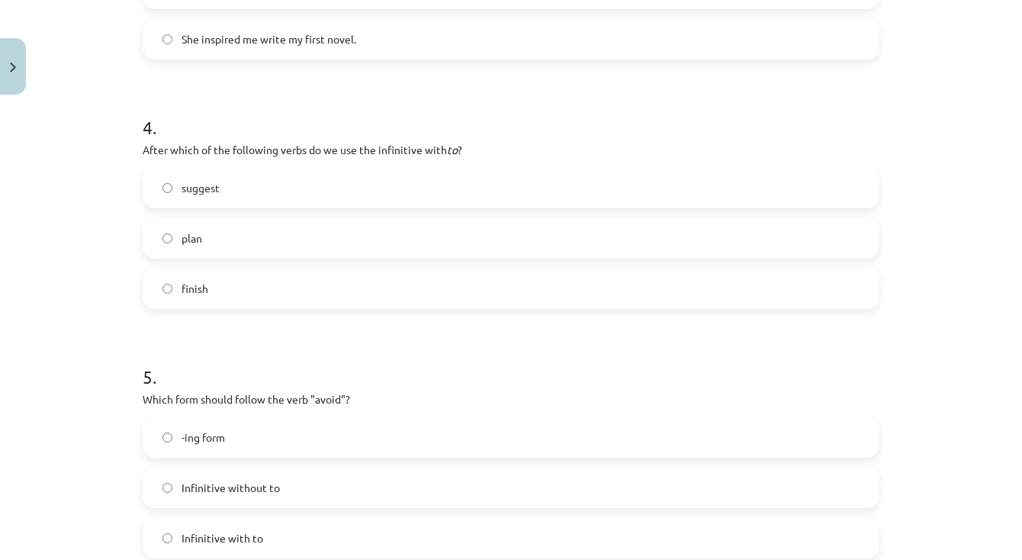
scroll to position [960, 0]
click at [278, 193] on label "suggest" at bounding box center [511, 189] width 734 height 38
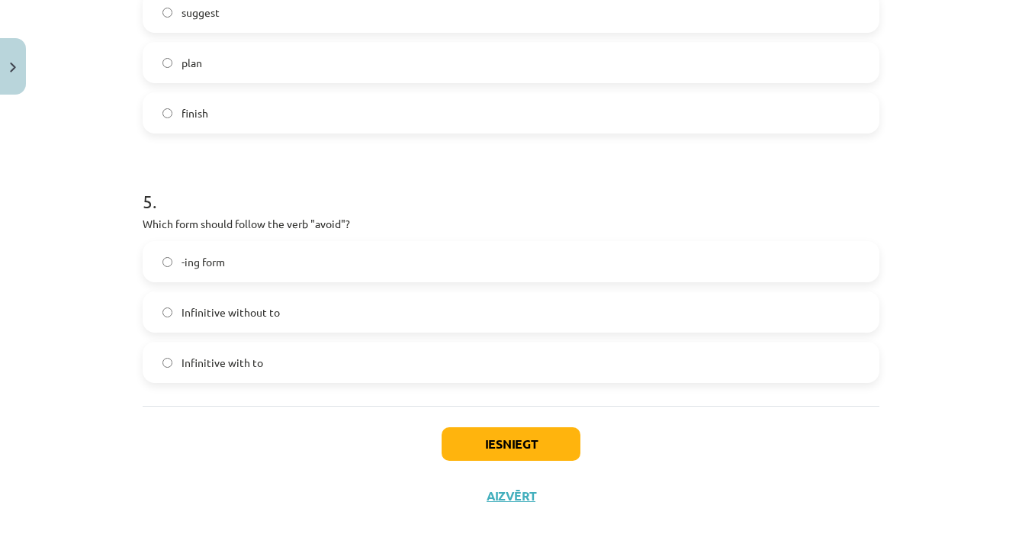
scroll to position [1139, 0]
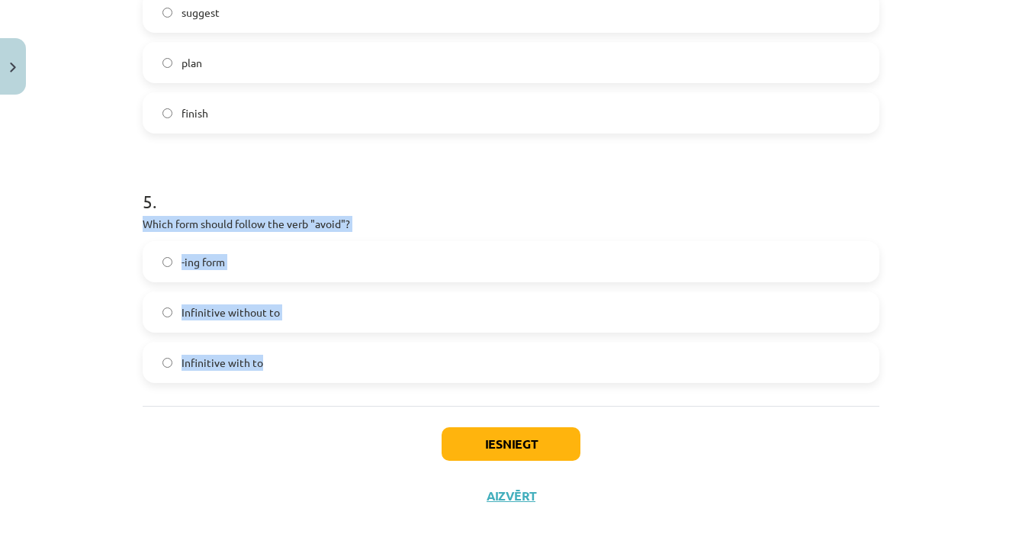
drag, startPoint x: 143, startPoint y: 220, endPoint x: 278, endPoint y: 364, distance: 197.5
click at [278, 364] on div "5 . Which form should follow the verb "avoid"? -ing form Infinitive without to …" at bounding box center [511, 273] width 737 height 219
click at [254, 259] on label "-ing form" at bounding box center [511, 262] width 734 height 38
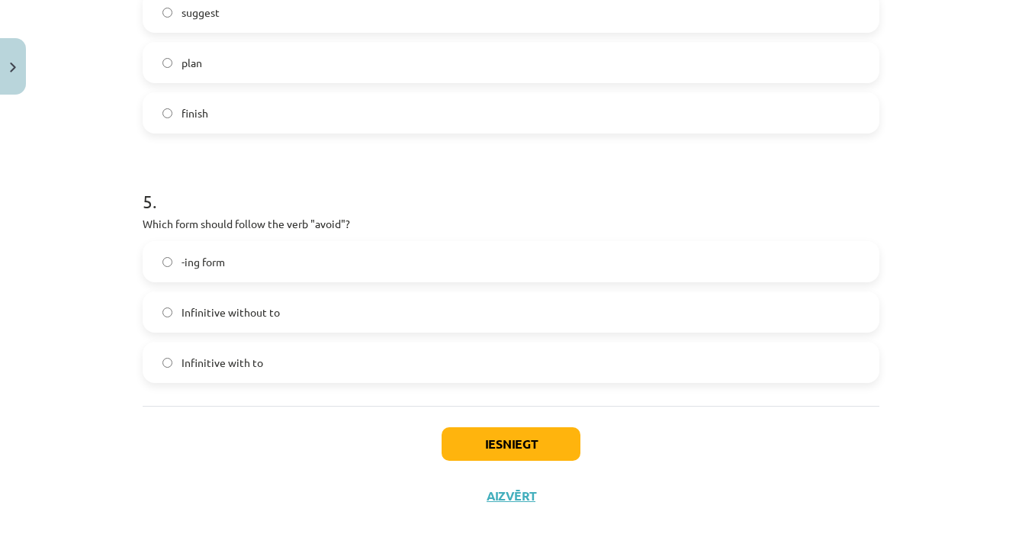
click at [494, 438] on button "Iesniegt" at bounding box center [511, 444] width 139 height 34
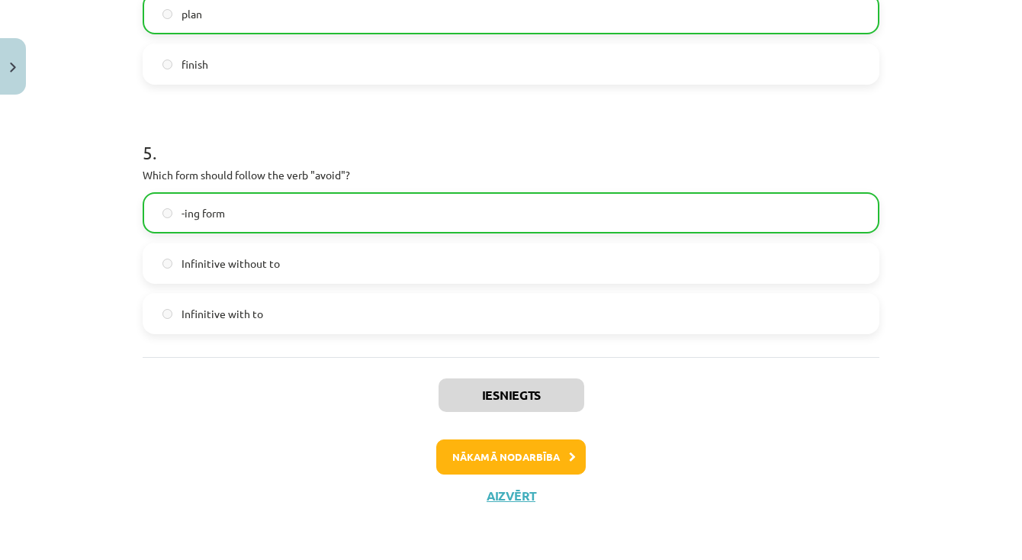
click at [522, 453] on button "Nākamā nodarbība" at bounding box center [510, 456] width 149 height 35
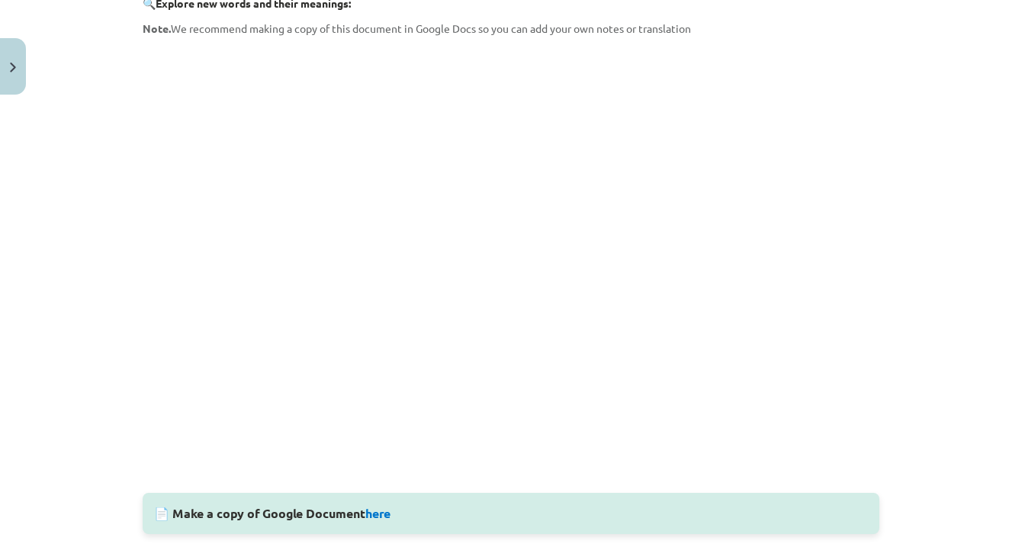
scroll to position [38, 0]
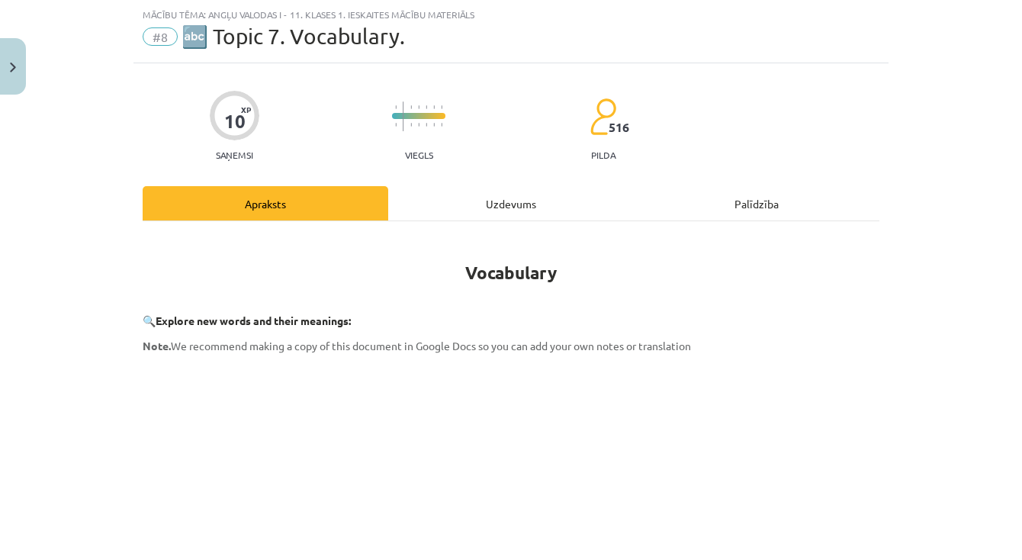
click at [545, 213] on div "Uzdevums" at bounding box center [511, 203] width 246 height 34
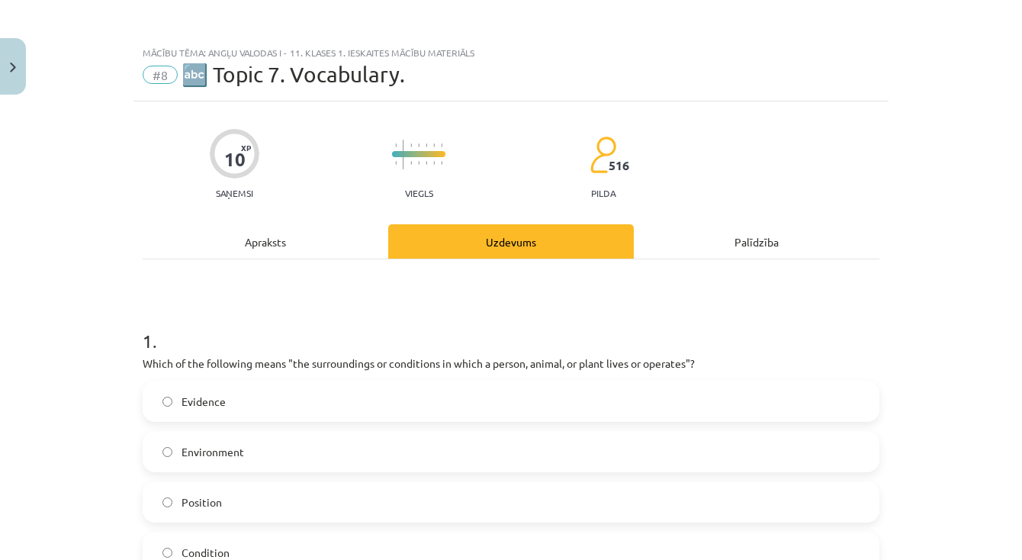
scroll to position [0, 0]
click at [310, 252] on div "Apraksts" at bounding box center [266, 241] width 246 height 34
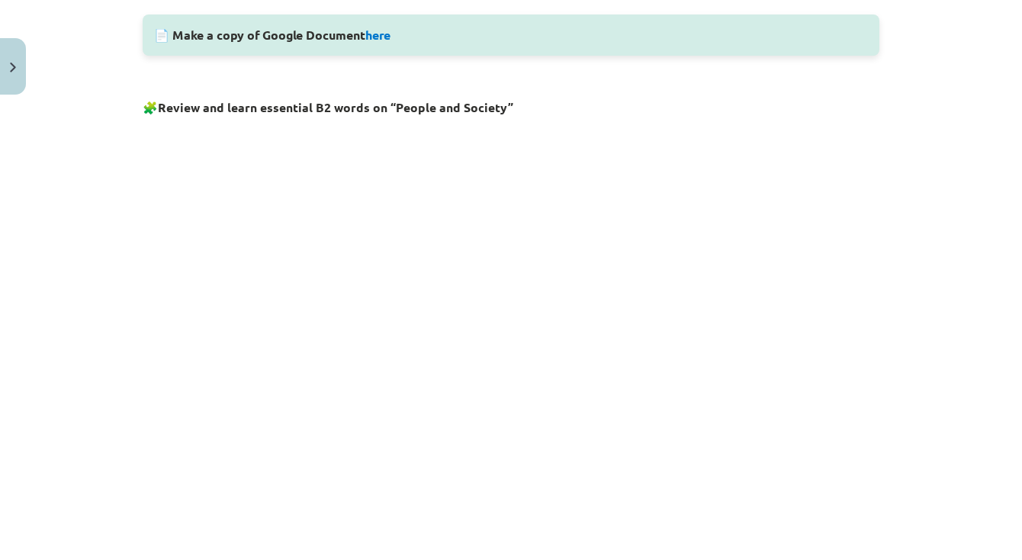
scroll to position [853, 0]
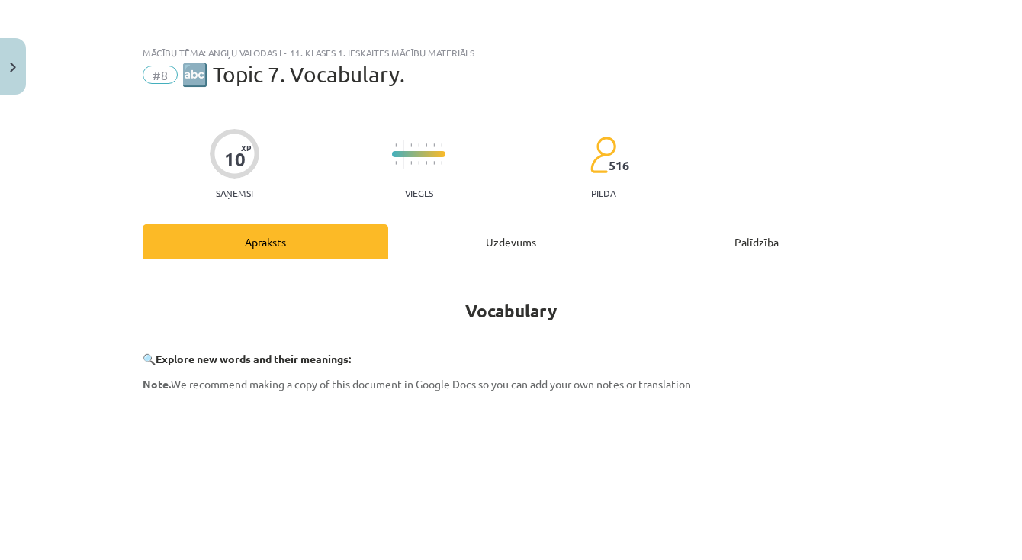
click at [497, 232] on div "Uzdevums" at bounding box center [511, 241] width 246 height 34
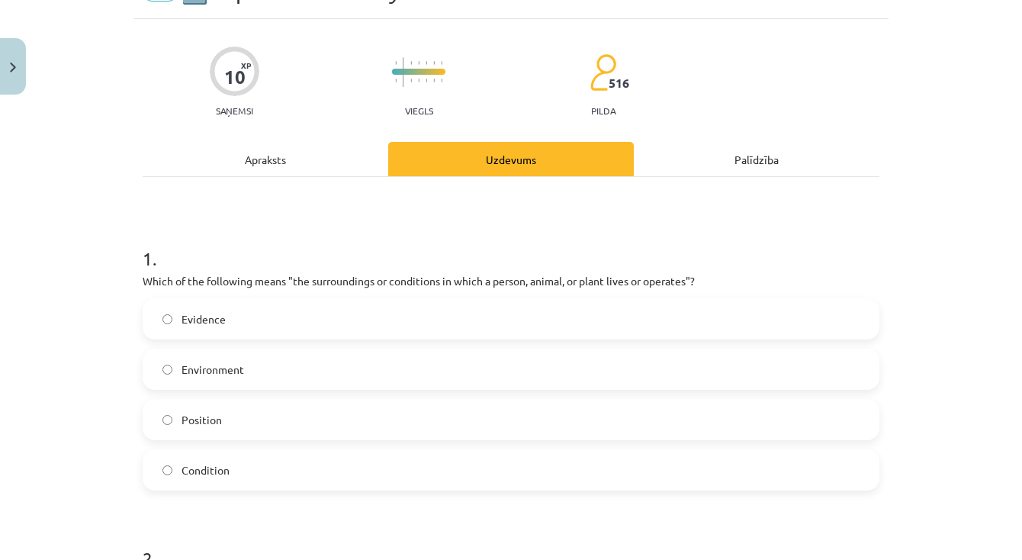
scroll to position [87, 0]
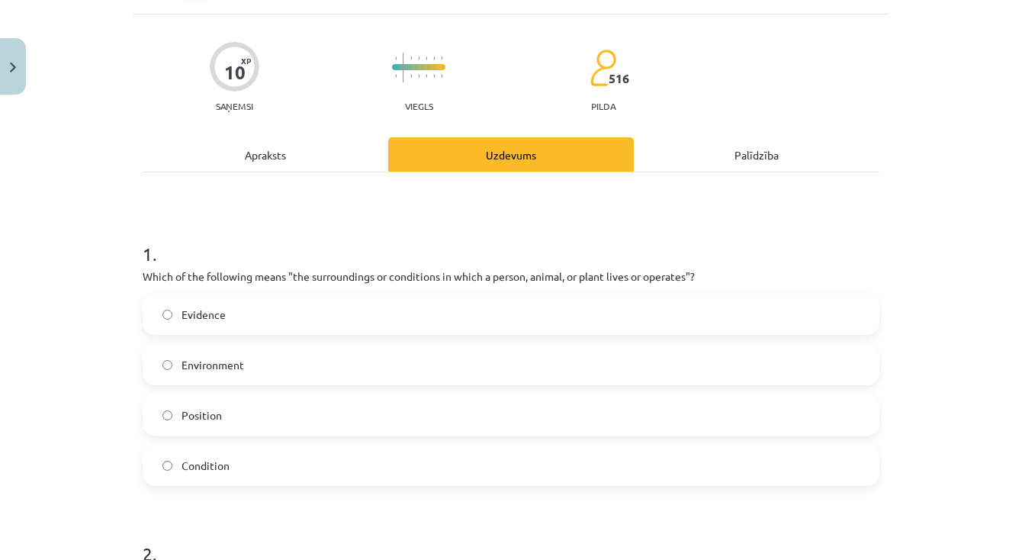
click at [265, 461] on label "Condition" at bounding box center [511, 465] width 734 height 38
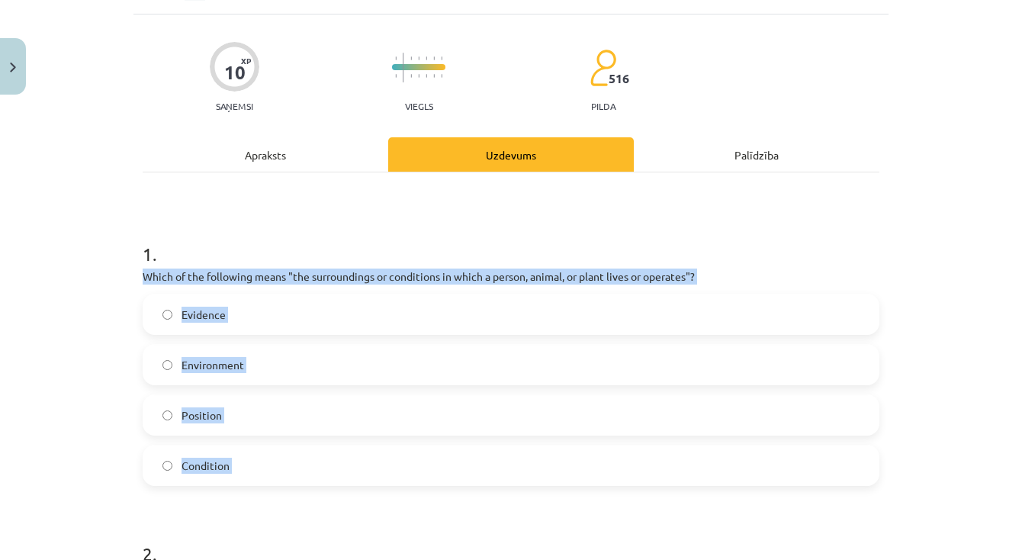
drag, startPoint x: 136, startPoint y: 275, endPoint x: 339, endPoint y: 501, distance: 304.1
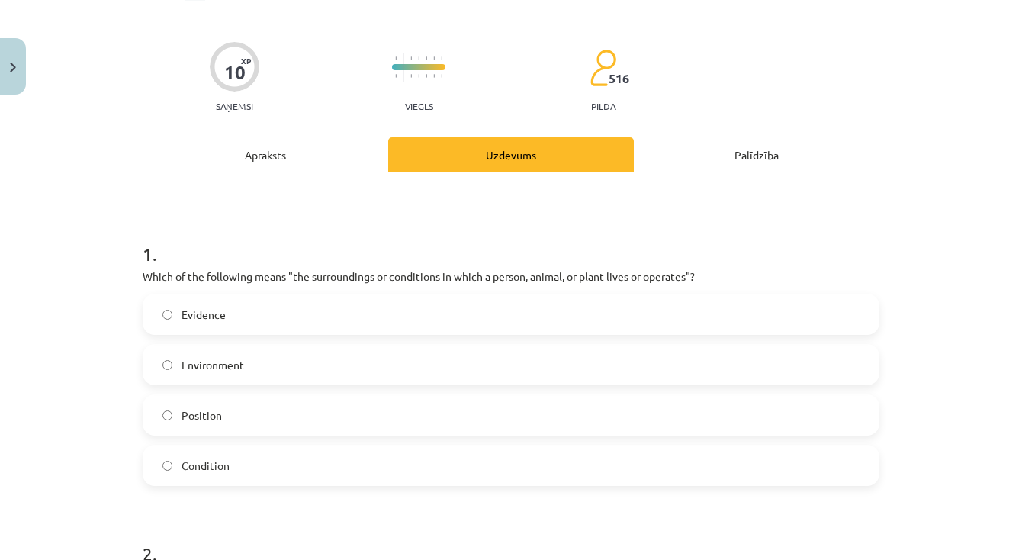
click at [113, 427] on div "Mācību tēma: Angļu valodas i - 11. klases 1. ieskaites mācību materiāls #8 🔤 To…" at bounding box center [511, 280] width 1022 height 560
click at [214, 314] on span "Evidence" at bounding box center [204, 315] width 44 height 16
click at [220, 359] on span "Environment" at bounding box center [213, 365] width 63 height 16
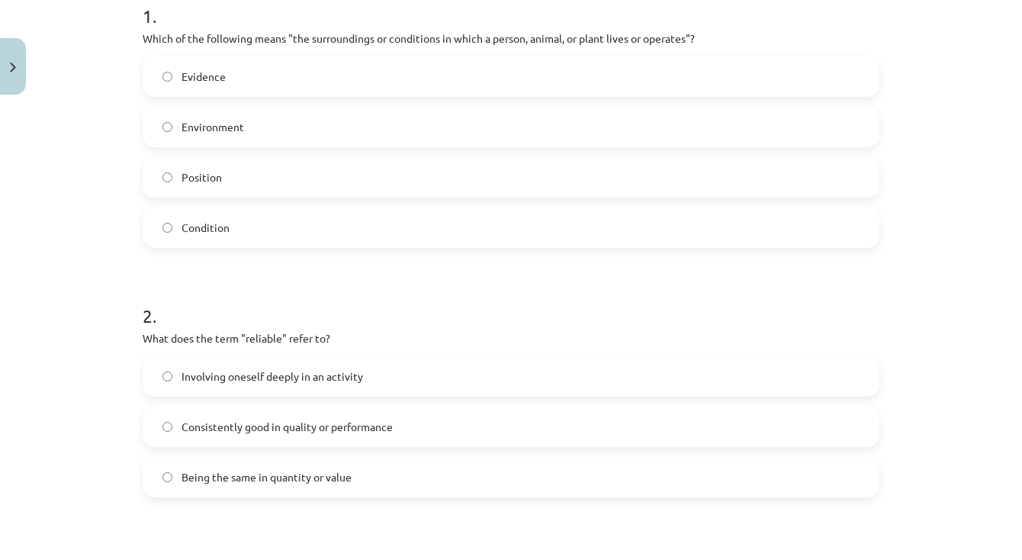
scroll to position [342, 0]
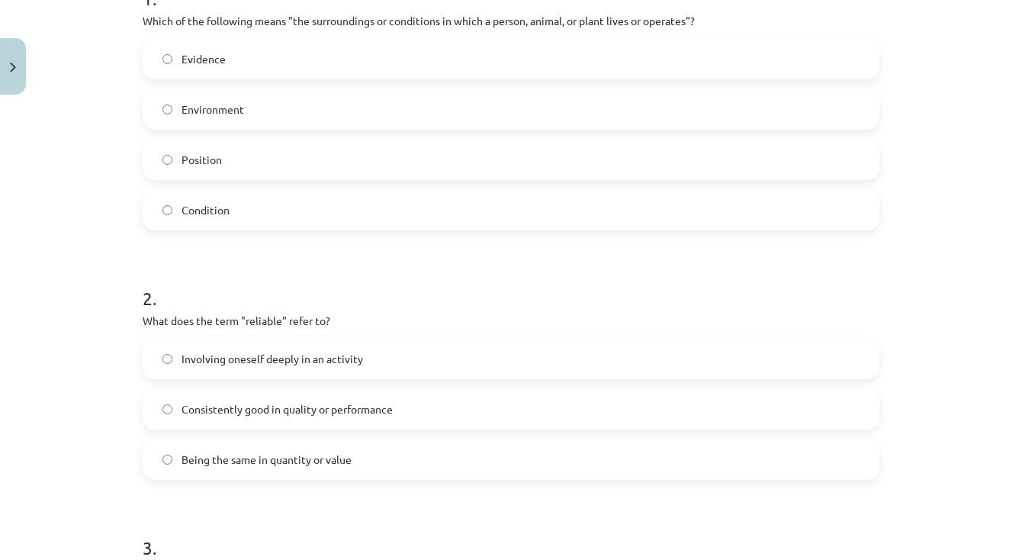
click at [381, 468] on label "Being the same in quantity or value" at bounding box center [511, 459] width 734 height 38
click at [378, 402] on span "Consistently good in quality or performance" at bounding box center [287, 409] width 211 height 16
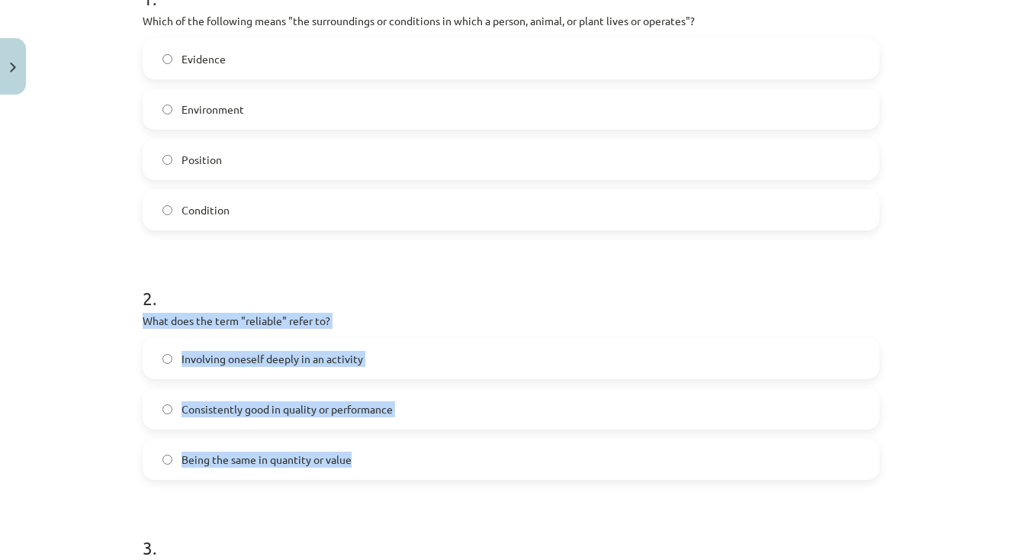
drag, startPoint x: 140, startPoint y: 319, endPoint x: 416, endPoint y: 456, distance: 308.3
click at [416, 456] on div "10 XP Saņemsi Viegls 516 pilda Apraksts Uzdevums Palīdzība 1 . Which of the fol…" at bounding box center [510, 563] width 755 height 1608
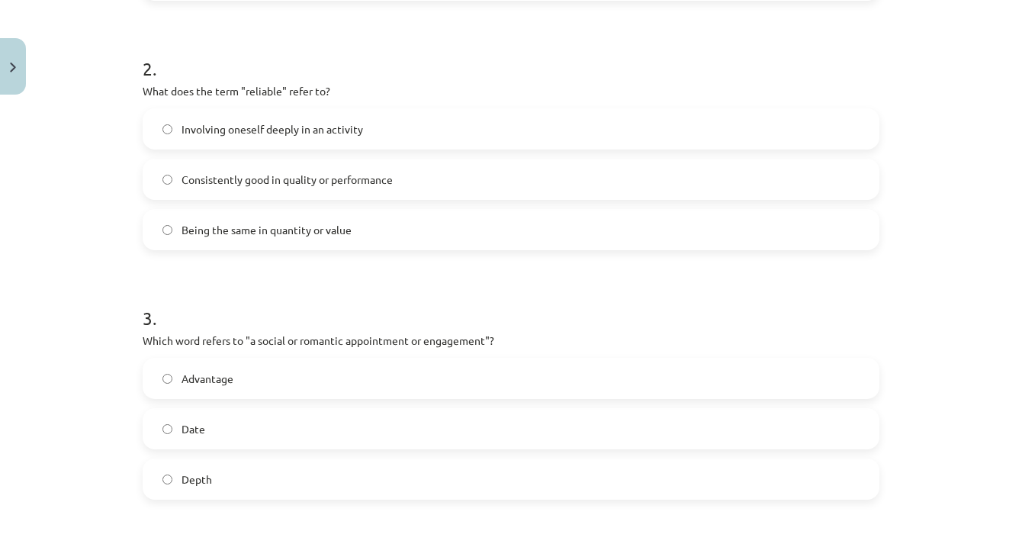
scroll to position [619, 0]
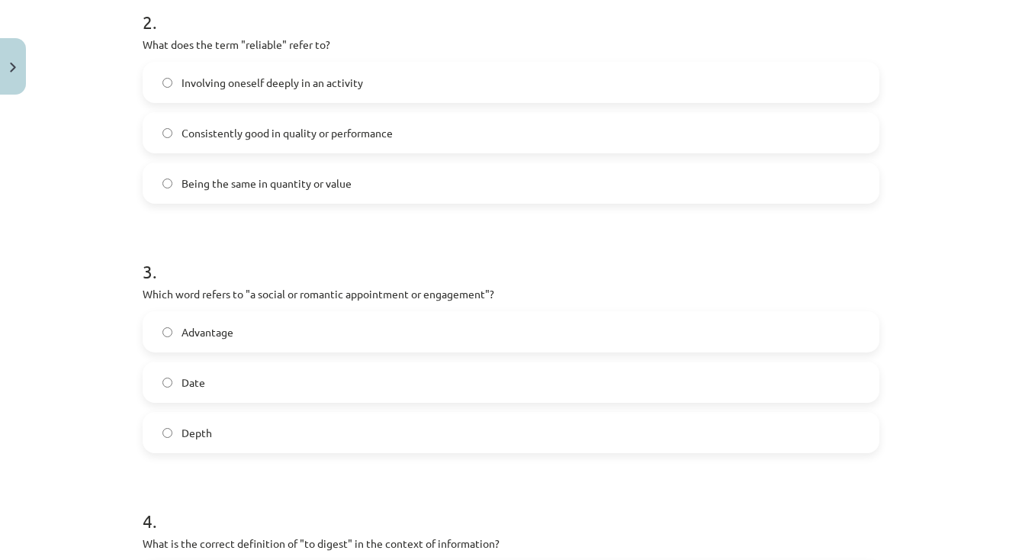
click at [206, 394] on label "Date" at bounding box center [511, 382] width 734 height 38
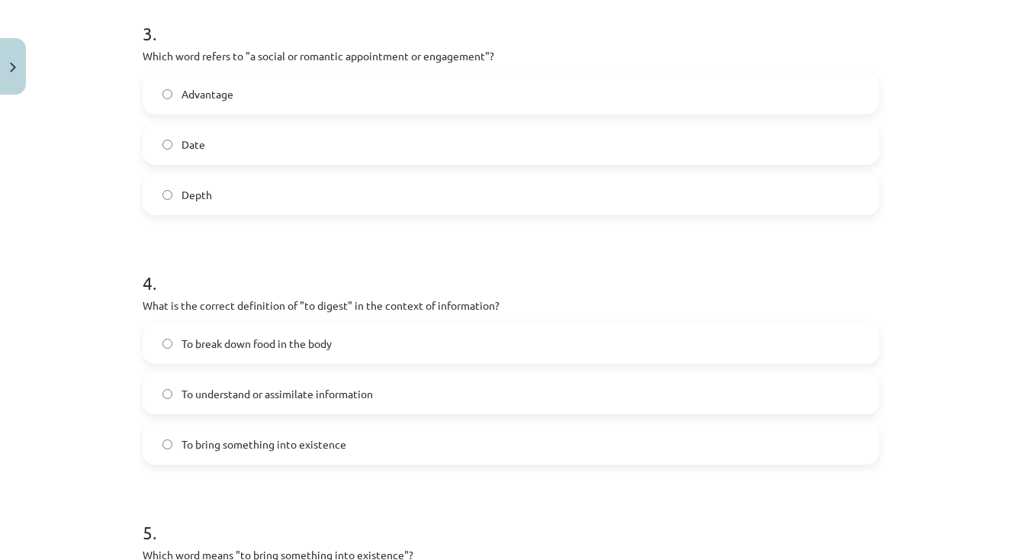
scroll to position [858, 0]
click at [314, 407] on label "To understand or assimilate information" at bounding box center [511, 392] width 734 height 38
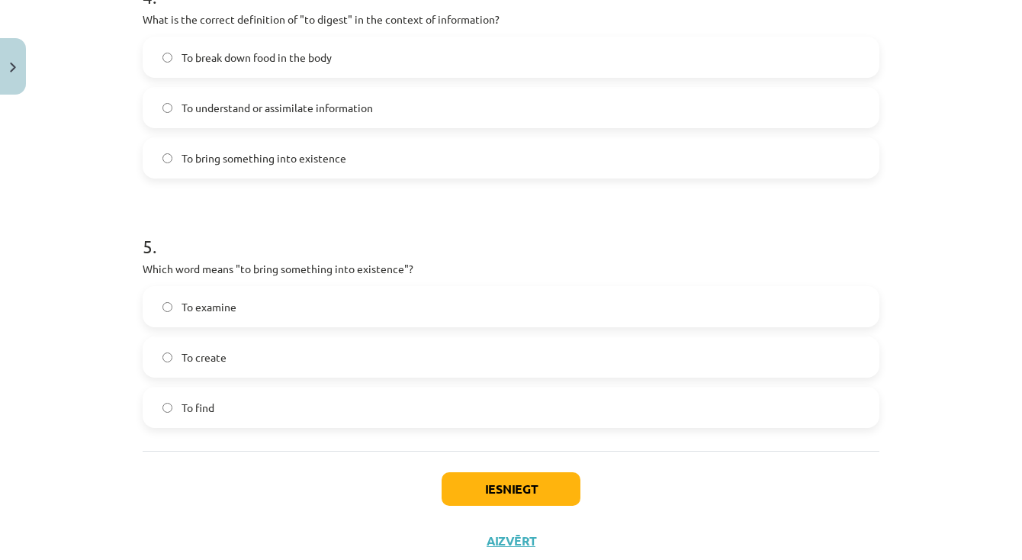
scroll to position [1144, 0]
click at [278, 342] on label "To create" at bounding box center [511, 355] width 734 height 38
click at [537, 487] on button "Iesniegt" at bounding box center [511, 488] width 139 height 34
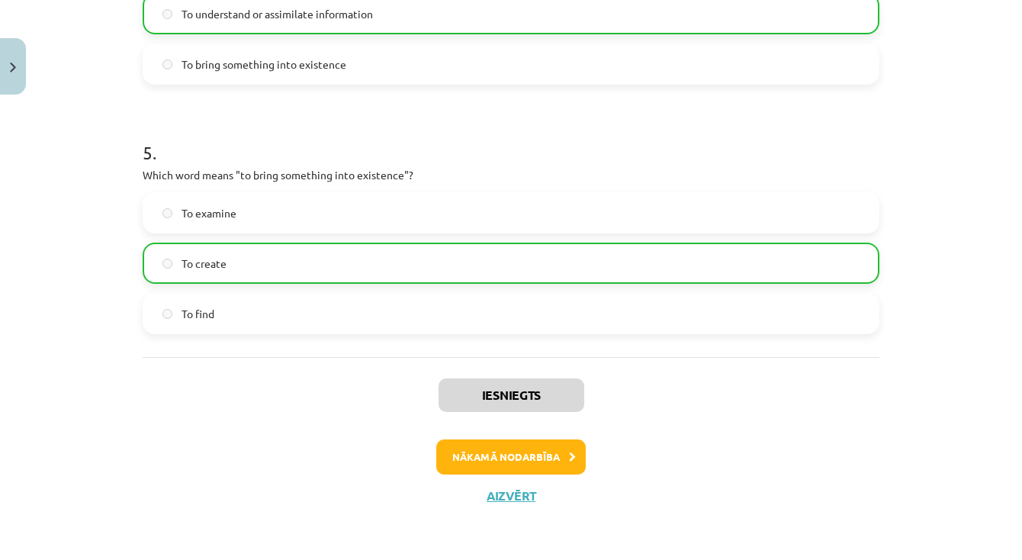
scroll to position [1238, 0]
click at [554, 461] on button "Nākamā nodarbība" at bounding box center [510, 456] width 149 height 35
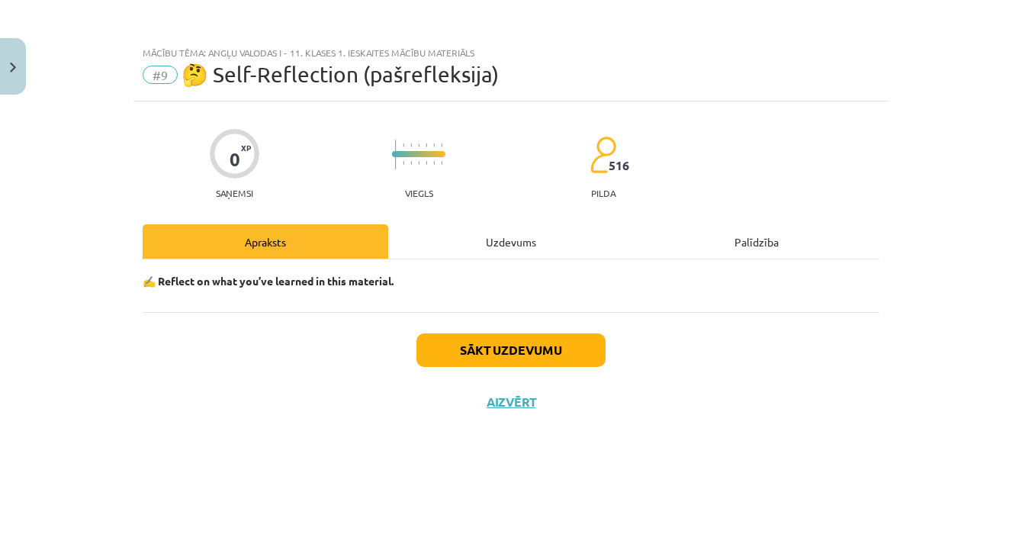
scroll to position [0, 0]
click at [533, 352] on button "Sākt uzdevumu" at bounding box center [510, 350] width 189 height 34
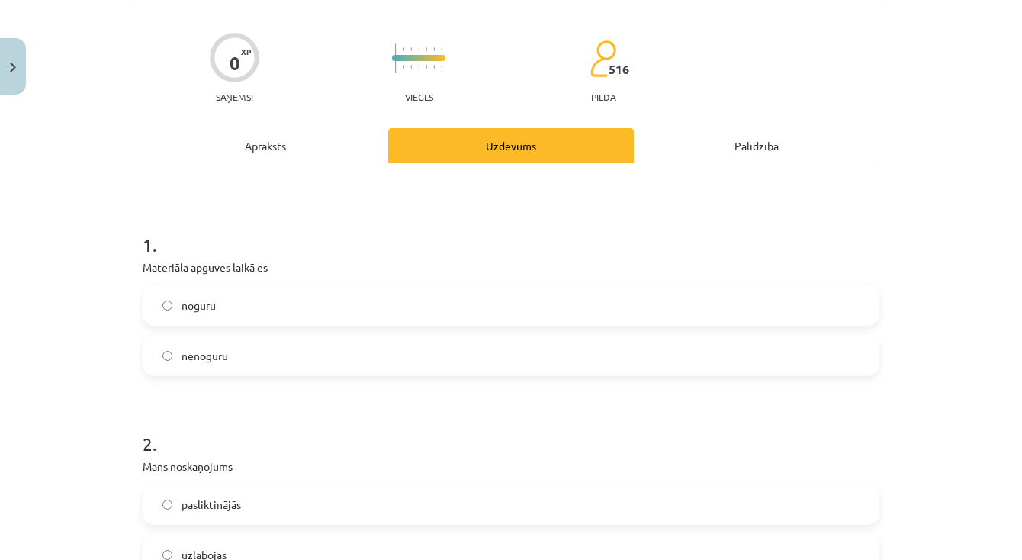
click at [385, 354] on label "nenoguru" at bounding box center [511, 355] width 734 height 38
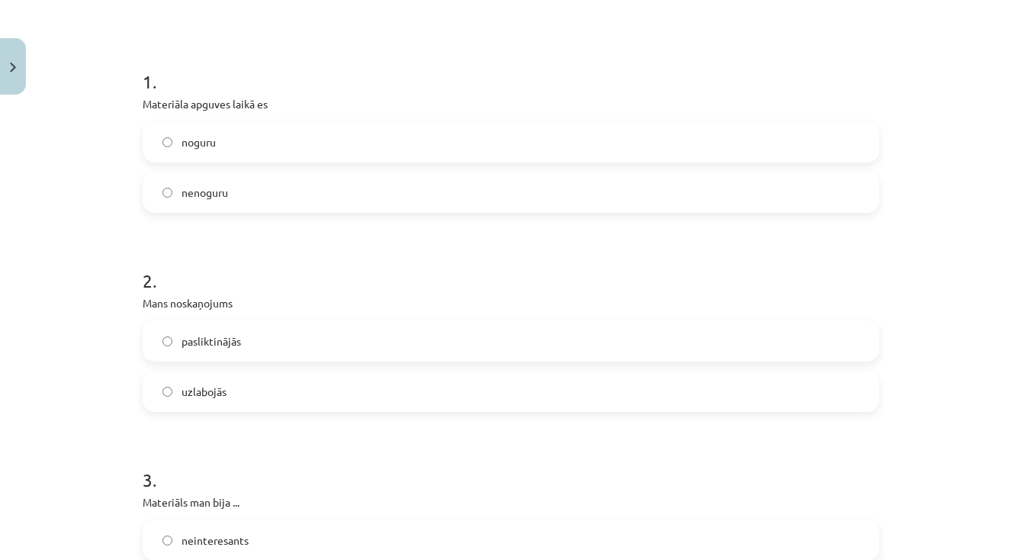
scroll to position [265, 0]
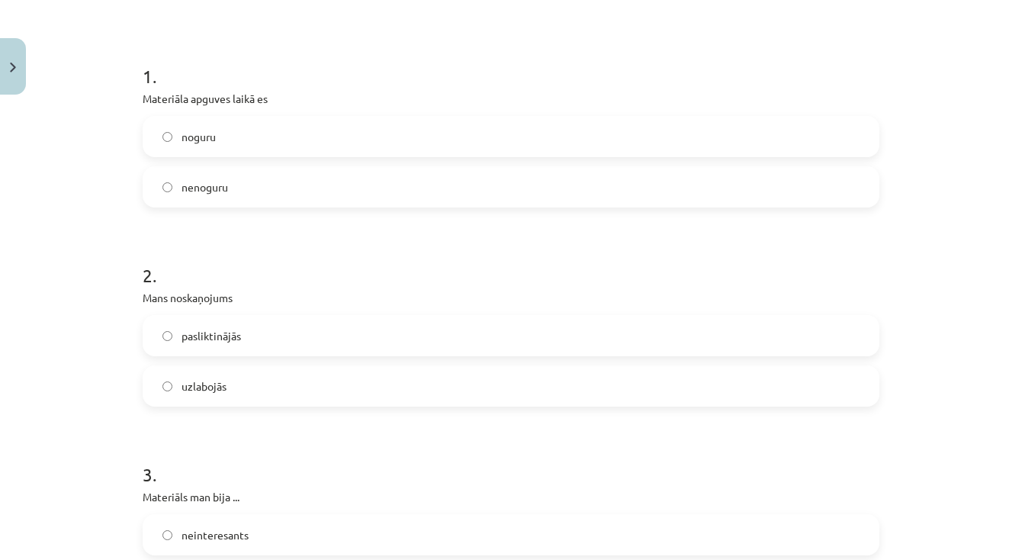
click at [301, 343] on label "pasliktinājās" at bounding box center [511, 336] width 734 height 38
click at [257, 386] on label "uzlabojās" at bounding box center [511, 386] width 734 height 38
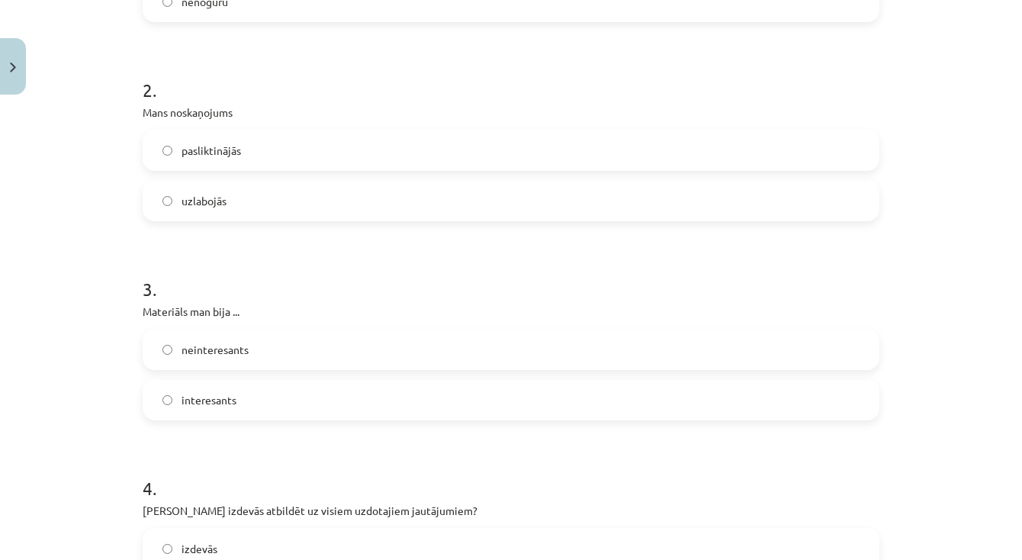
click at [248, 395] on label "interesants" at bounding box center [511, 400] width 734 height 38
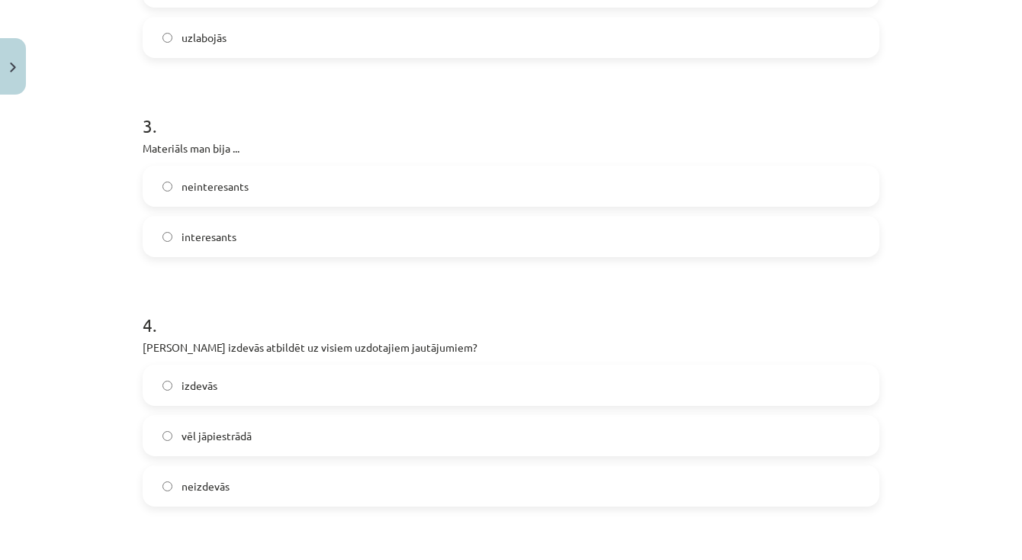
scroll to position [619, 0]
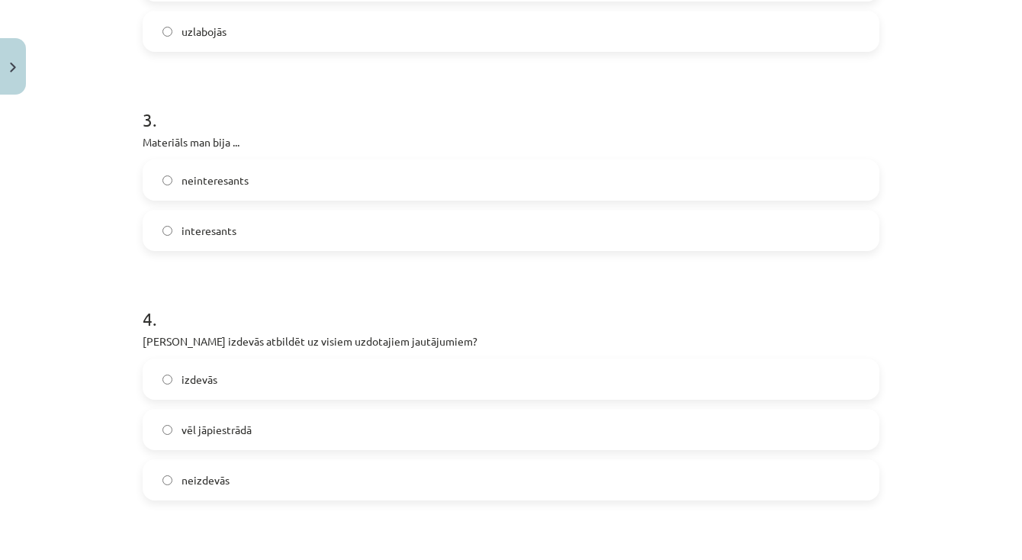
click at [252, 379] on label "izdevās" at bounding box center [511, 379] width 734 height 38
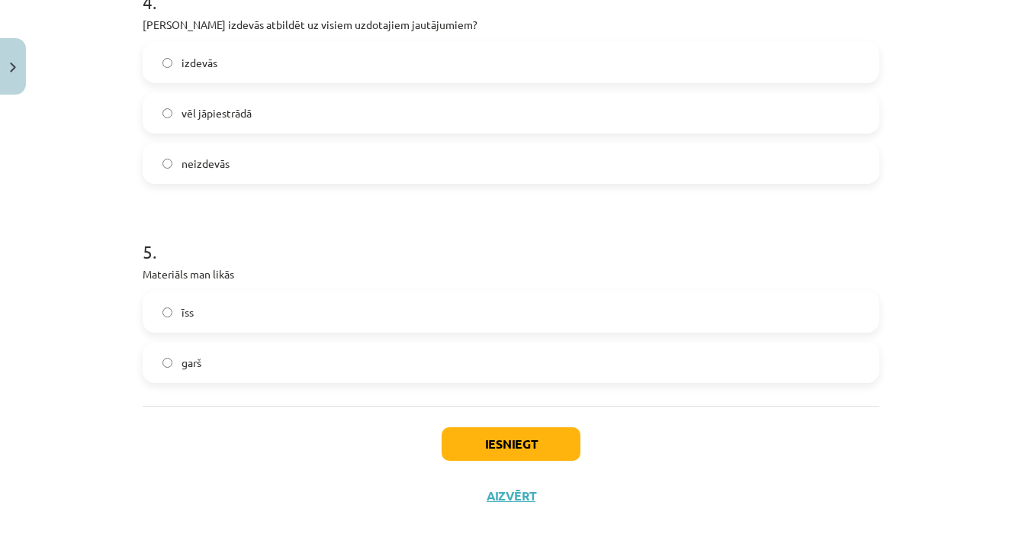
scroll to position [938, 0]
click at [269, 353] on label "garš" at bounding box center [511, 362] width 734 height 38
click at [523, 442] on button "Iesniegt" at bounding box center [511, 444] width 139 height 34
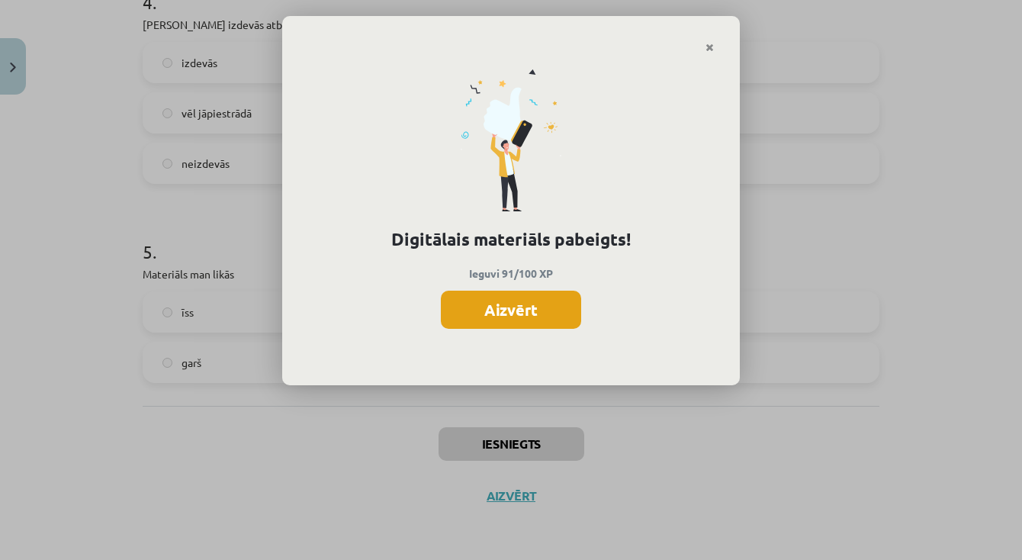
click at [552, 303] on button "Aizvērt" at bounding box center [511, 310] width 140 height 38
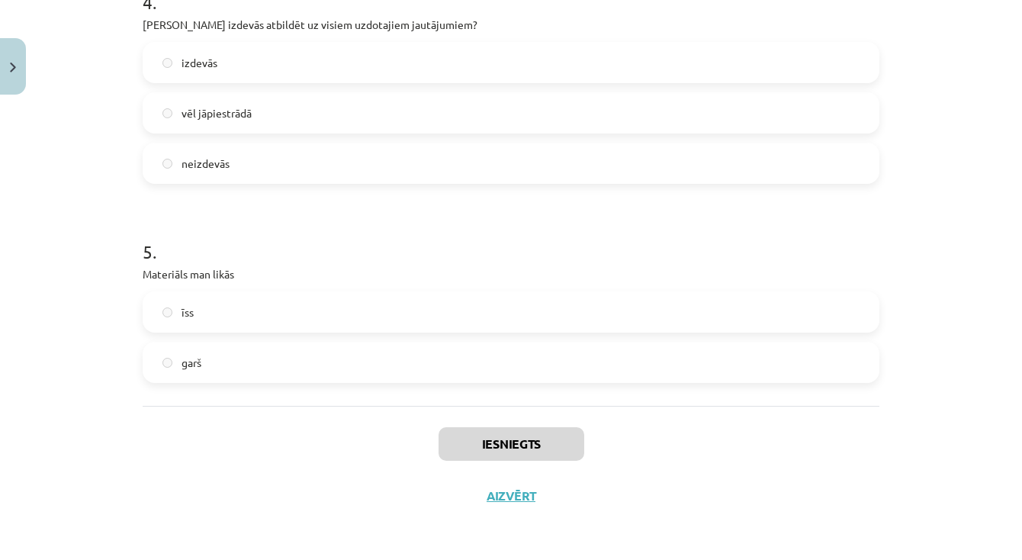
click at [501, 484] on div "Iesniegts Aizvērt" at bounding box center [511, 459] width 737 height 107
click at [502, 495] on button "Aizvērt" at bounding box center [511, 495] width 58 height 15
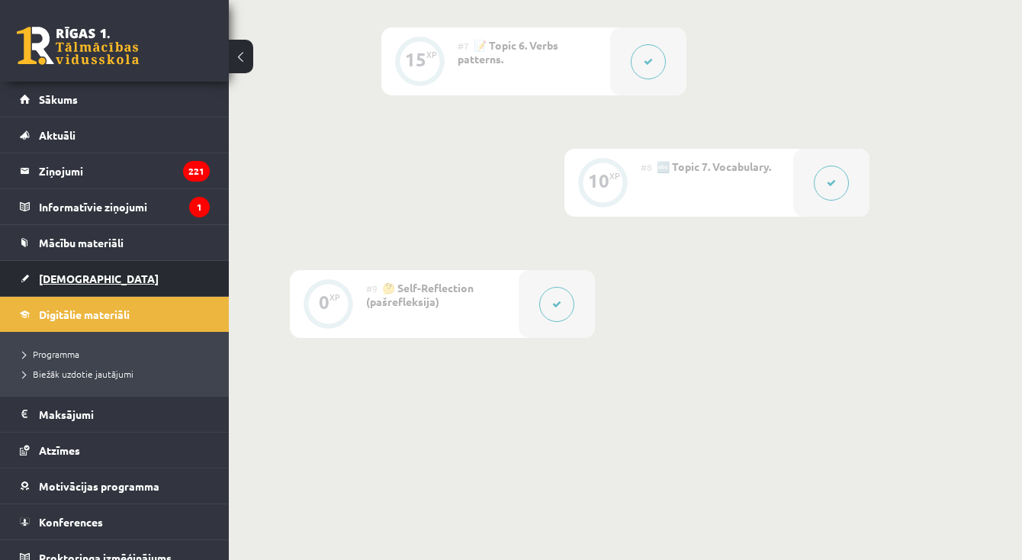
click at [88, 268] on link "[DEMOGRAPHIC_DATA]" at bounding box center [115, 278] width 190 height 35
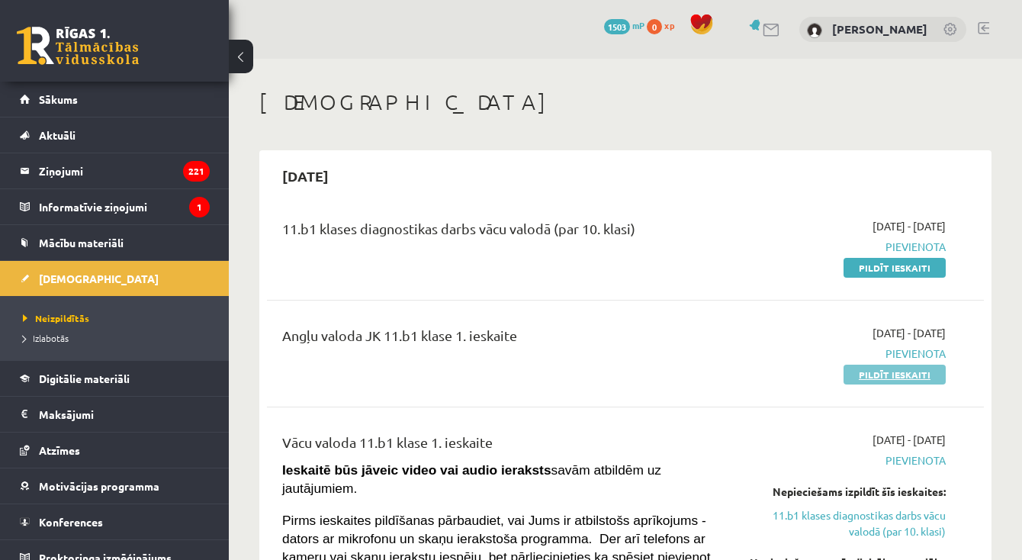
click at [854, 374] on link "Pildīt ieskaiti" at bounding box center [895, 375] width 102 height 20
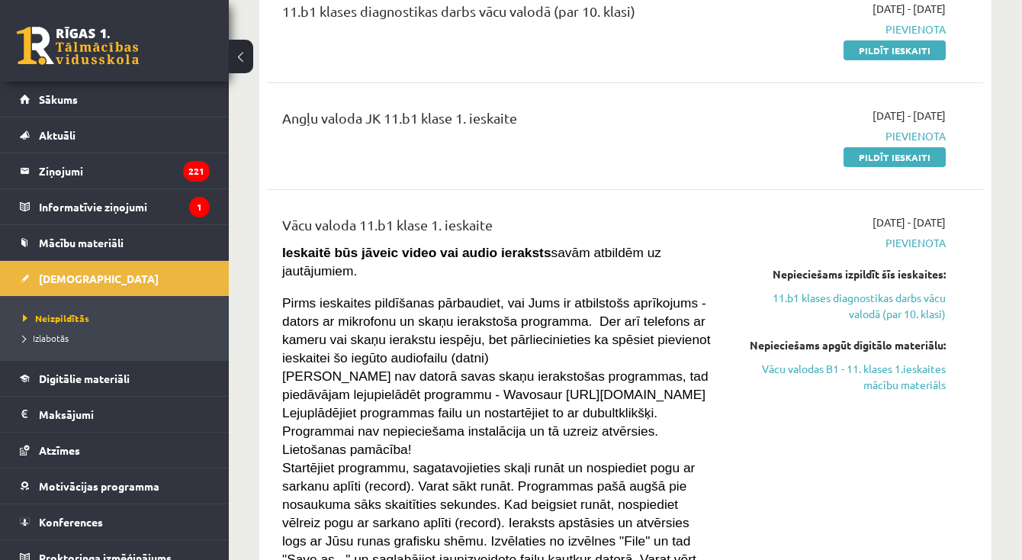
scroll to position [207, 0]
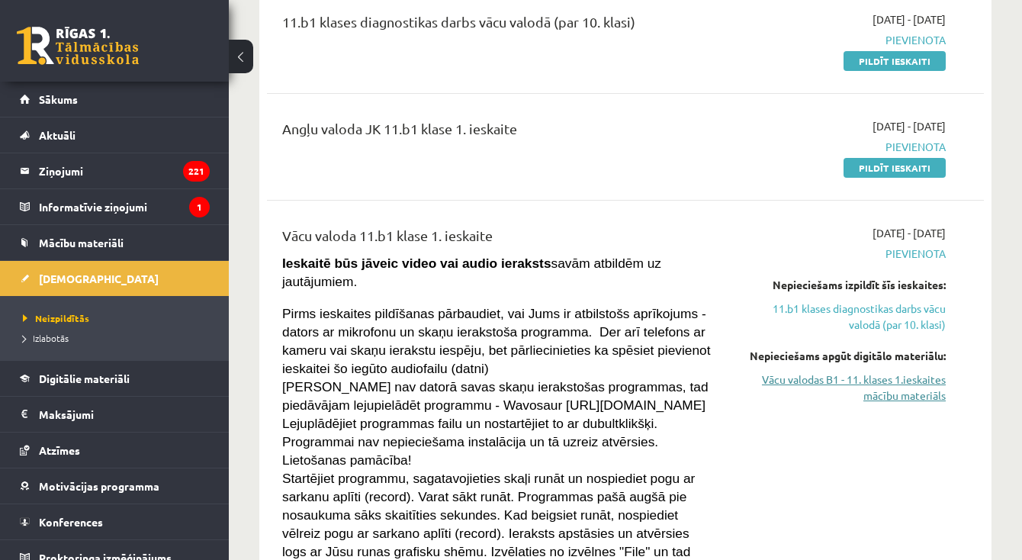
click at [918, 381] on link "Vācu valodas B1 - 11. klases 1.ieskaites mācību materiāls" at bounding box center [843, 387] width 206 height 32
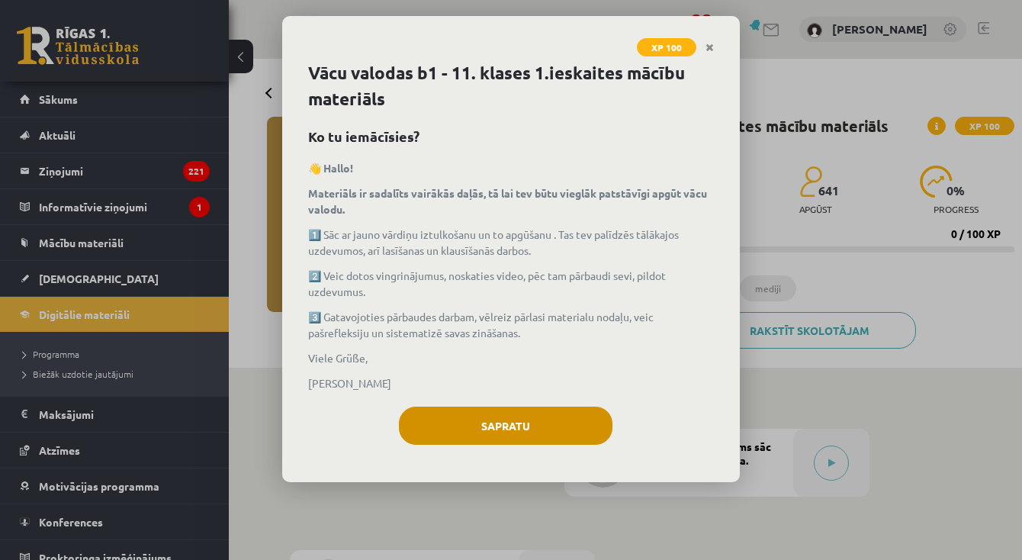
click at [543, 433] on button "Sapratu" at bounding box center [506, 426] width 214 height 38
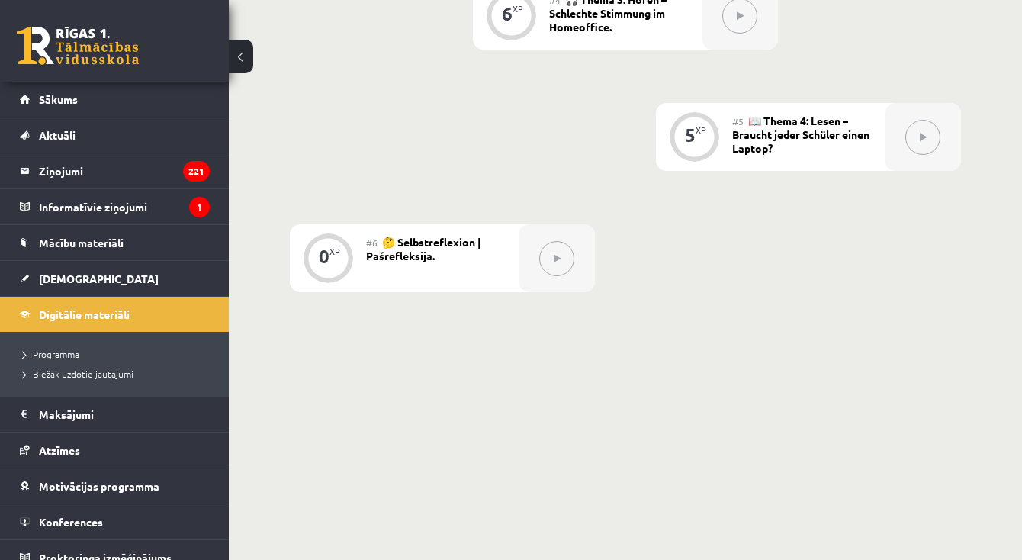
scroll to position [810, 0]
